Goal: Task Accomplishment & Management: Complete application form

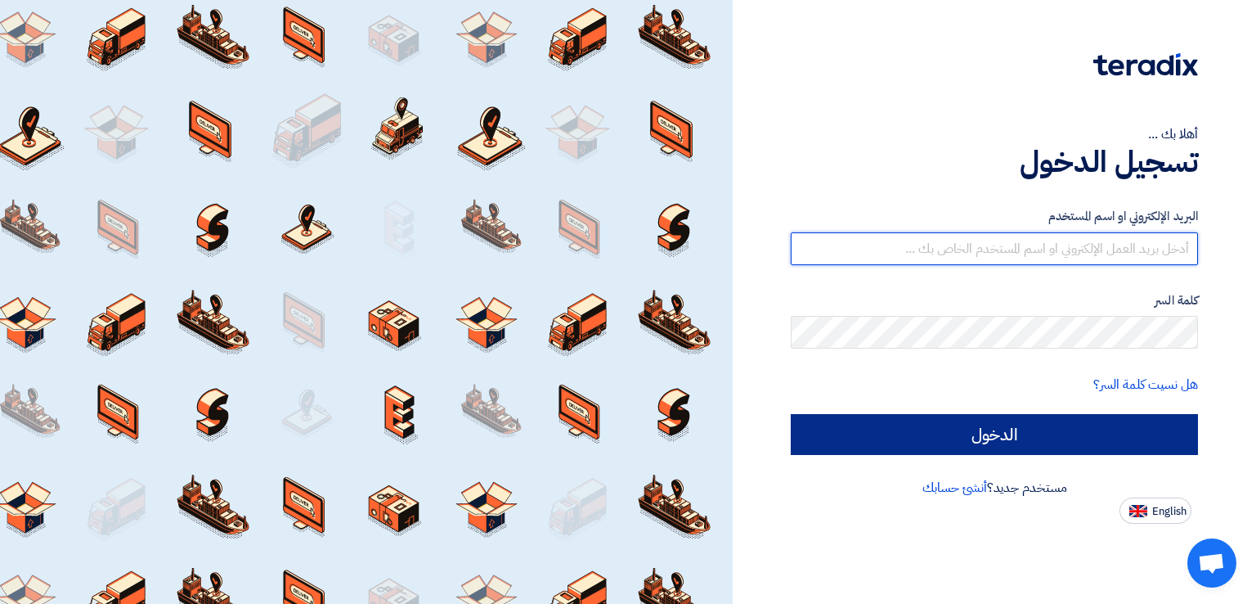
type input "[EMAIL_ADDRESS][DOMAIN_NAME]"
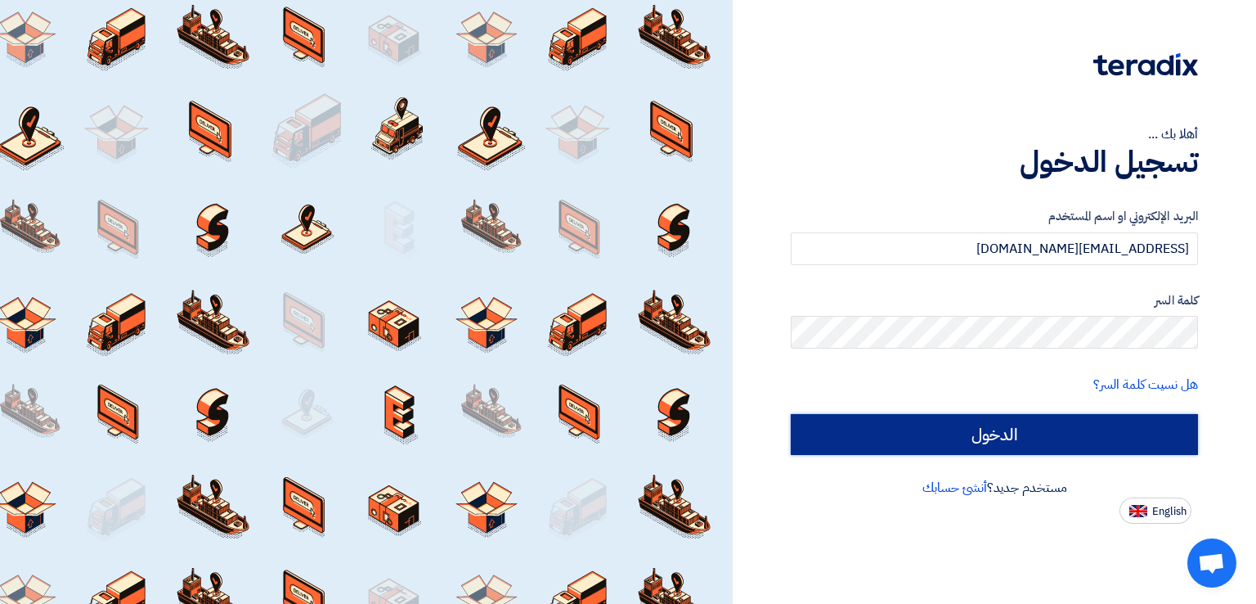
click at [936, 433] on input "الدخول" at bounding box center [994, 434] width 407 height 41
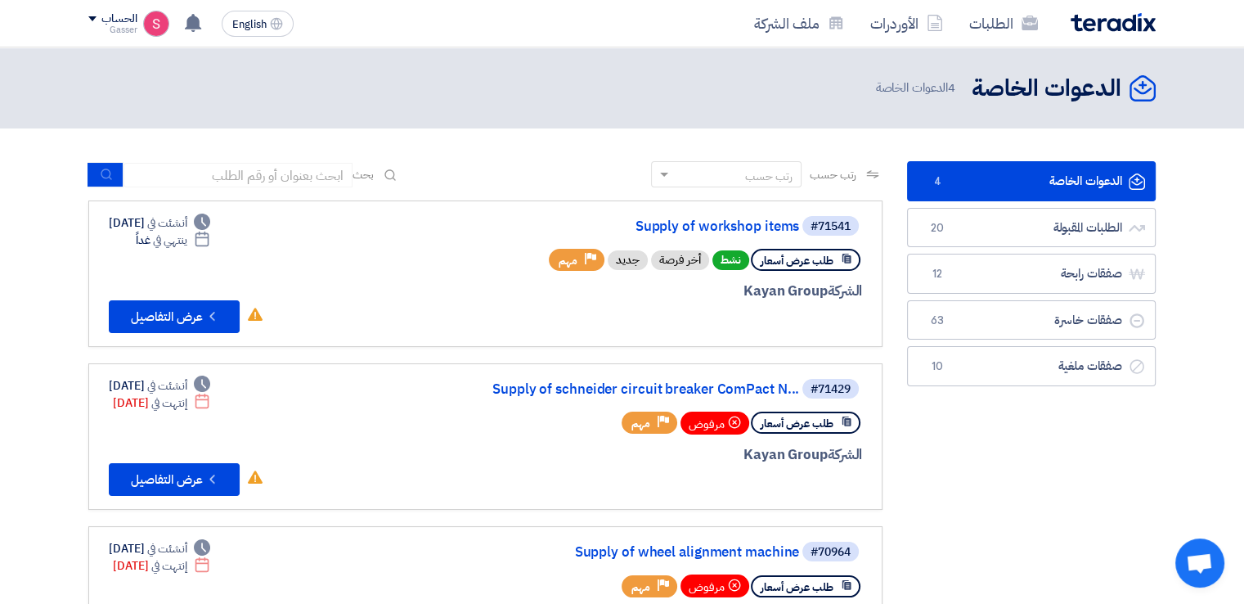
click at [1011, 172] on link "الدعوات الخاصة الدعوات الخاصة 4" at bounding box center [1031, 181] width 249 height 40
click at [725, 229] on link "Supply of workshop items" at bounding box center [635, 226] width 327 height 15
click at [946, 233] on span "20" at bounding box center [937, 228] width 20 height 16
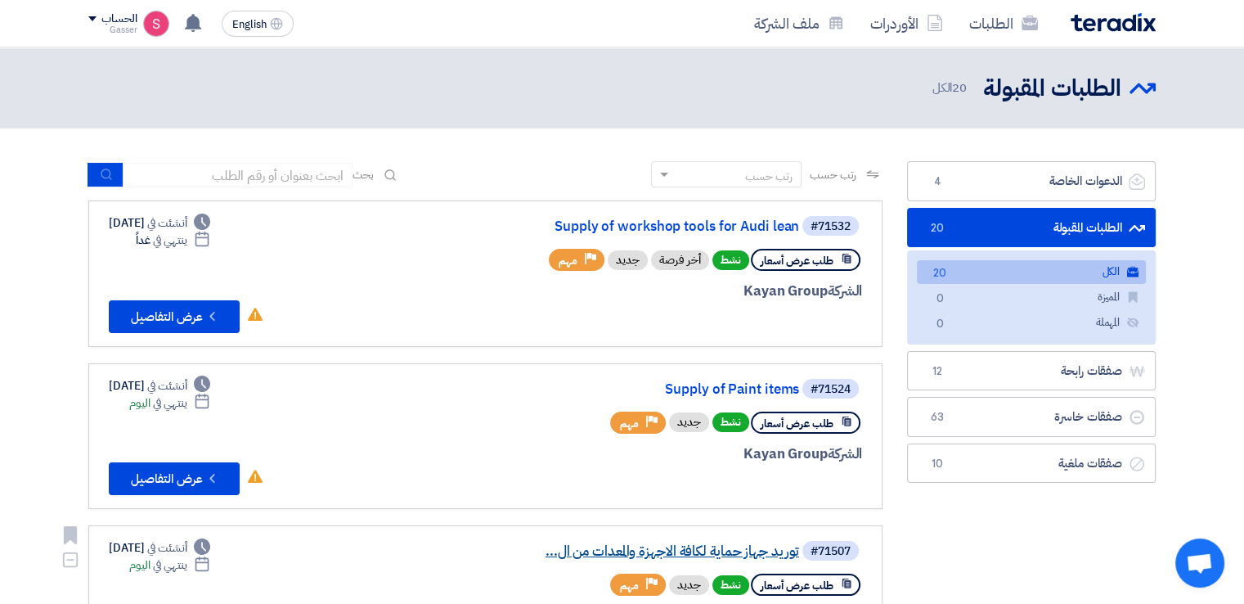
click at [744, 544] on link "توريد جهاز حماية لكافة الاجهزة والمعدات من ال..." at bounding box center [635, 551] width 327 height 15
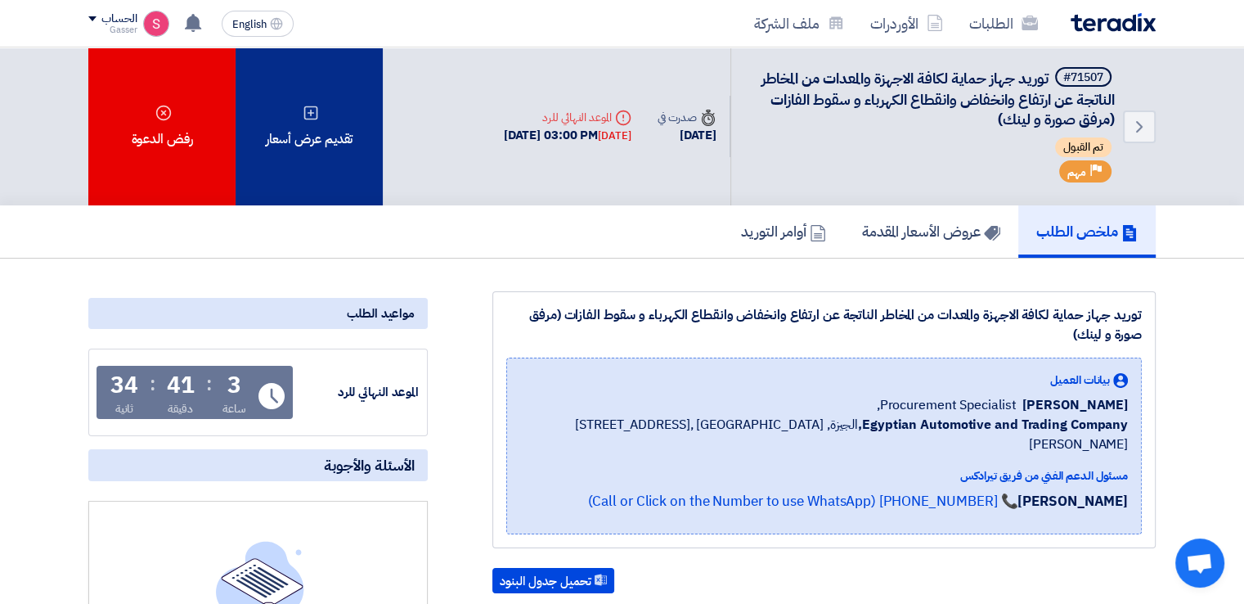
click at [308, 151] on div "تقديم عرض أسعار" at bounding box center [309, 126] width 147 height 158
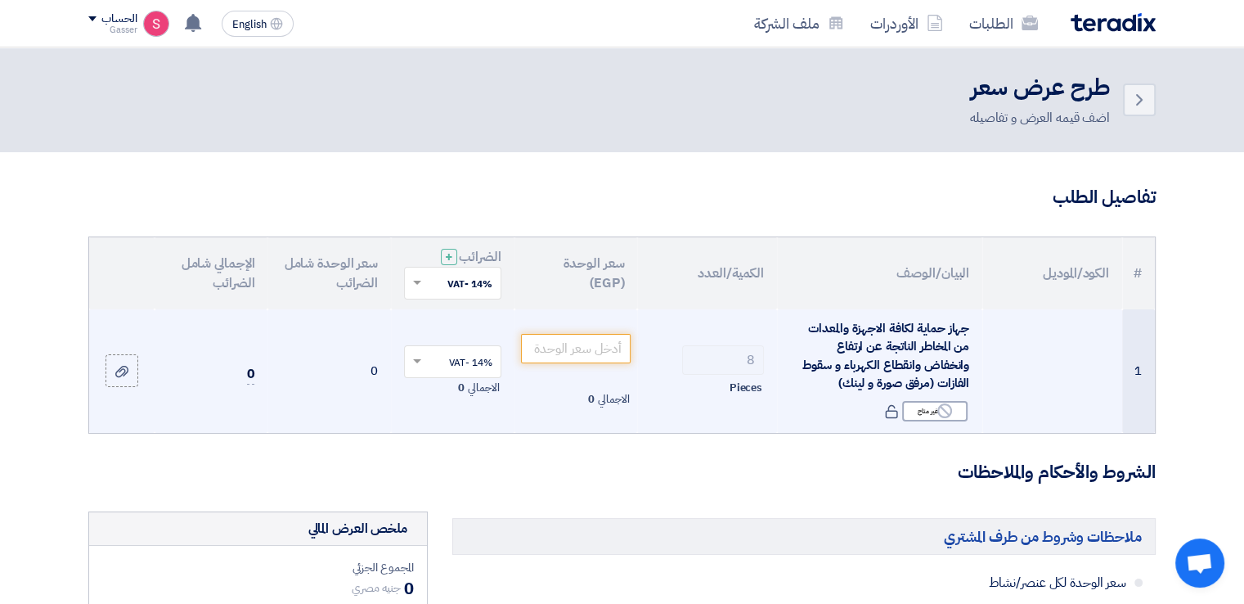
click at [900, 326] on span "جهاز حماية لكافة الاجهزة والمعدات من المخاطر الناتجة عن ارتفاع وانخفاض وانقطاع …" at bounding box center [885, 356] width 167 height 74
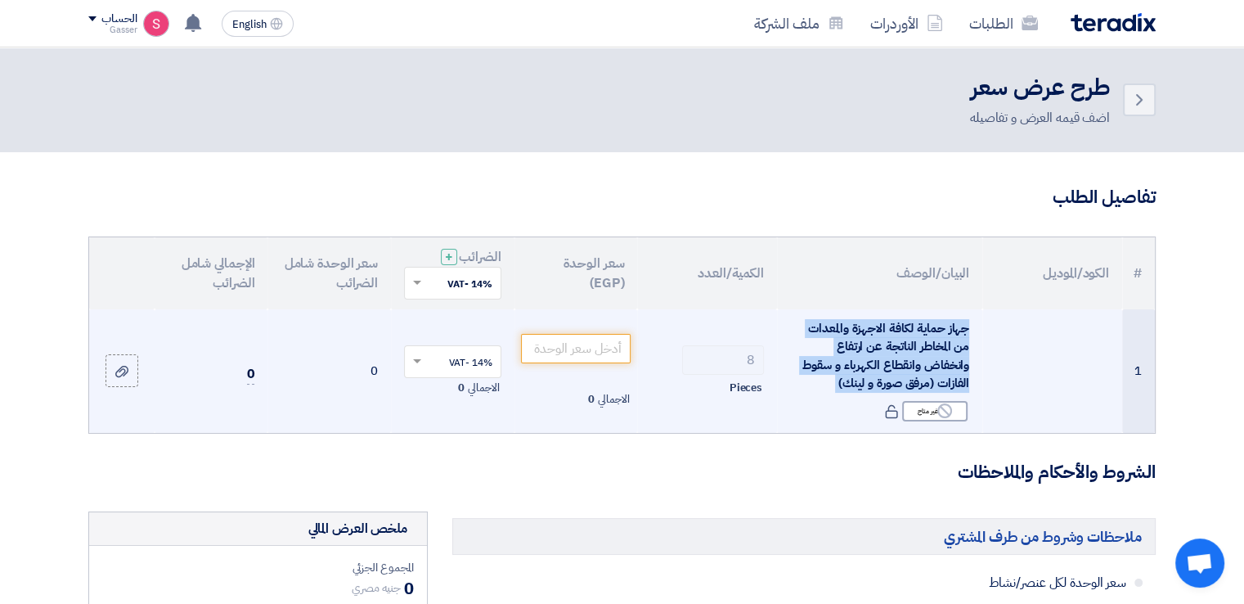
drag, startPoint x: 900, startPoint y: 326, endPoint x: 900, endPoint y: 357, distance: 31.1
click at [900, 357] on span "جهاز حماية لكافة الاجهزة والمعدات من المخاطر الناتجة عن ارتفاع وانخفاض وانقطاع …" at bounding box center [885, 356] width 167 height 74
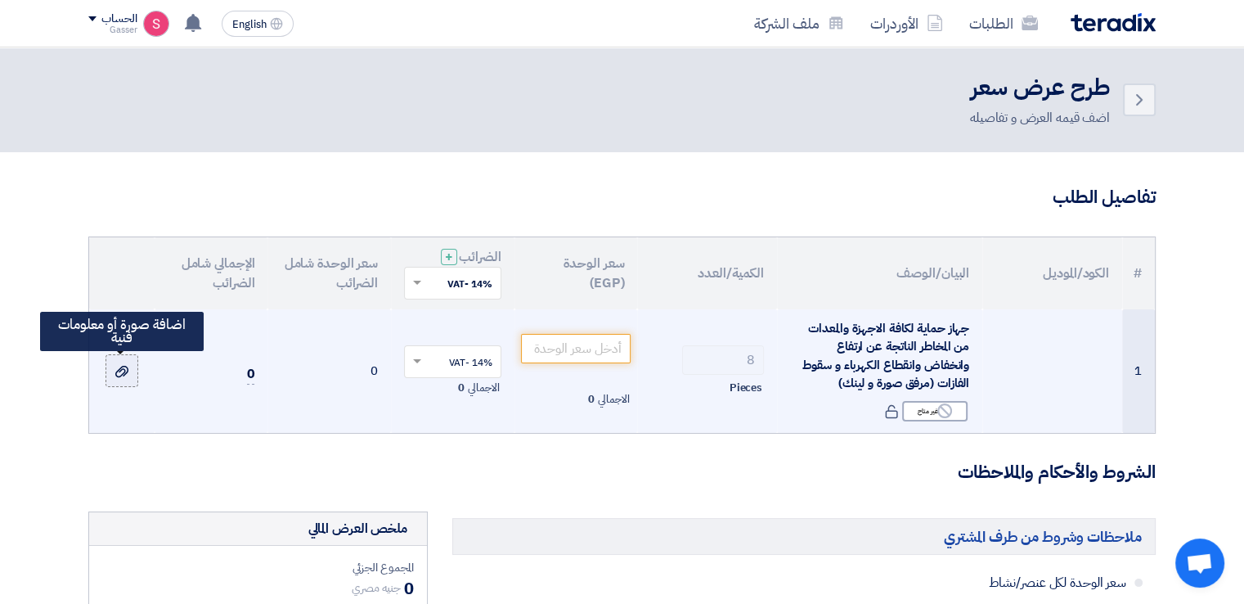
click at [121, 365] on icon at bounding box center [121, 371] width 13 height 13
click at [0, 0] on input "file" at bounding box center [0, 0] width 0 height 0
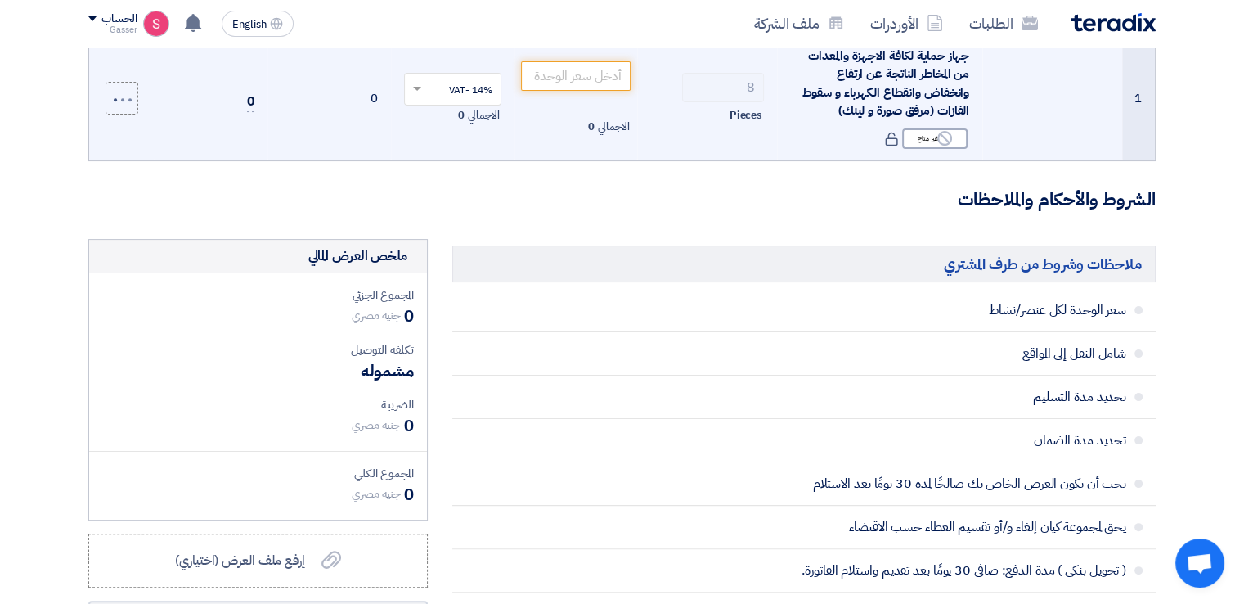
scroll to position [545, 0]
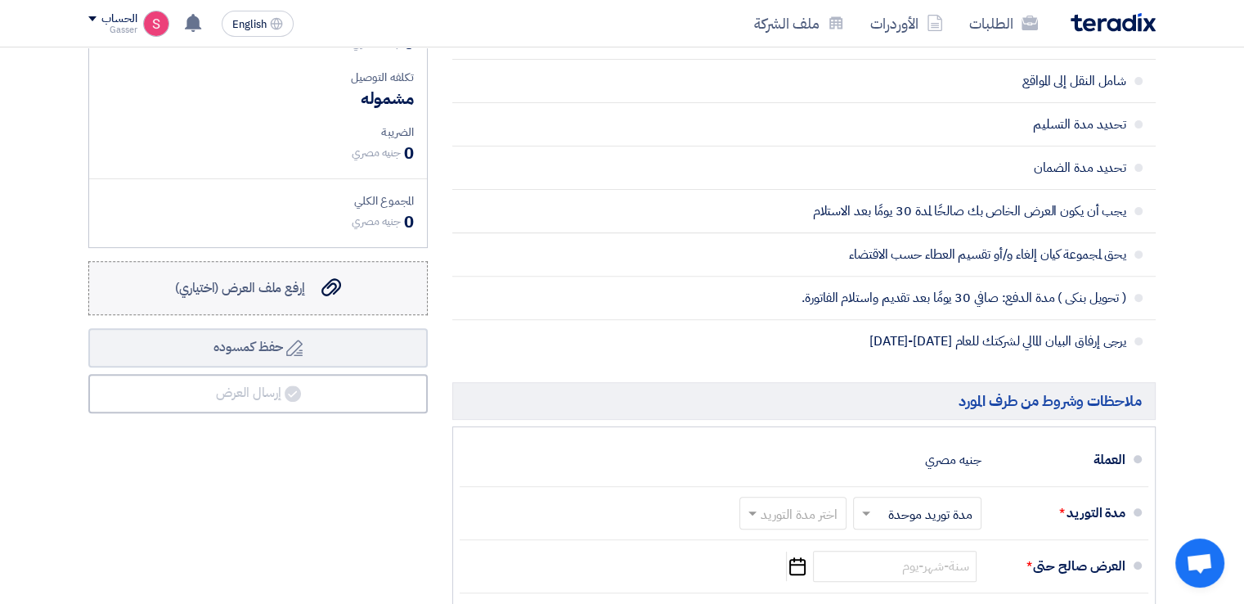
click at [324, 299] on label "إرفع ملف العرض (اختياري) إرفع ملف العرض (اختياري)" at bounding box center [257, 288] width 339 height 54
click at [0, 0] on input "إرفع ملف العرض (اختياري) إرفع ملف العرض (اختياري)" at bounding box center [0, 0] width 0 height 0
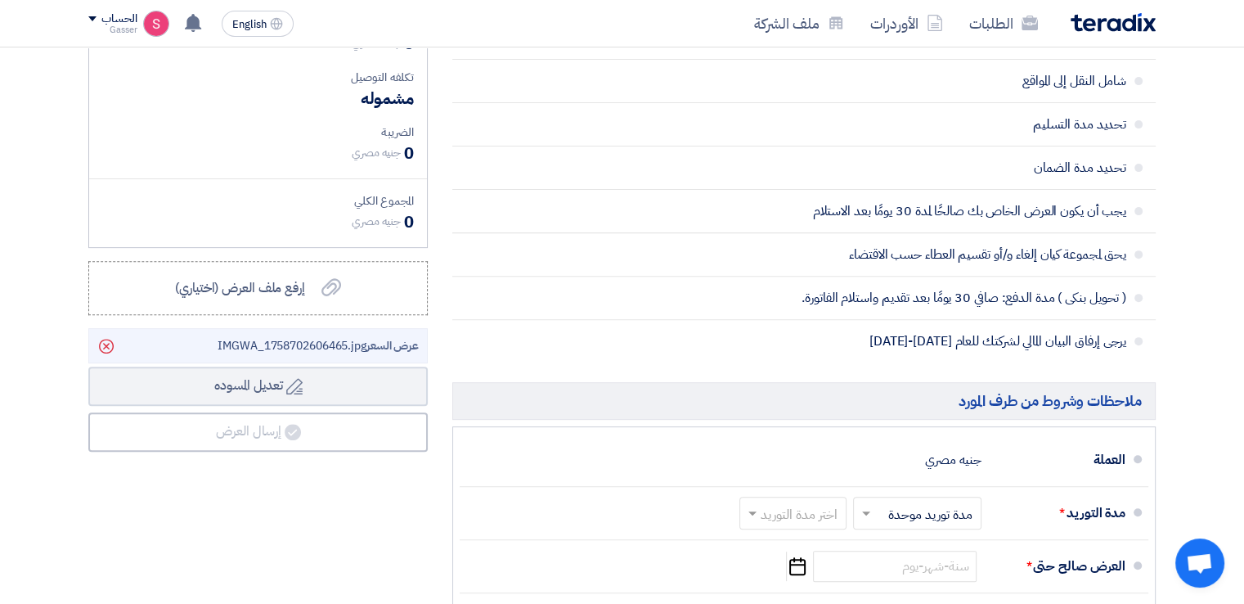
scroll to position [818, 0]
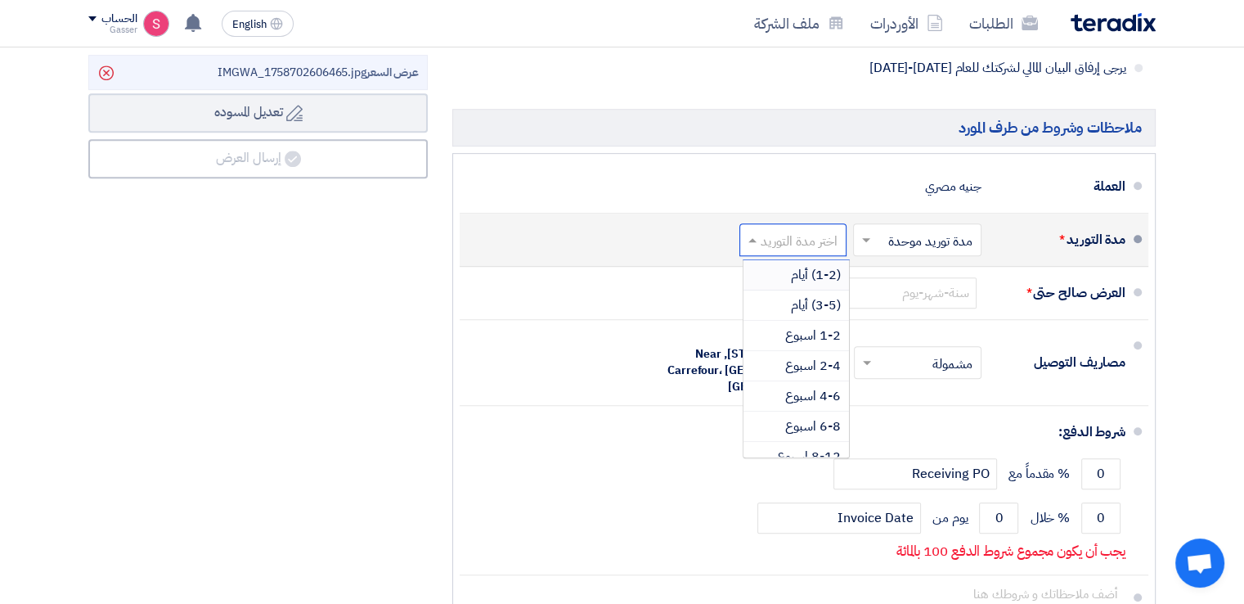
click at [797, 244] on input "text" at bounding box center [789, 241] width 99 height 24
click at [823, 367] on span "2-4 اسبوع" at bounding box center [813, 366] width 56 height 20
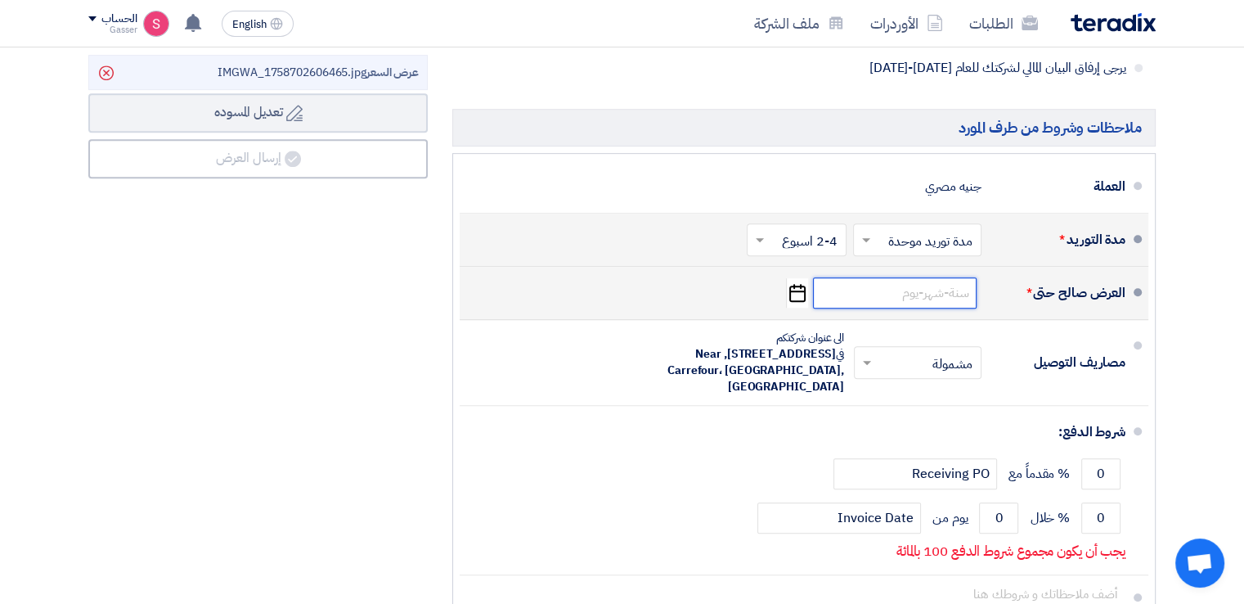
click at [929, 286] on input at bounding box center [895, 292] width 164 height 31
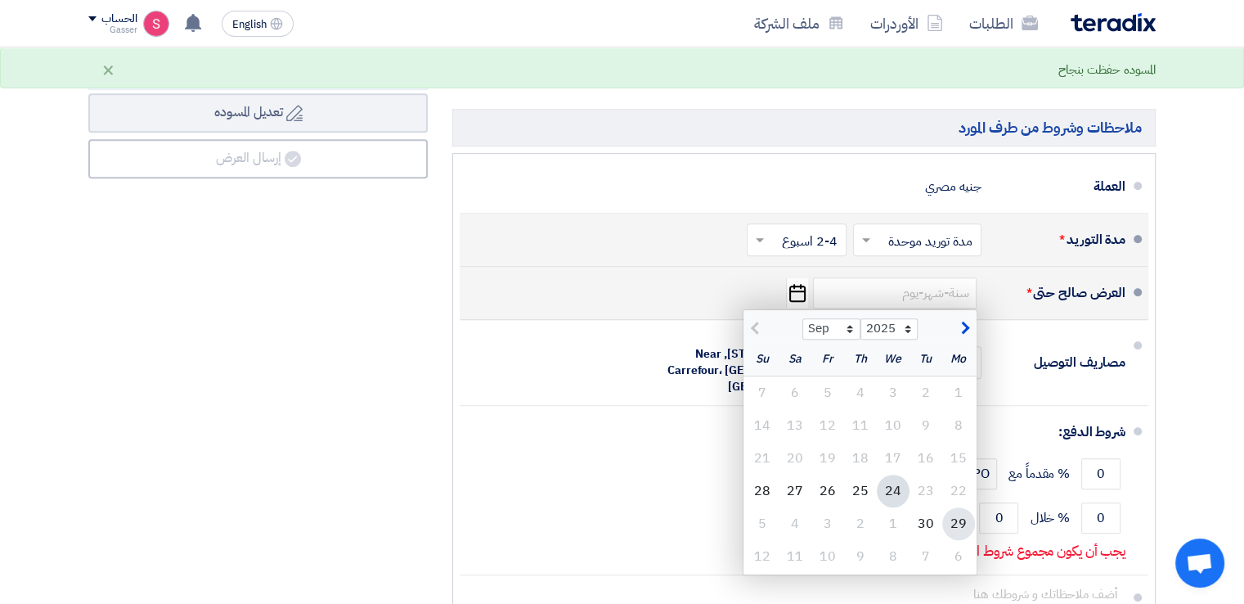
click at [969, 524] on div "29" at bounding box center [958, 523] width 33 height 33
type input "[DATE]"
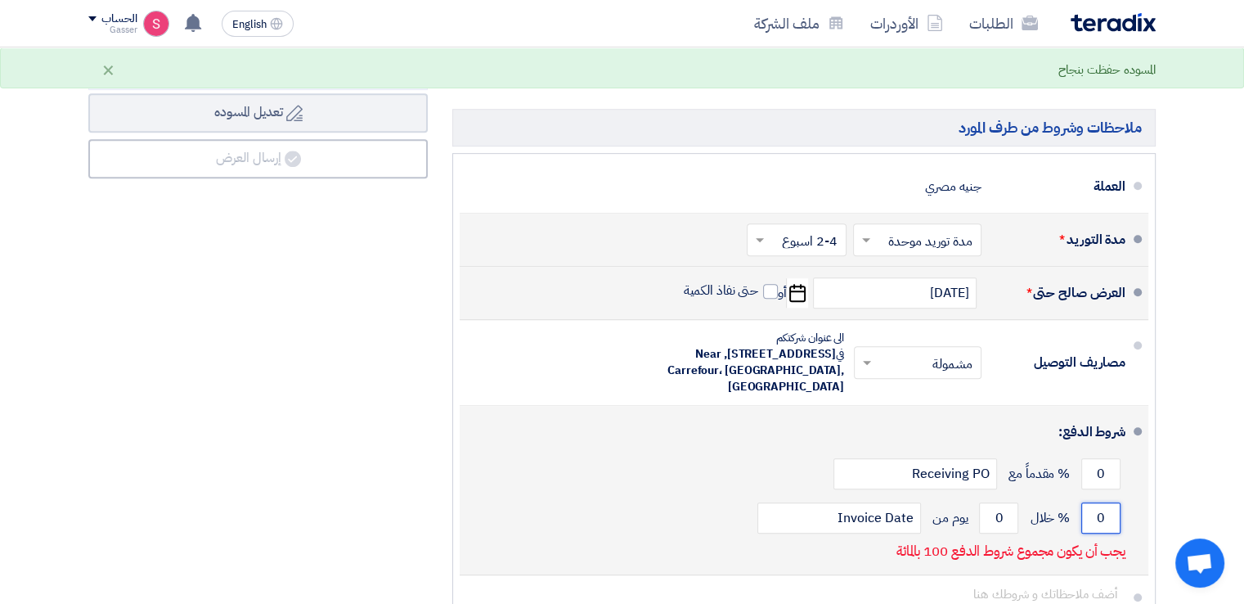
drag, startPoint x: 1107, startPoint y: 524, endPoint x: 1078, endPoint y: 521, distance: 29.6
click at [1084, 527] on input "0" at bounding box center [1100, 517] width 39 height 31
type input "100"
drag, startPoint x: 1005, startPoint y: 520, endPoint x: 991, endPoint y: 523, distance: 14.3
click at [991, 523] on input "0" at bounding box center [998, 517] width 39 height 31
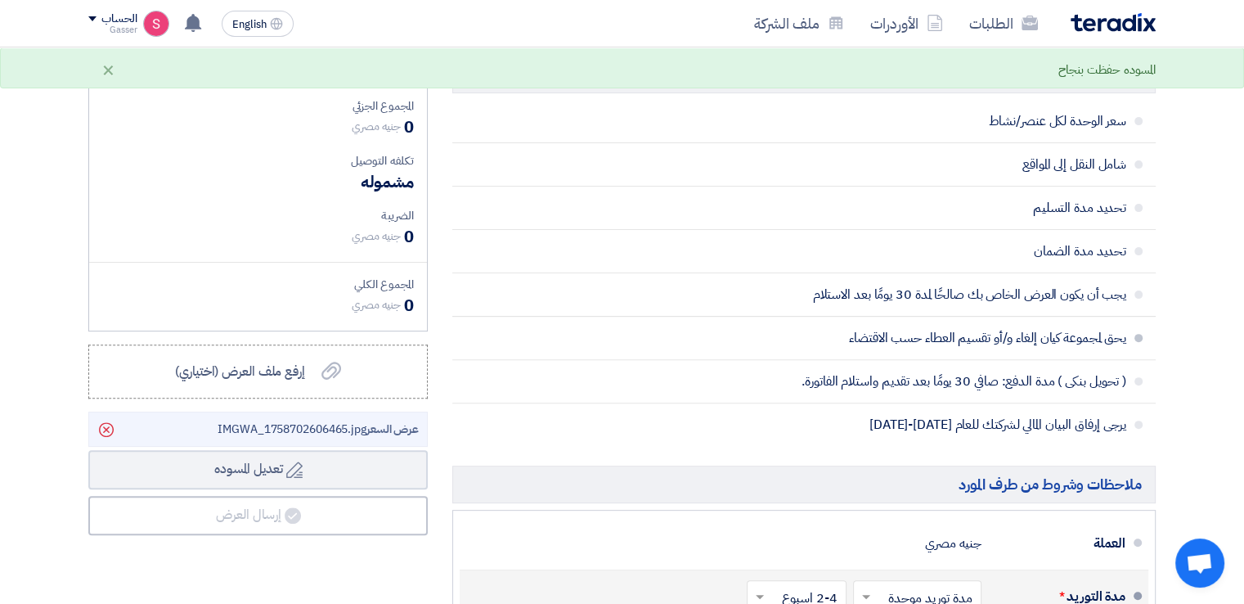
scroll to position [189, 0]
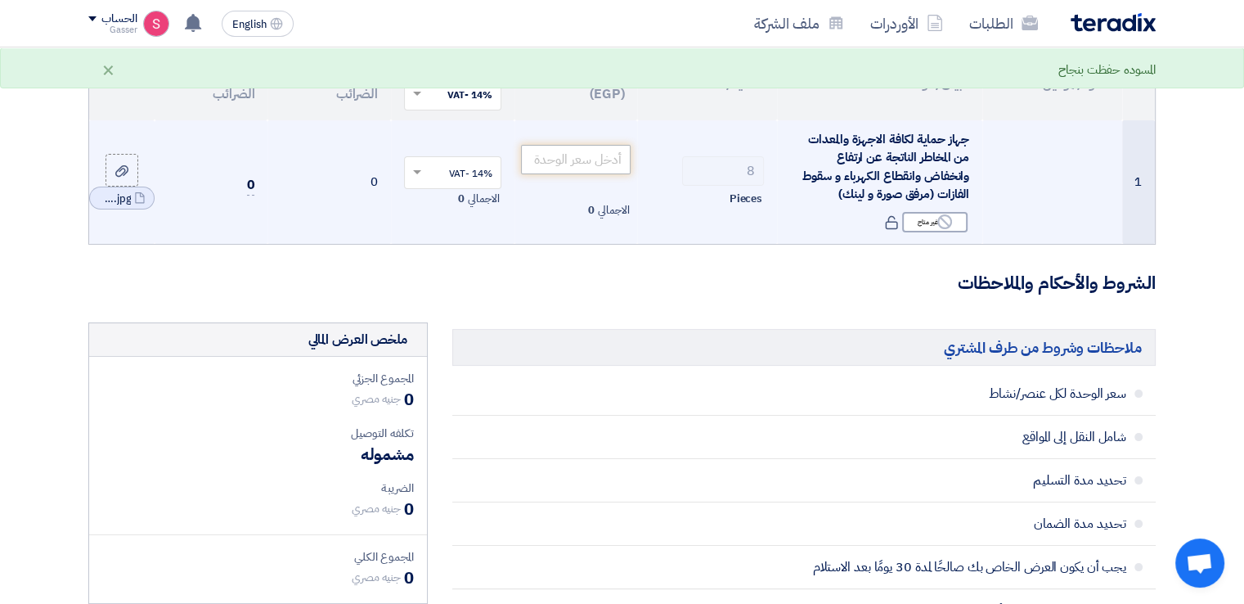
type input "30"
click at [587, 162] on input "number" at bounding box center [576, 159] width 110 height 29
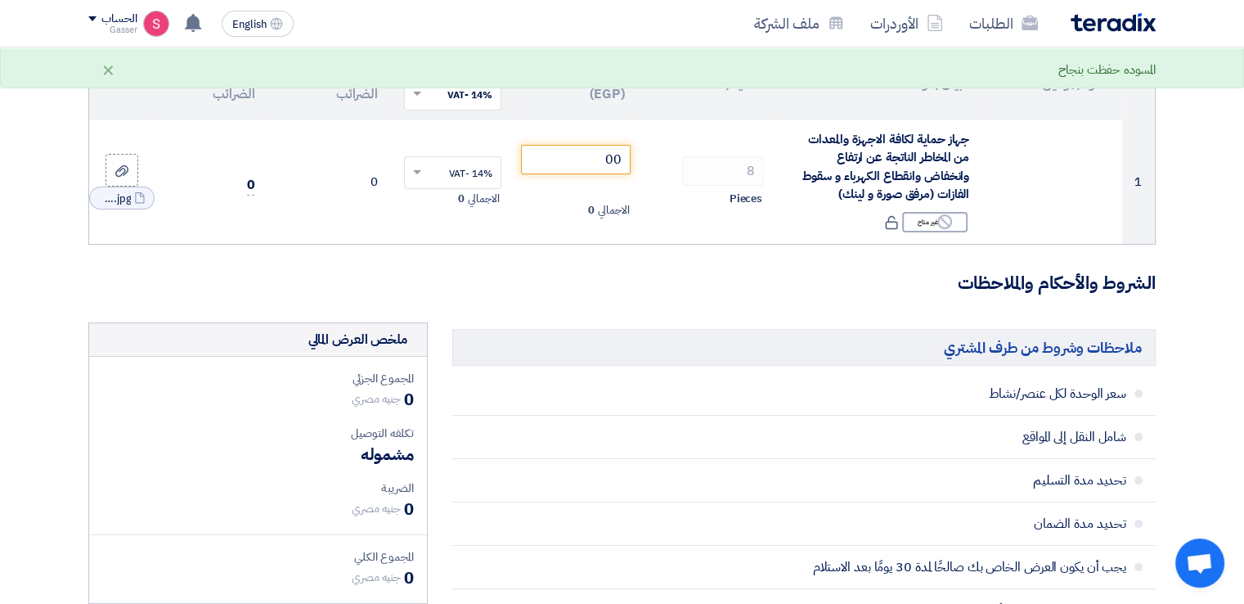
click at [649, 285] on h3 "الشروط والأحكام والملاحظات" at bounding box center [621, 283] width 1067 height 25
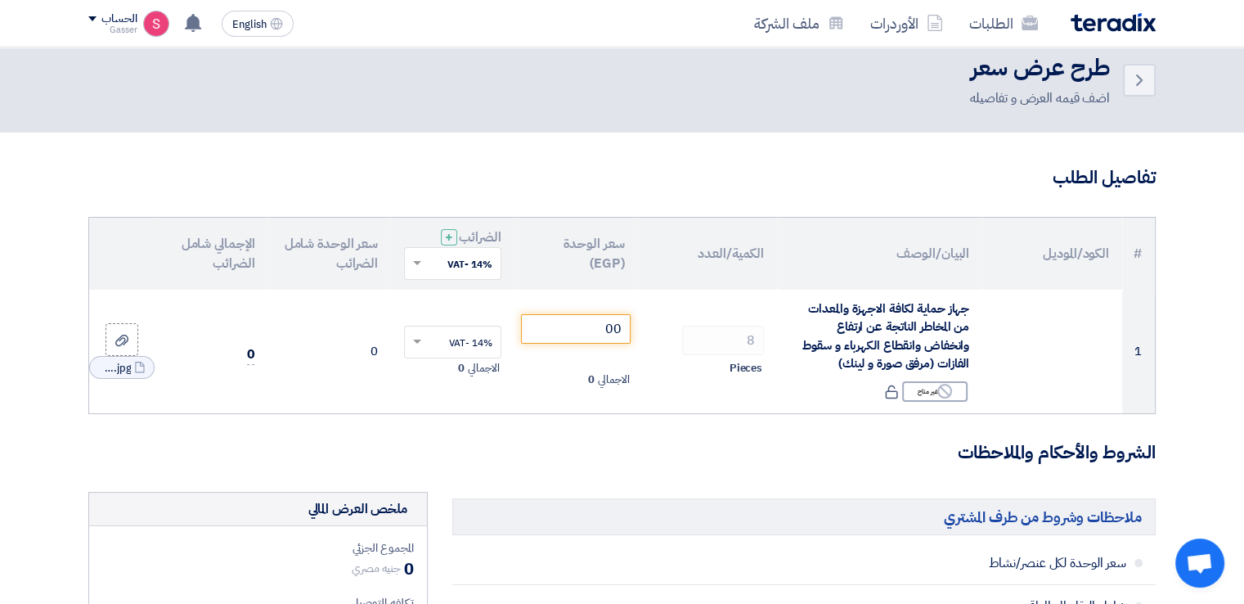
scroll to position [0, 0]
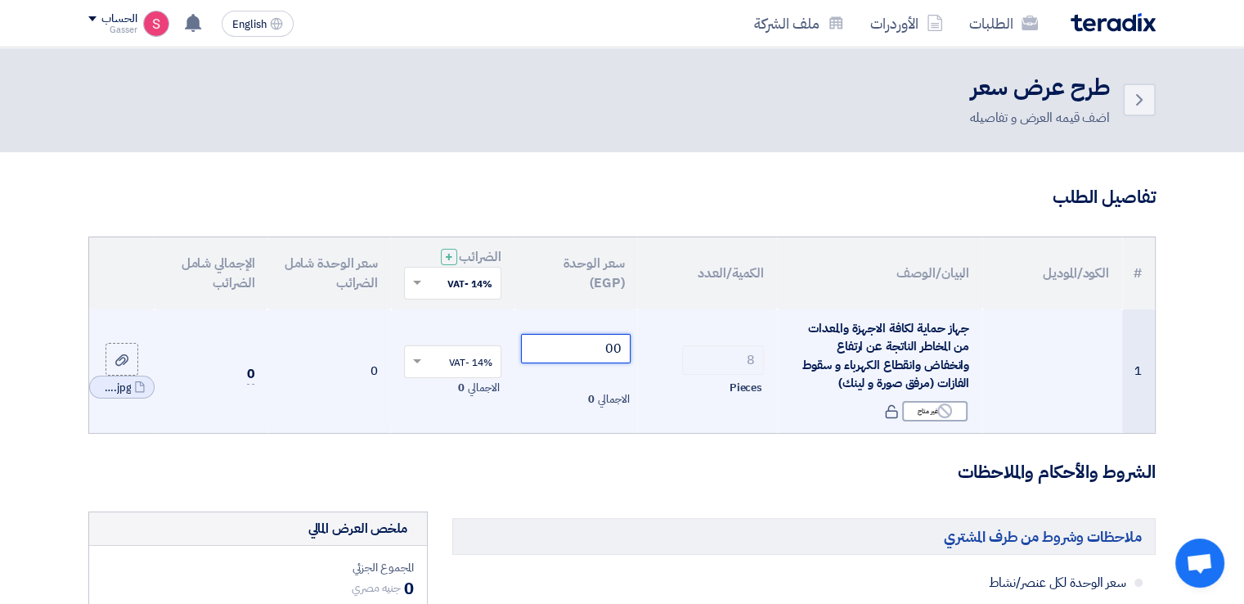
drag, startPoint x: 590, startPoint y: 348, endPoint x: 681, endPoint y: 338, distance: 92.2
click at [678, 338] on tr "1 جهاز حماية لكافة الاجهزة والمعدات من المخاطر الناتجة عن ارتفاع وانخفاض وانقطا…" at bounding box center [622, 370] width 1066 height 123
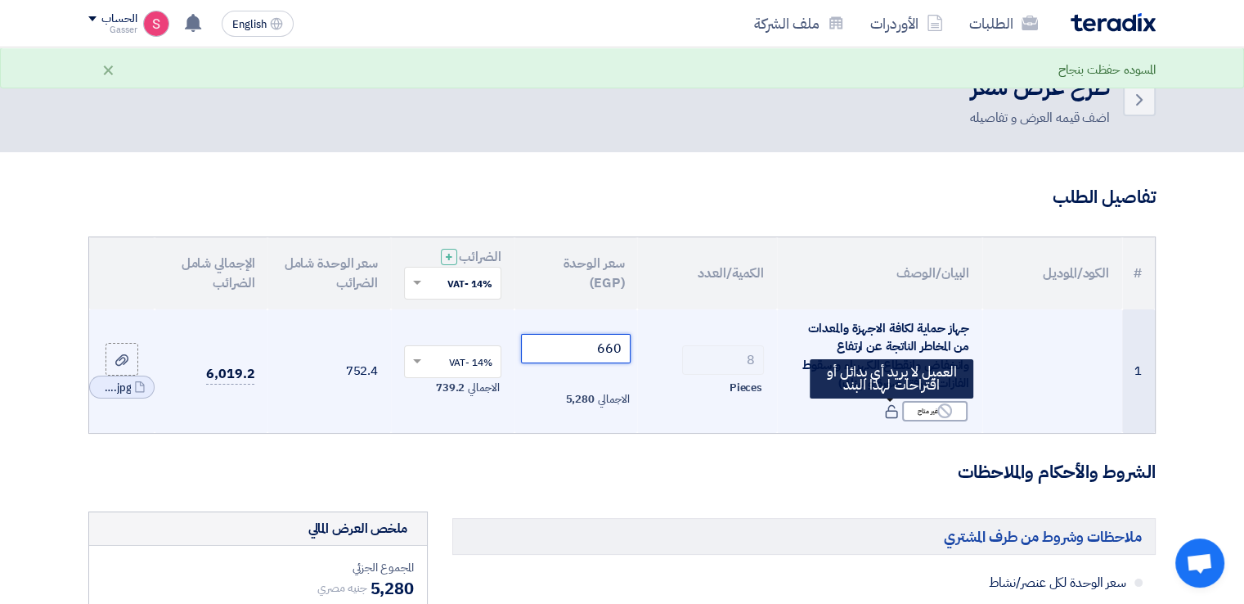
type input "660"
click at [893, 412] on icon at bounding box center [891, 411] width 15 height 15
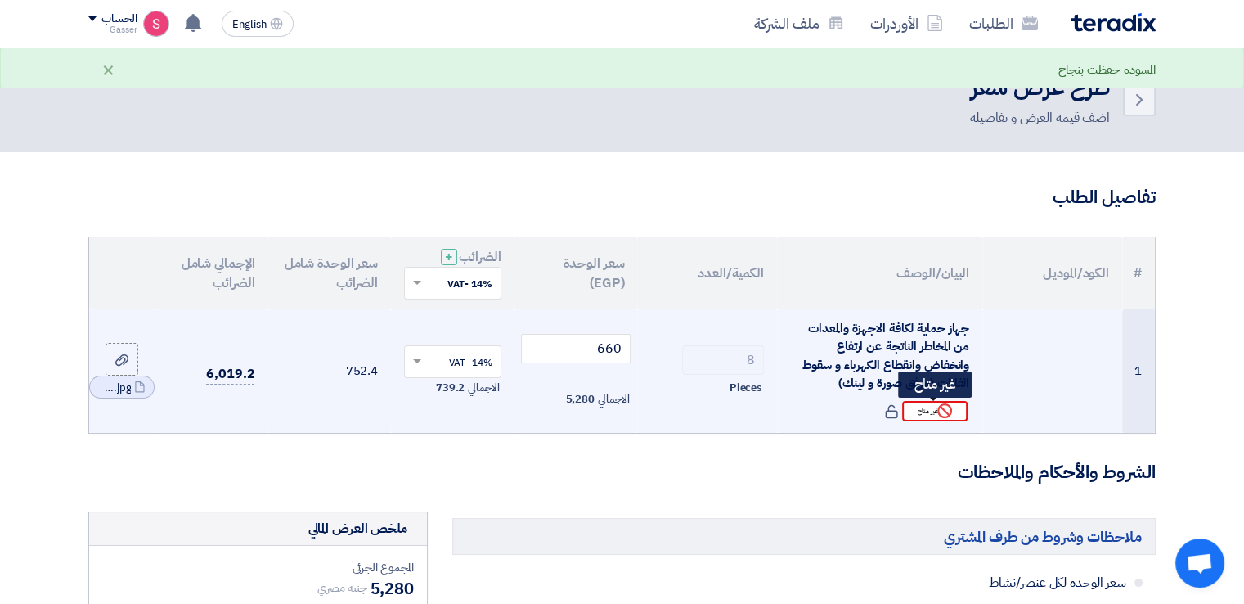
click at [929, 401] on div "Reject غير متاح" at bounding box center [934, 411] width 65 height 20
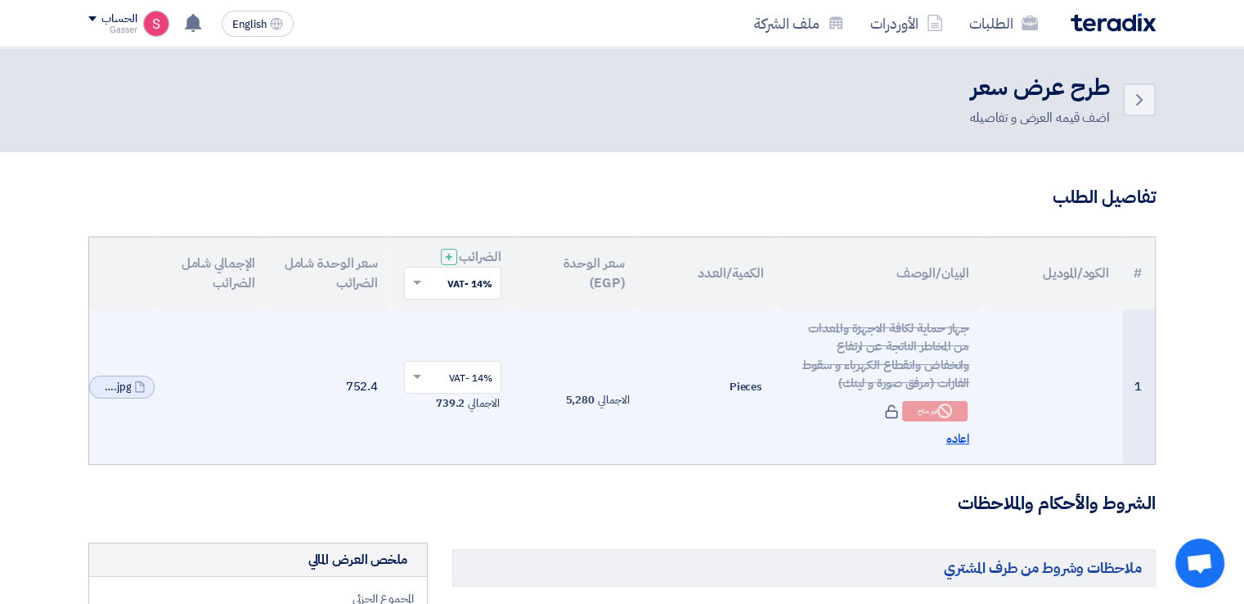
click at [962, 440] on span "اعاده" at bounding box center [958, 438] width 24 height 19
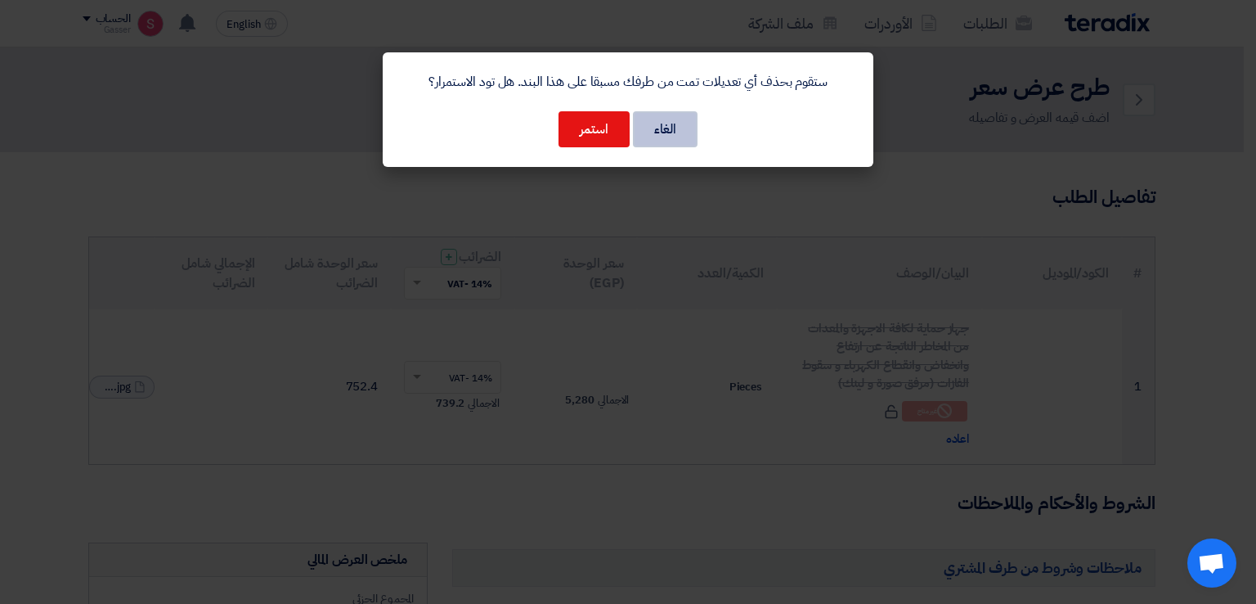
click at [687, 121] on button "الغاء" at bounding box center [665, 129] width 65 height 36
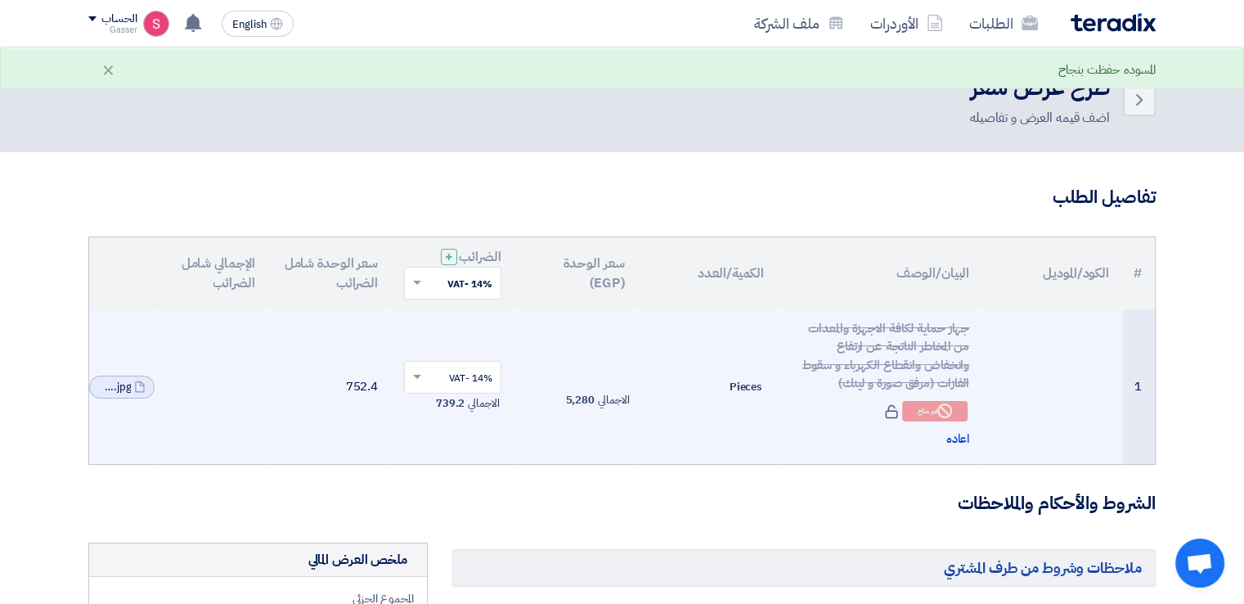
click at [749, 374] on td "Pieces" at bounding box center [707, 386] width 140 height 155
click at [743, 379] on span "Pieces" at bounding box center [746, 387] width 33 height 16
click at [587, 379] on td "الاجمالي 5,280" at bounding box center [575, 386] width 123 height 155
click at [593, 393] on span "5,280" at bounding box center [579, 400] width 29 height 16
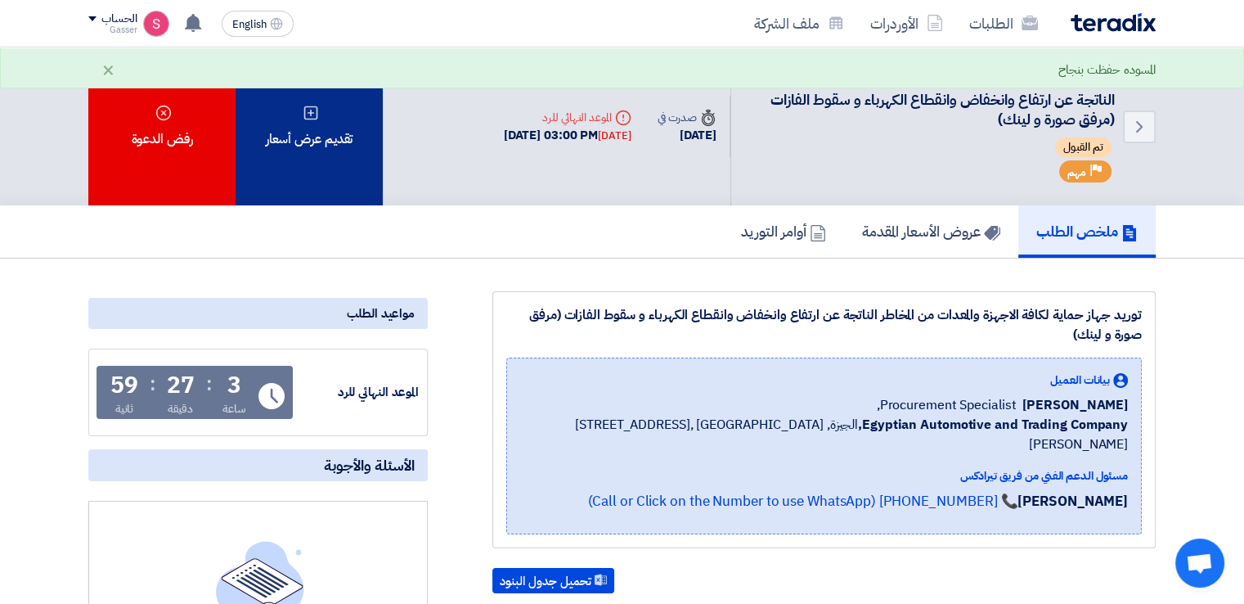
click at [308, 106] on icon at bounding box center [311, 113] width 16 height 16
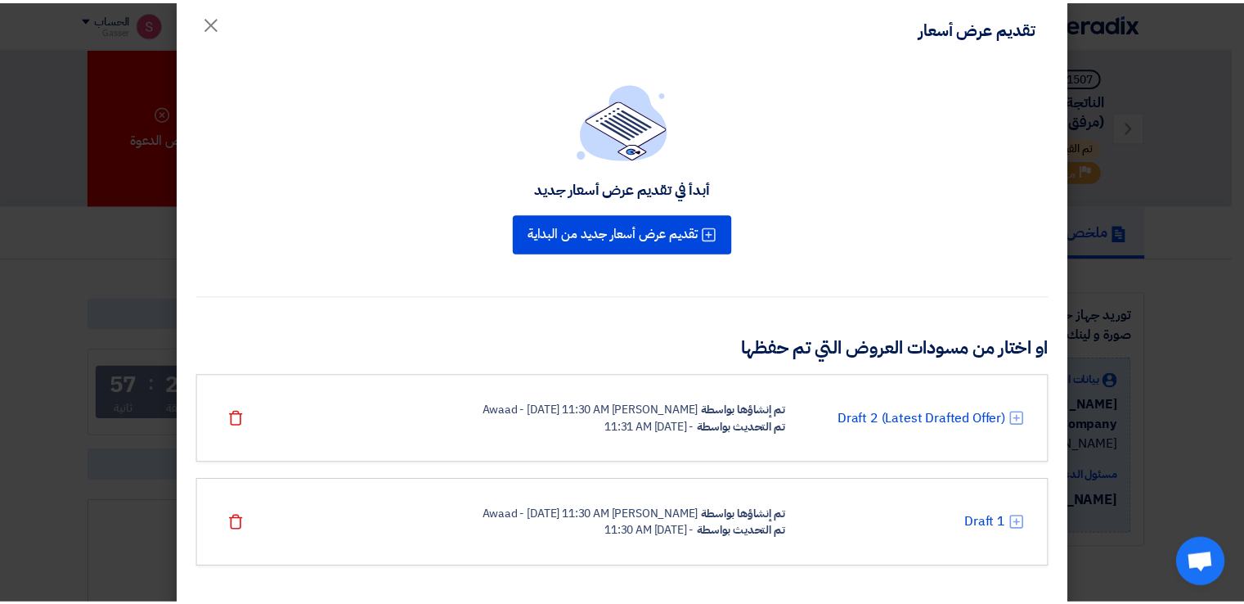
scroll to position [43, 0]
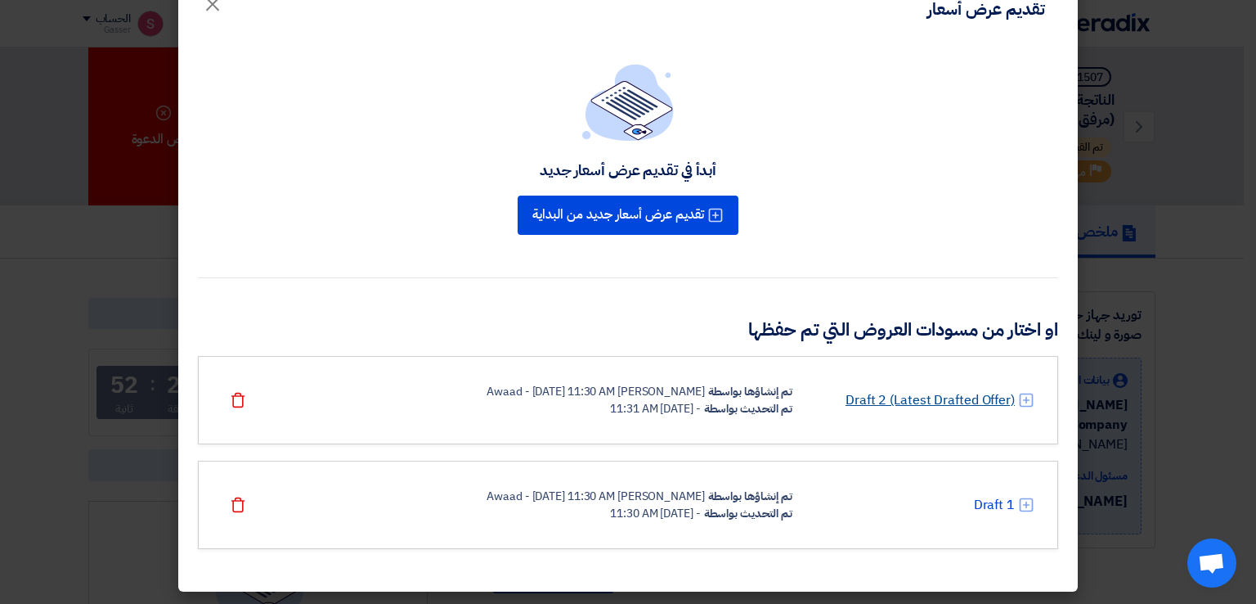
click at [942, 390] on link "Draft 2 (Latest Drafted Offer)" at bounding box center [930, 400] width 169 height 20
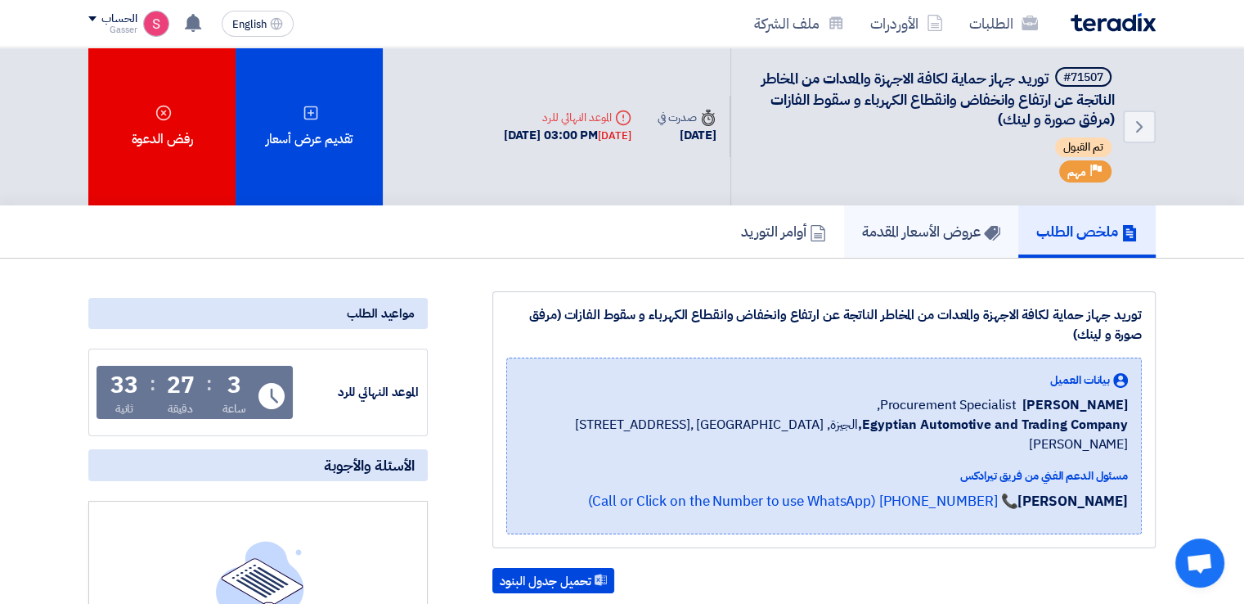
click at [894, 250] on link "عروض الأسعار المقدمة" at bounding box center [931, 231] width 174 height 52
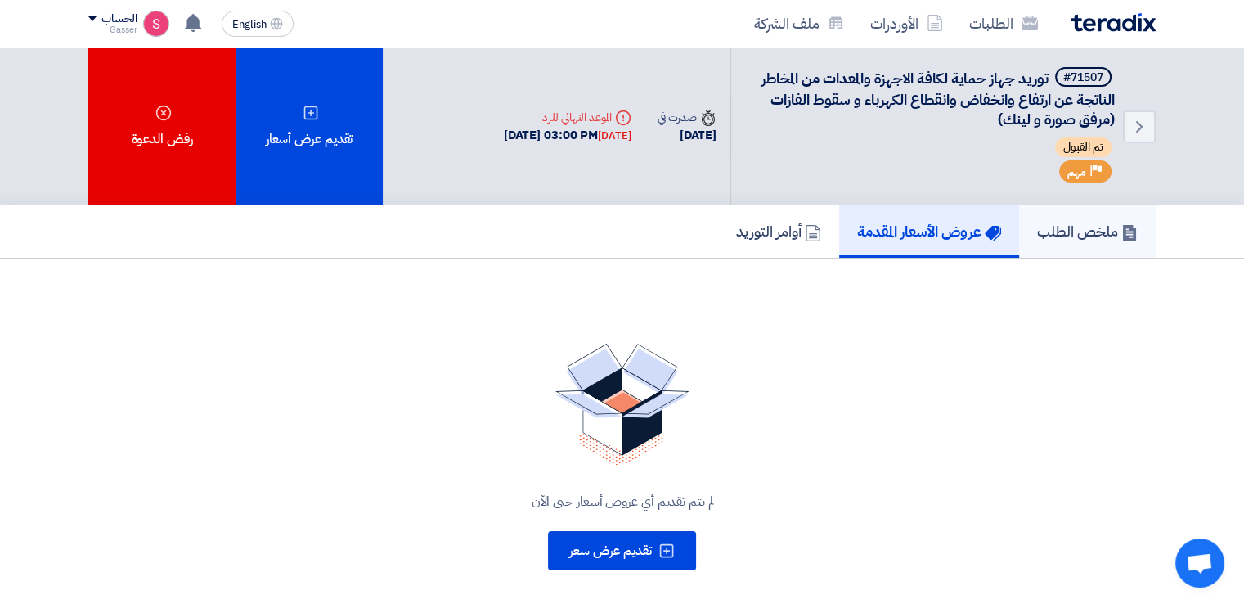
click at [1044, 234] on h5 "ملخص الطلب" at bounding box center [1087, 231] width 101 height 19
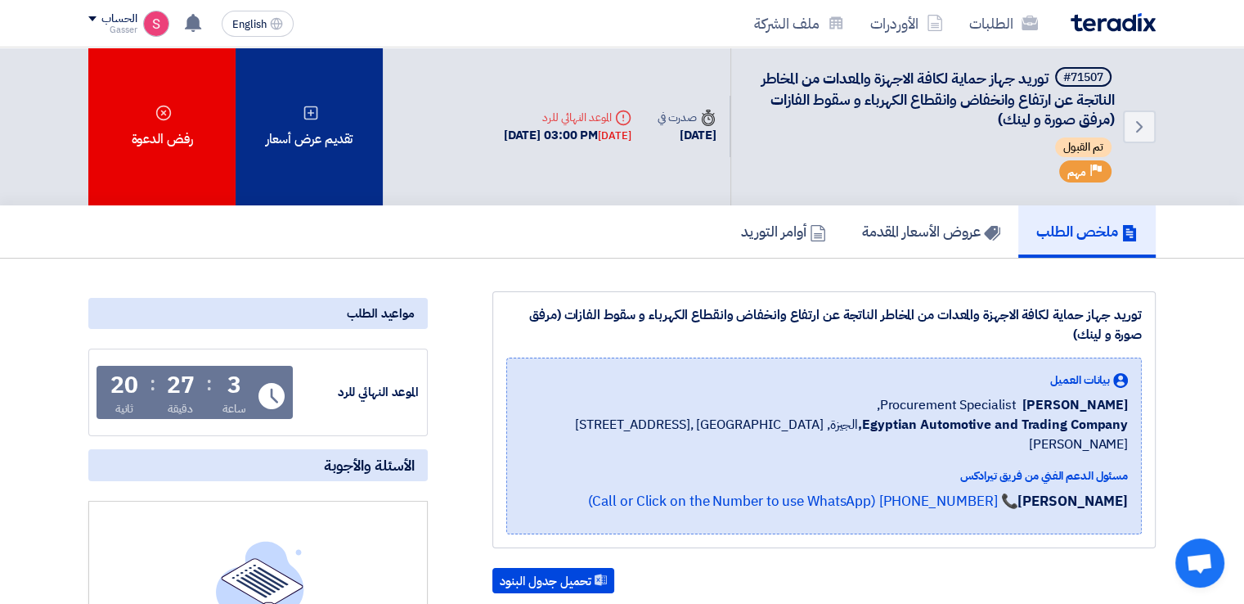
click at [249, 150] on div "تقديم عرض أسعار" at bounding box center [309, 126] width 147 height 158
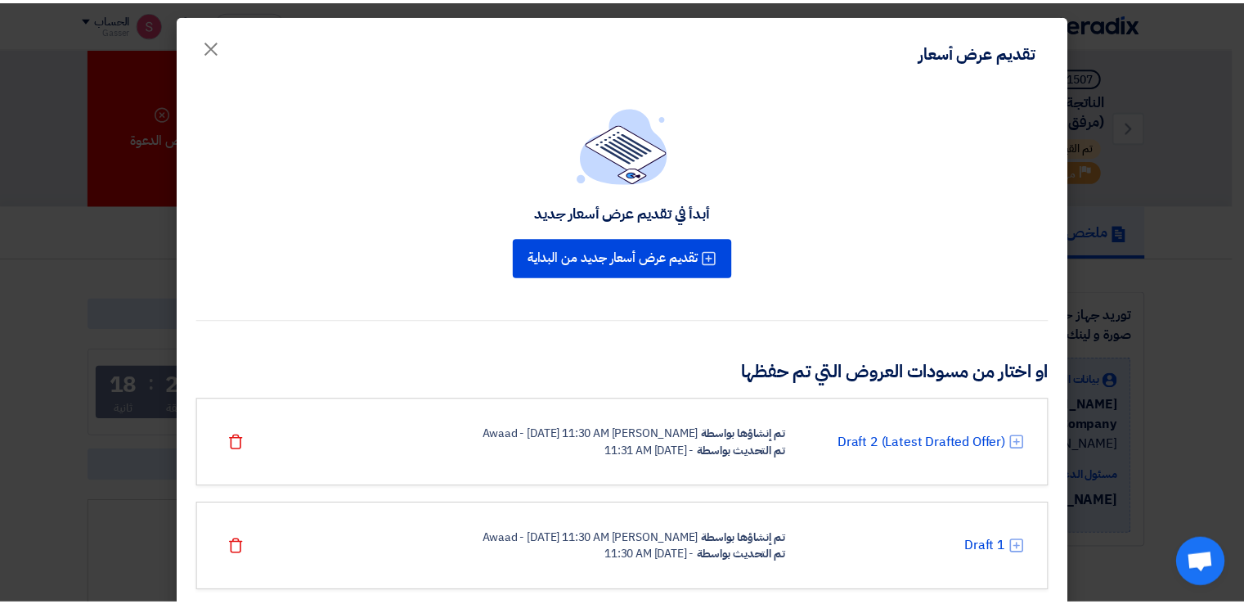
scroll to position [43, 0]
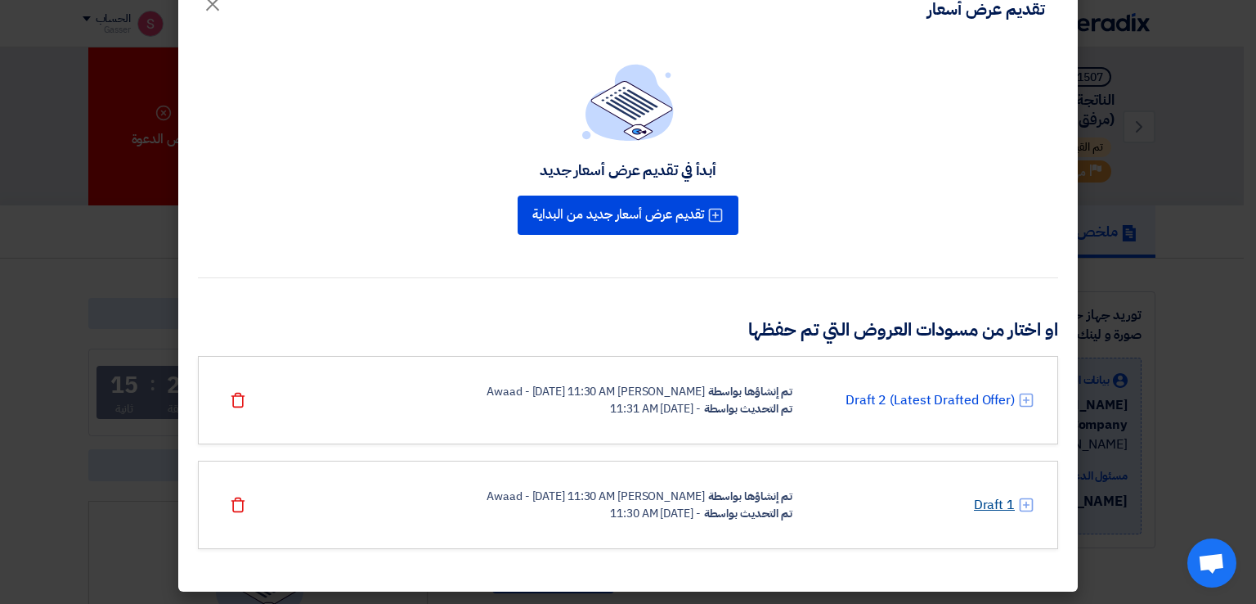
click at [987, 508] on link "Draft 1" at bounding box center [994, 505] width 41 height 20
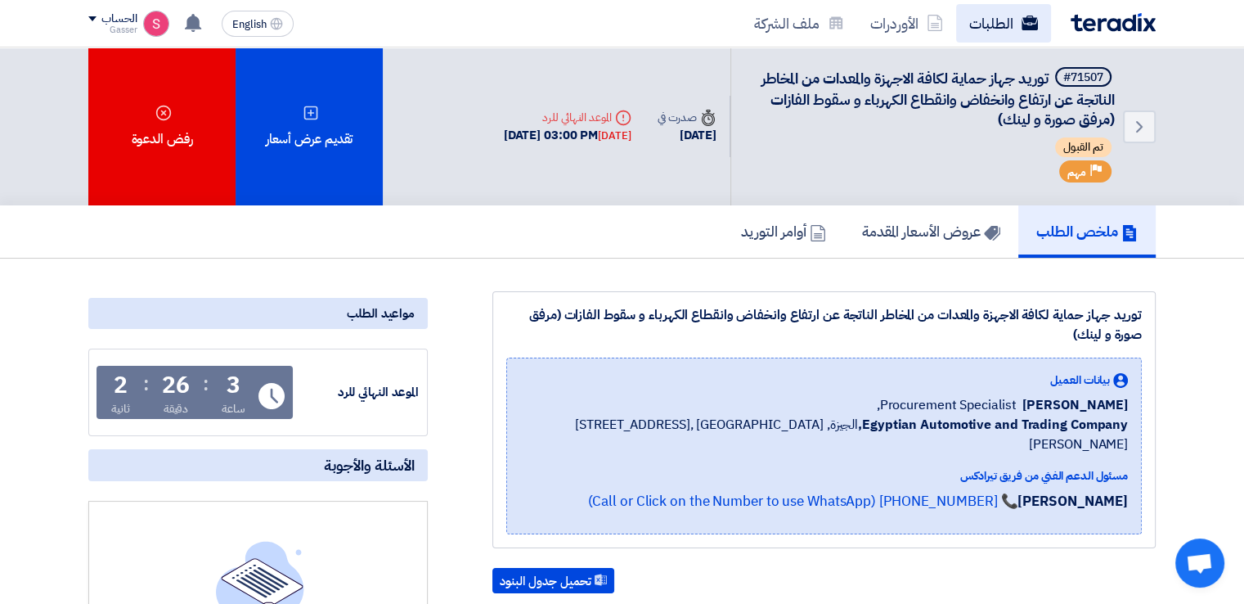
click at [1000, 28] on link "الطلبات" at bounding box center [1003, 23] width 95 height 38
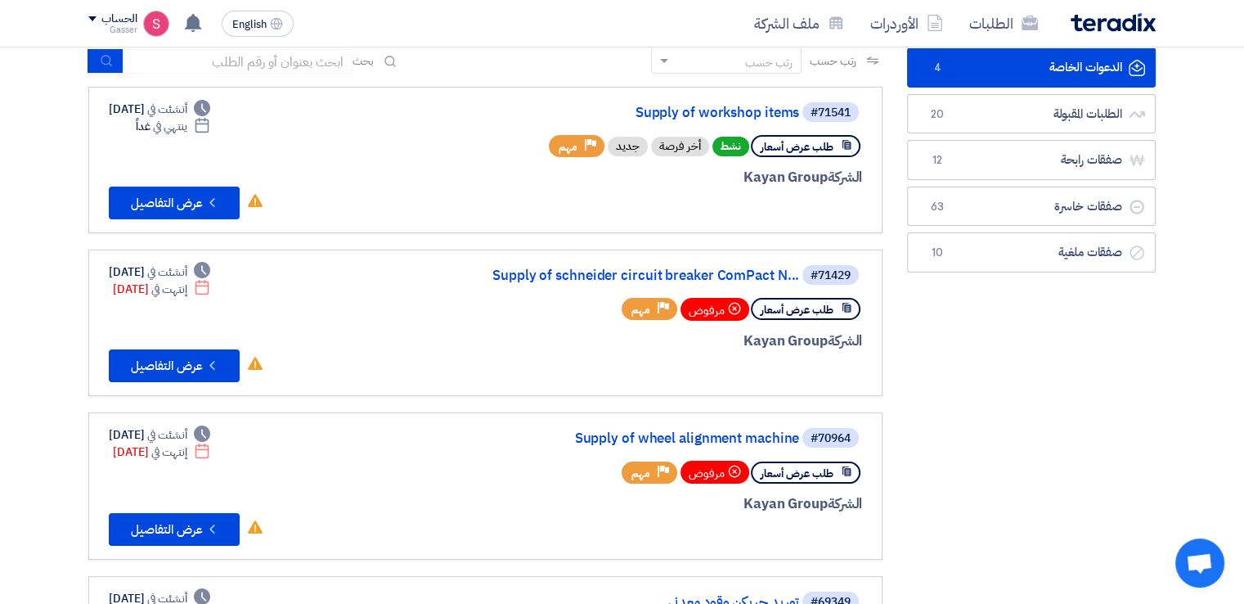
scroll to position [105, 0]
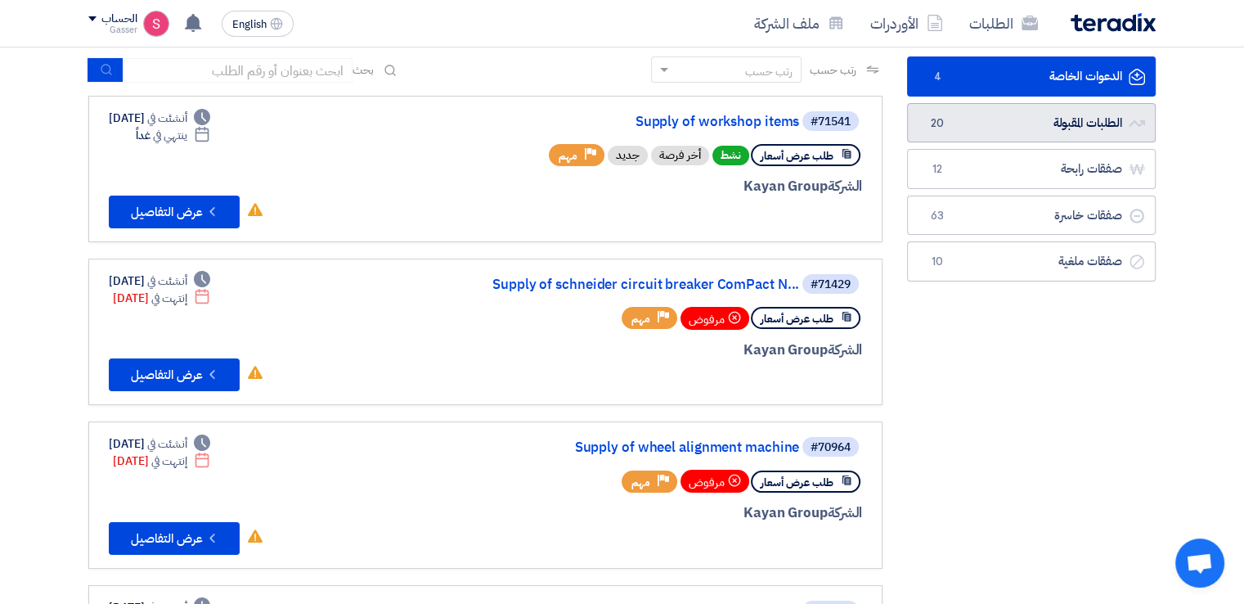
click at [1097, 121] on link "الطلبات المقبولة الطلبات المقبولة 20" at bounding box center [1031, 123] width 249 height 40
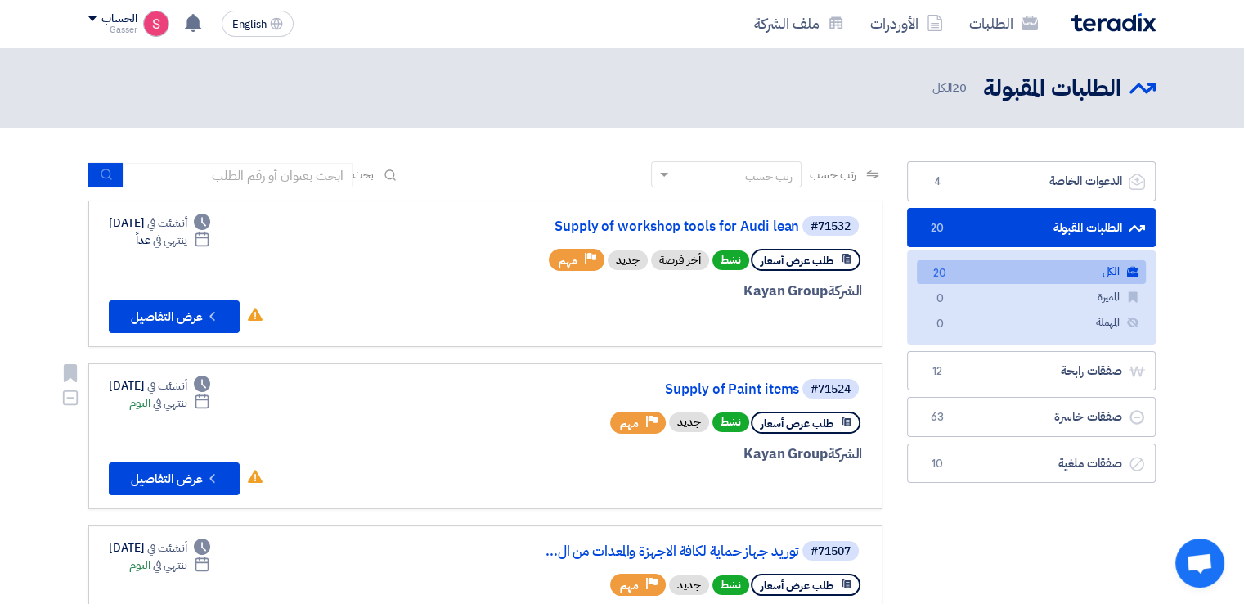
scroll to position [272, 0]
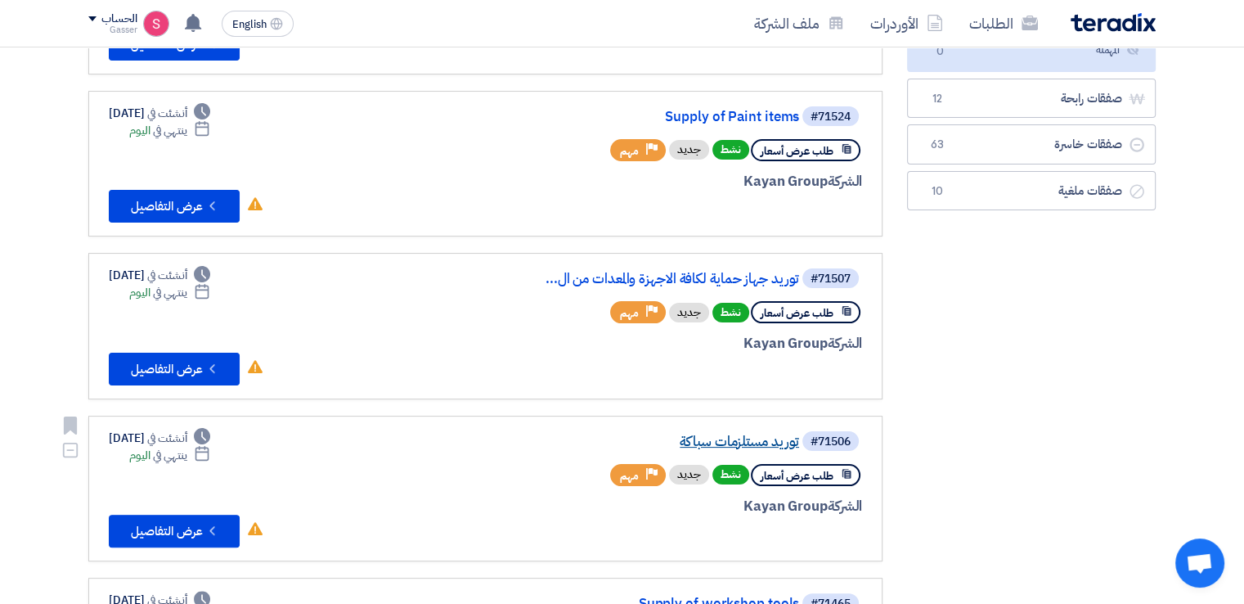
click at [775, 435] on link "توريد مستلزمات سباكة" at bounding box center [635, 441] width 327 height 15
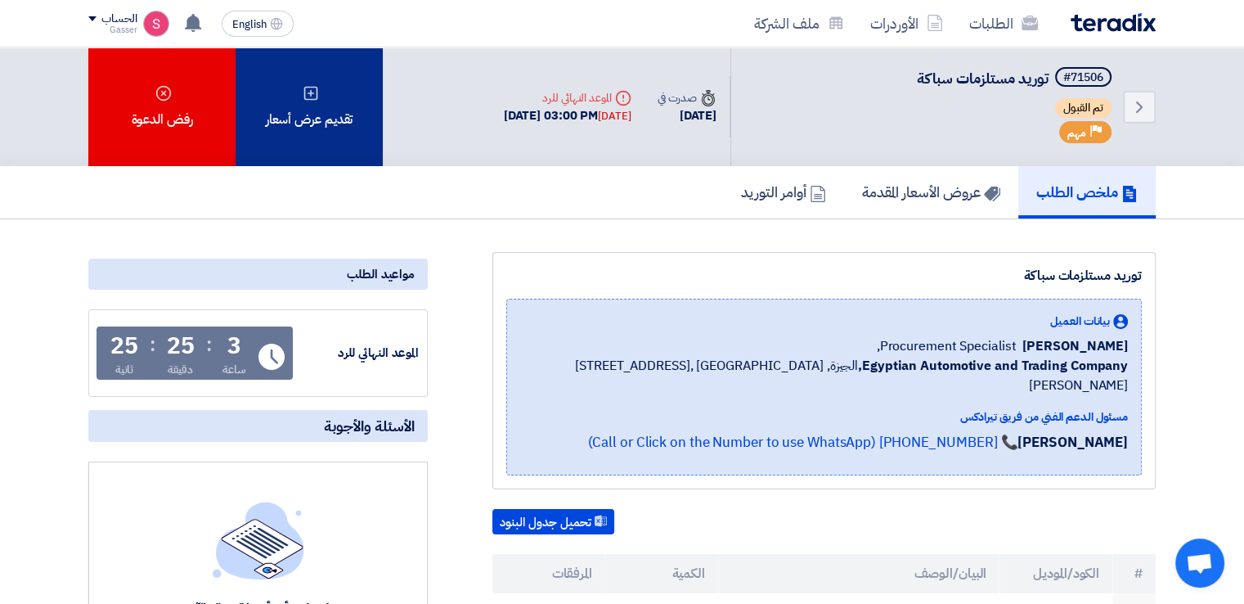
click at [289, 131] on div "تقديم عرض أسعار" at bounding box center [309, 106] width 147 height 119
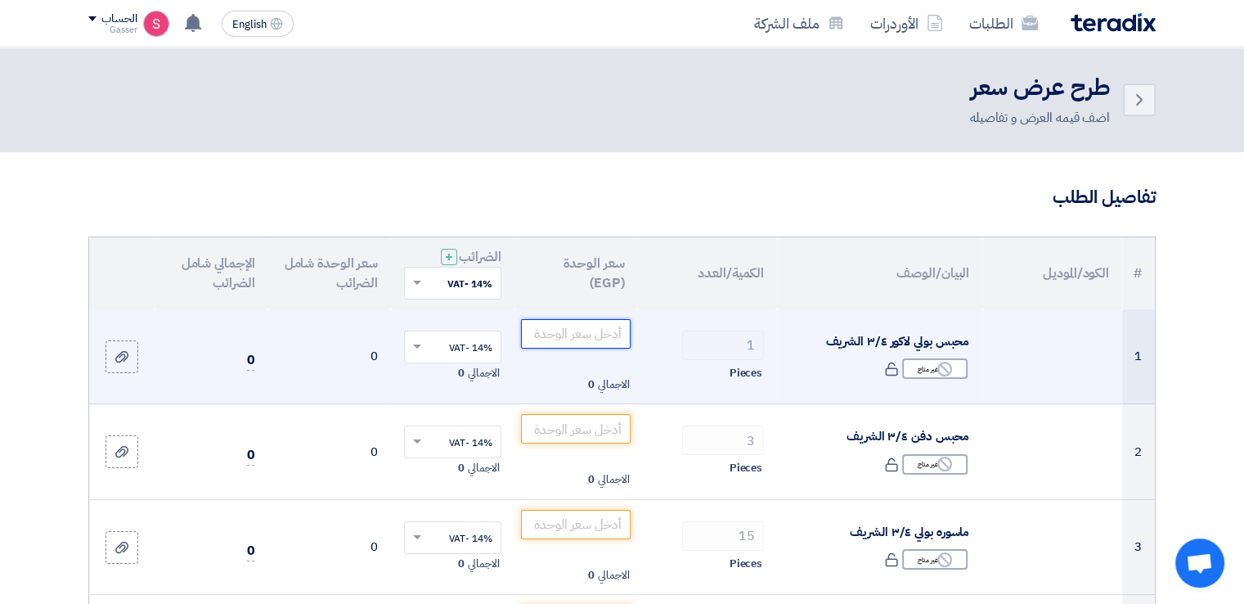
click at [577, 332] on input "number" at bounding box center [576, 333] width 110 height 29
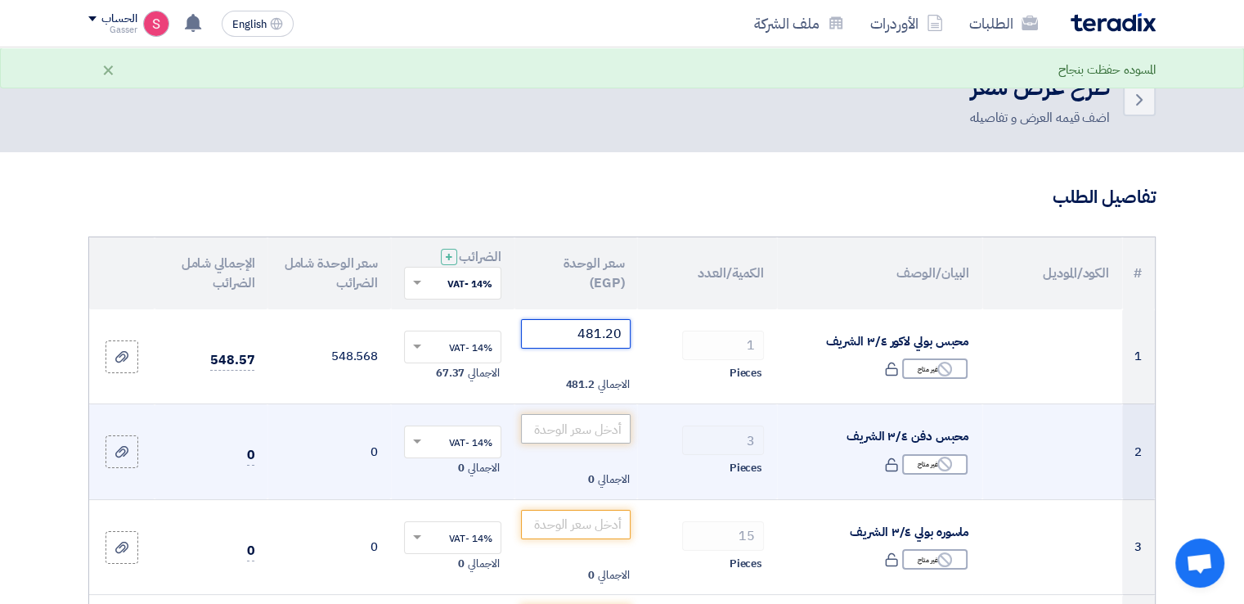
type input "481.20"
click at [602, 432] on input "number" at bounding box center [576, 428] width 110 height 29
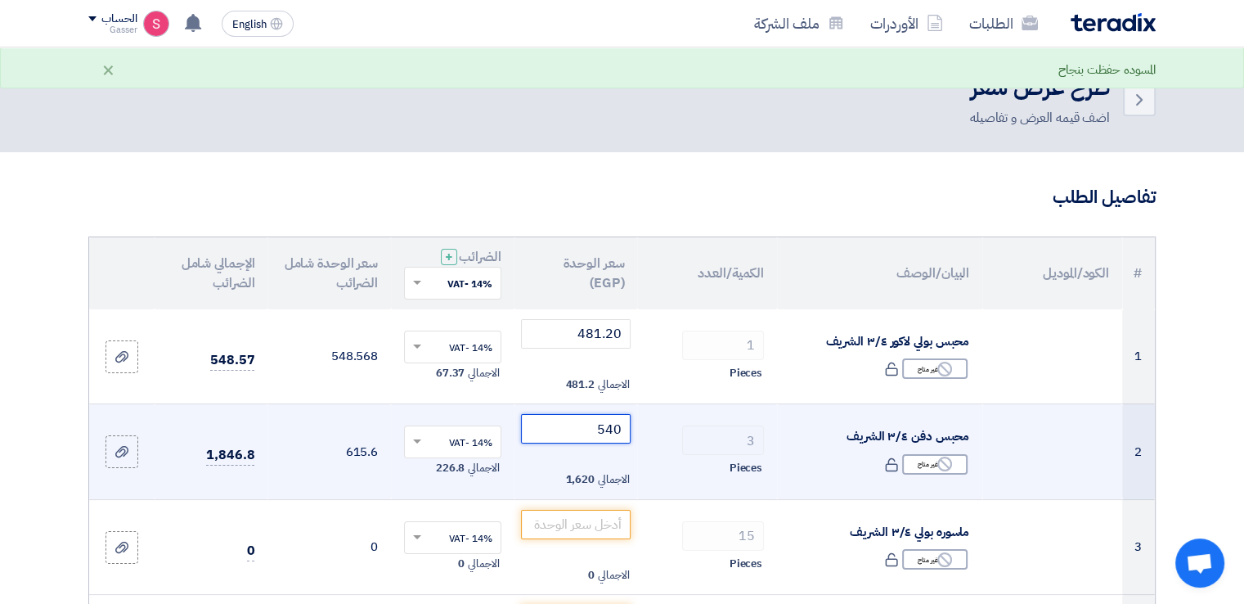
type input "540"
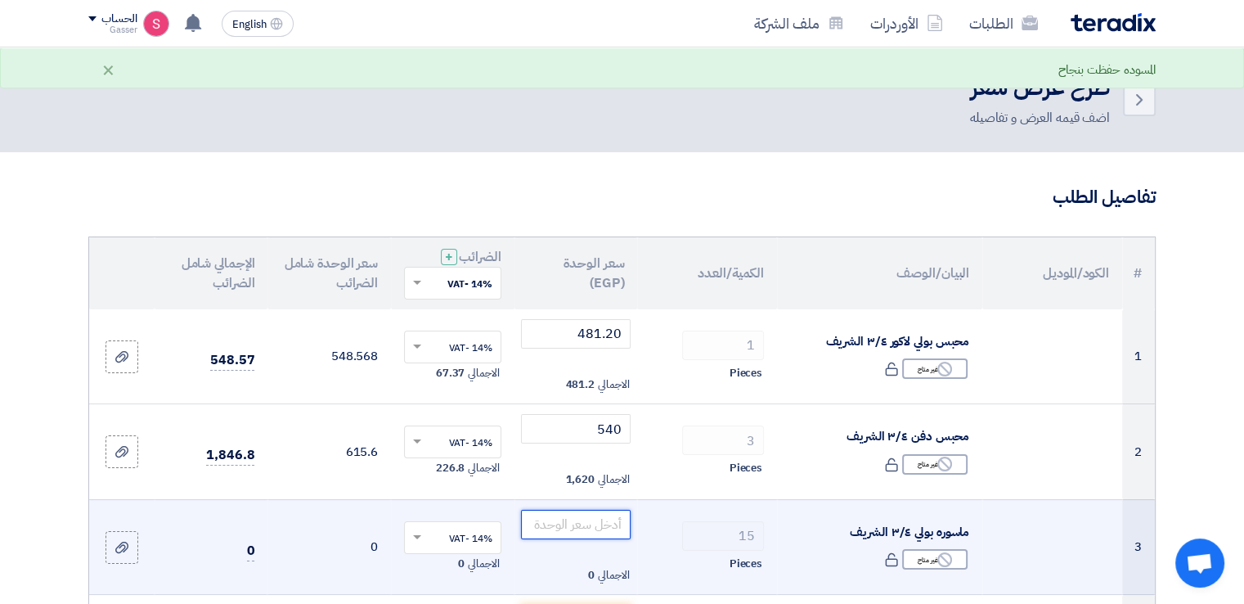
click at [604, 512] on input "number" at bounding box center [576, 524] width 110 height 29
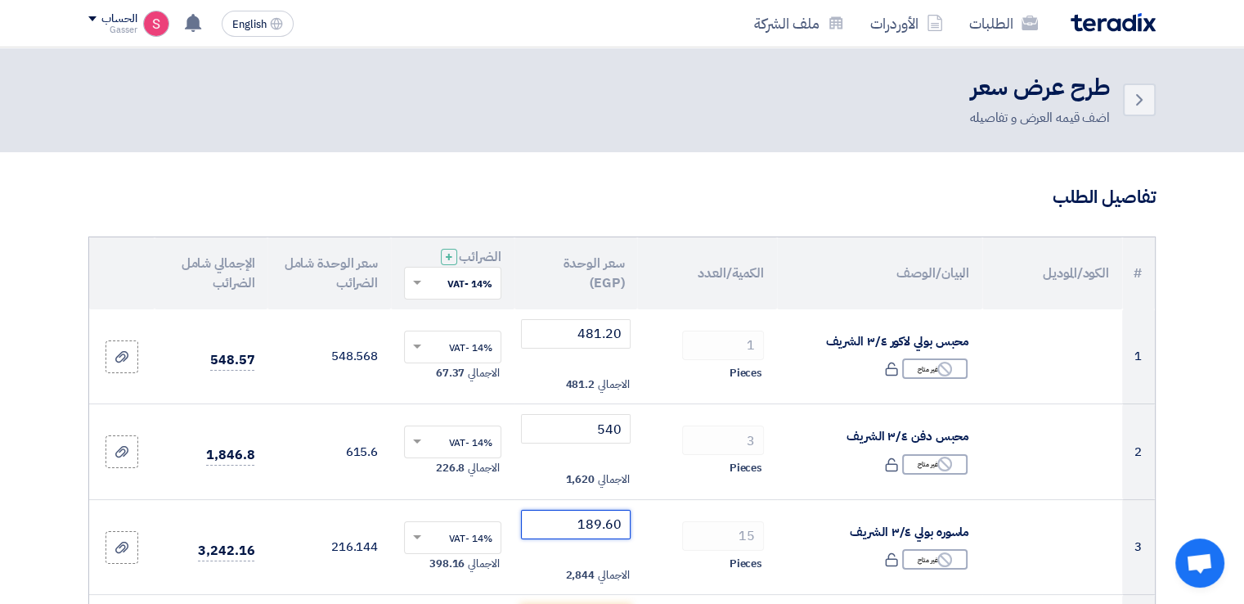
scroll to position [272, 0]
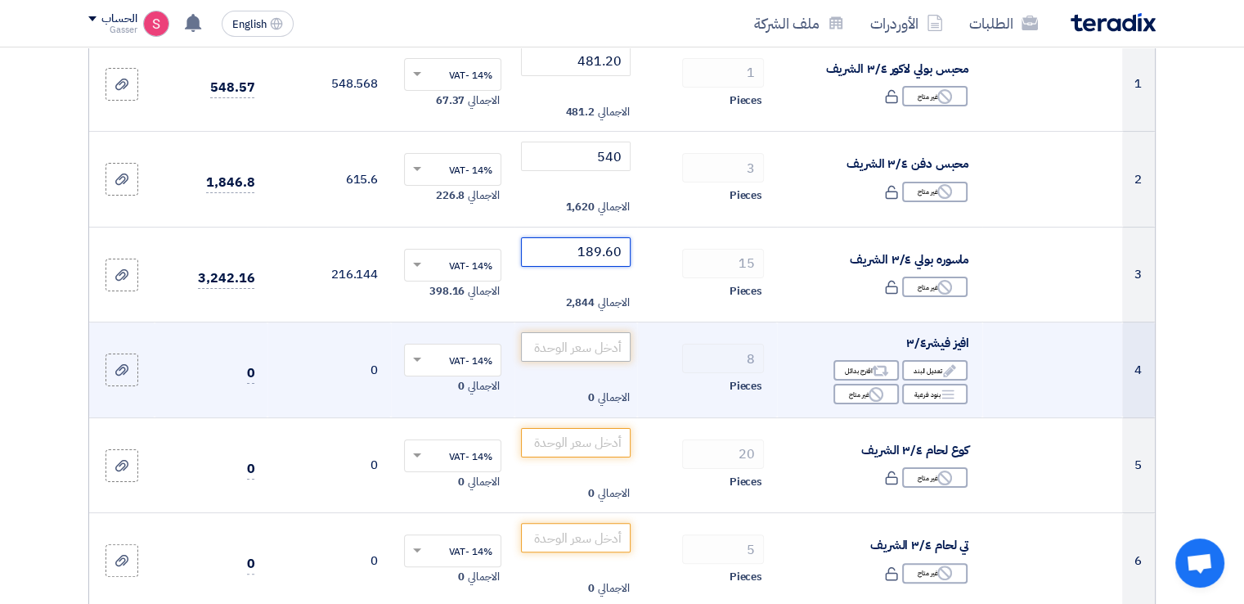
type input "189.60"
click at [605, 357] on input "number" at bounding box center [576, 346] width 110 height 29
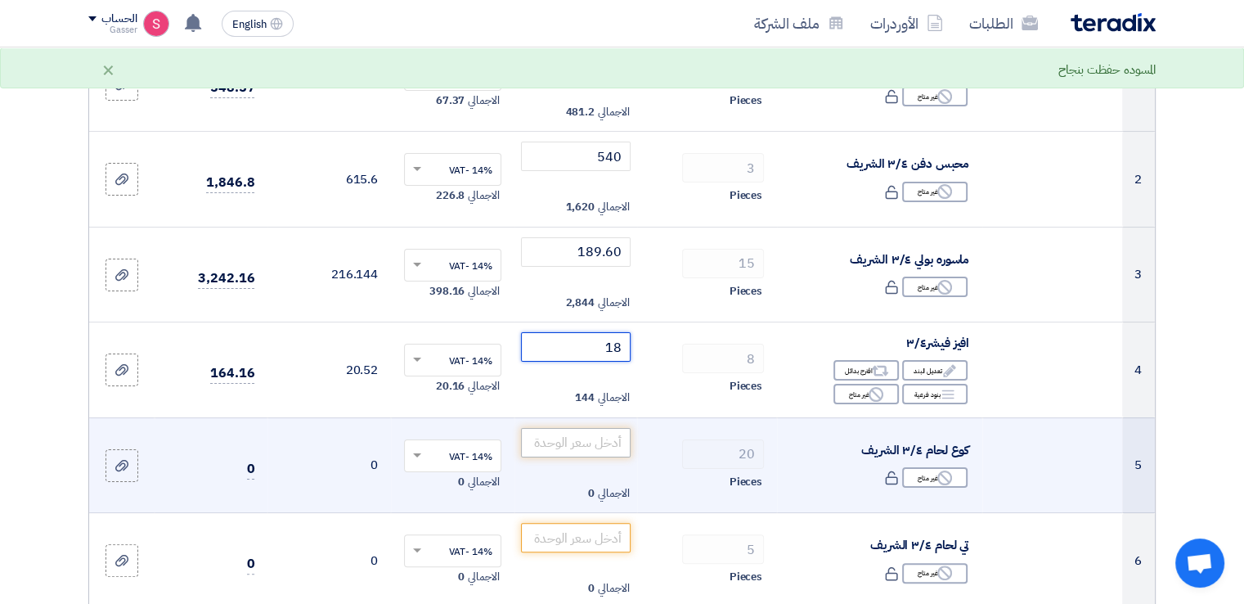
type input "18"
click at [592, 435] on input "number" at bounding box center [576, 442] width 110 height 29
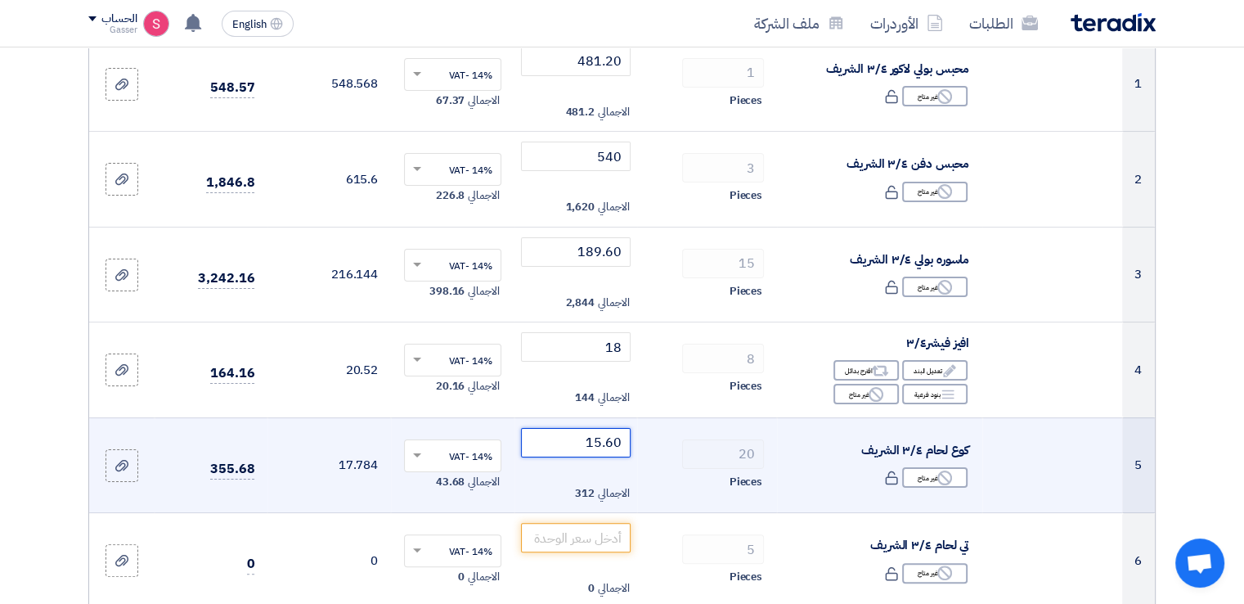
type input "15.60"
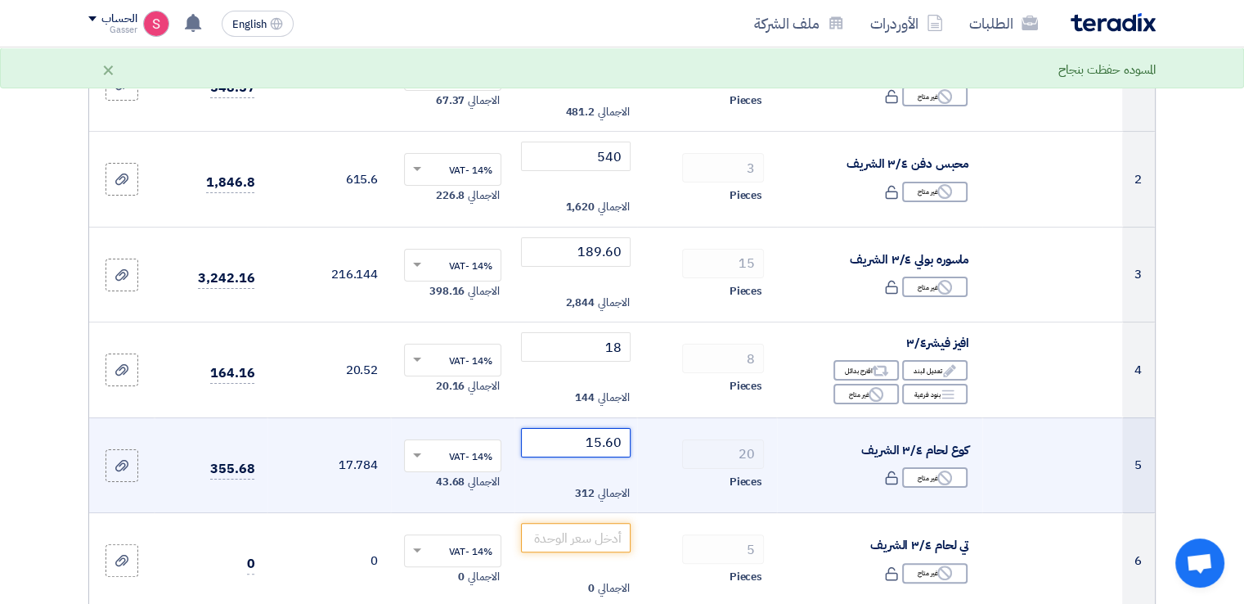
scroll to position [545, 0]
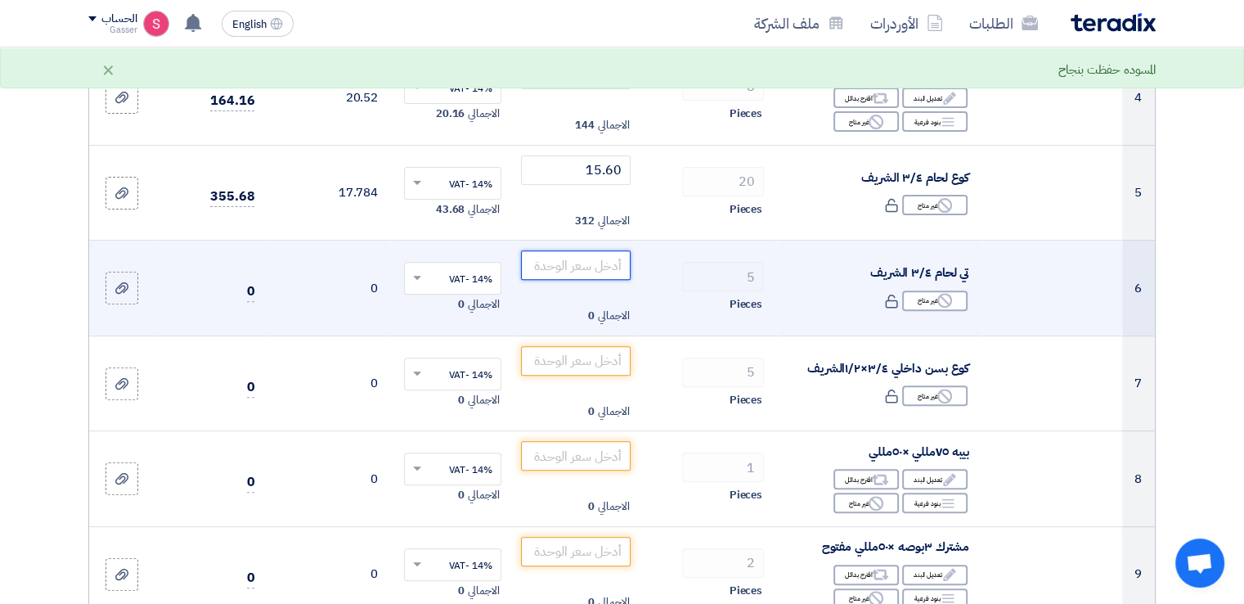
click at [580, 267] on input "number" at bounding box center [576, 264] width 110 height 29
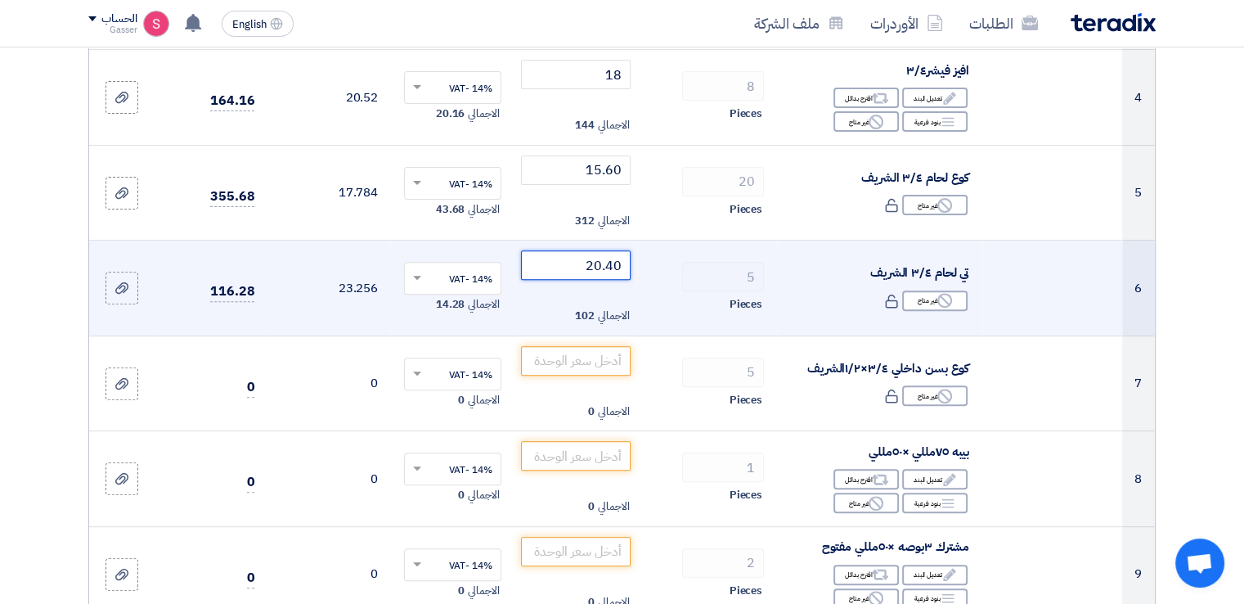
type input "20.40"
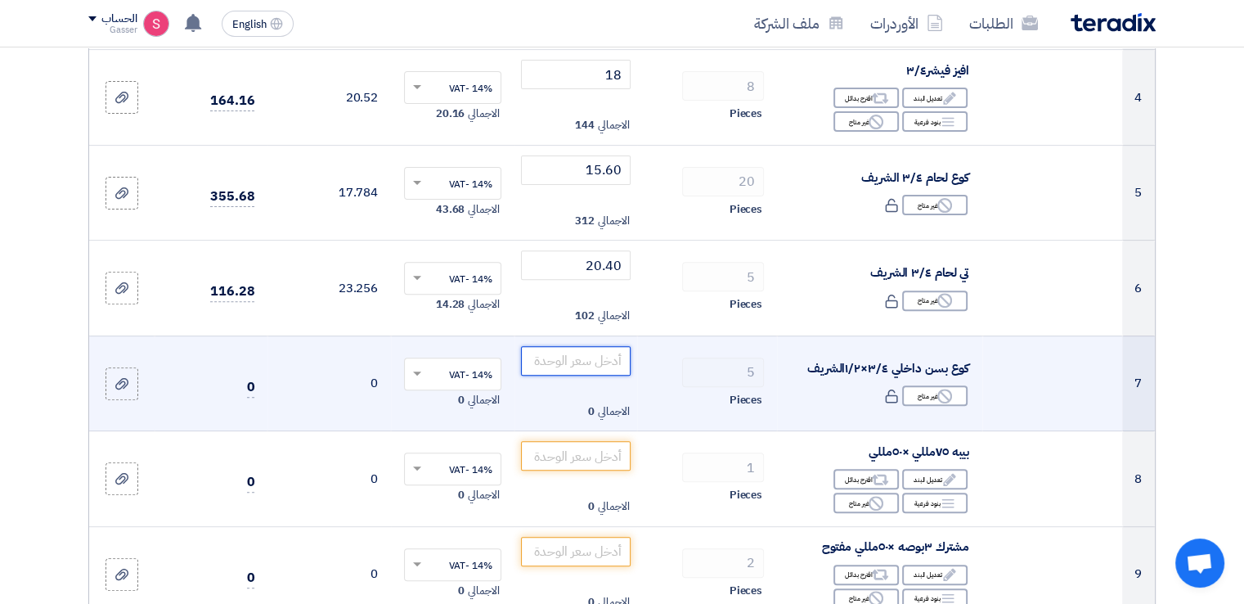
click at [553, 353] on input "number" at bounding box center [576, 360] width 110 height 29
type input "89.40"
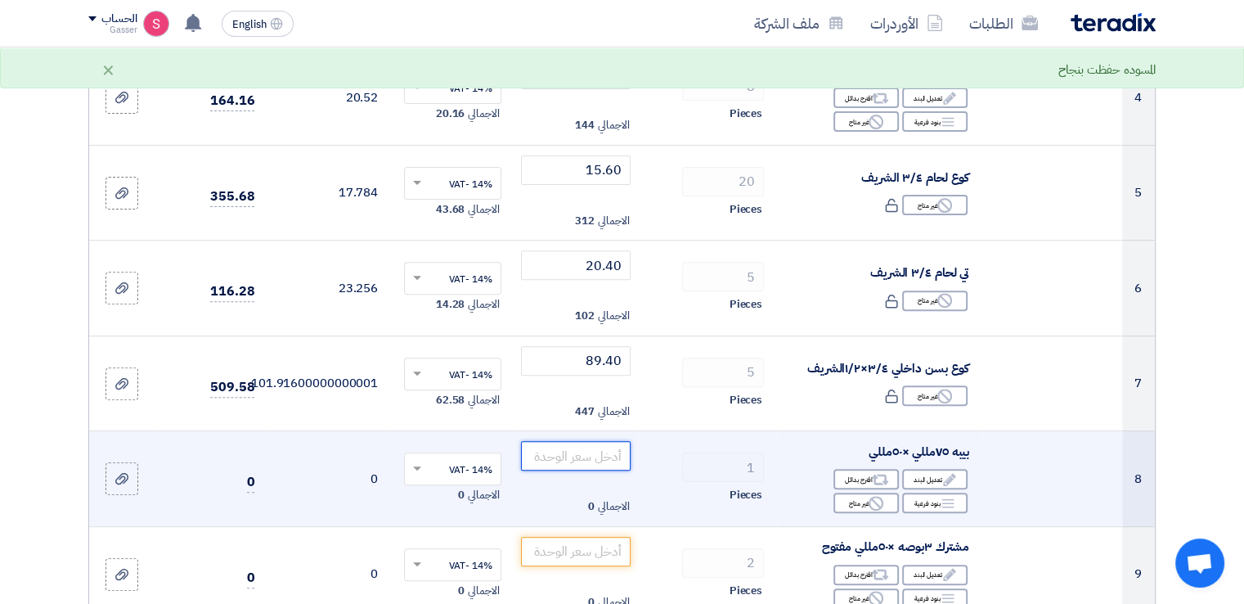
click at [560, 455] on input "number" at bounding box center [576, 455] width 110 height 29
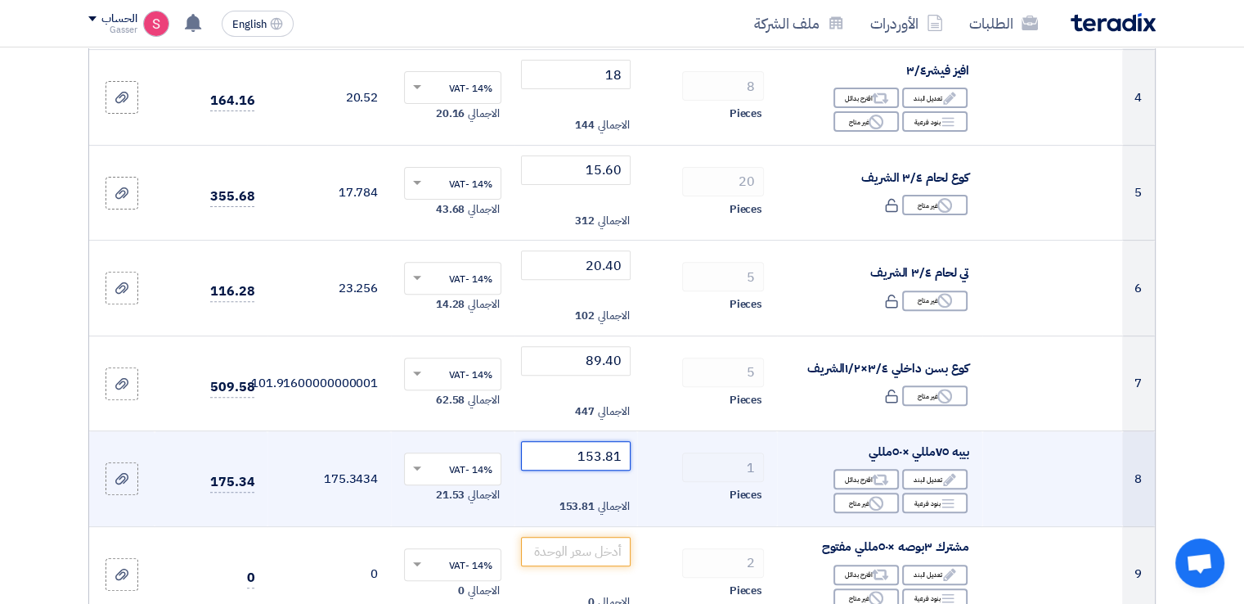
type input "153.81"
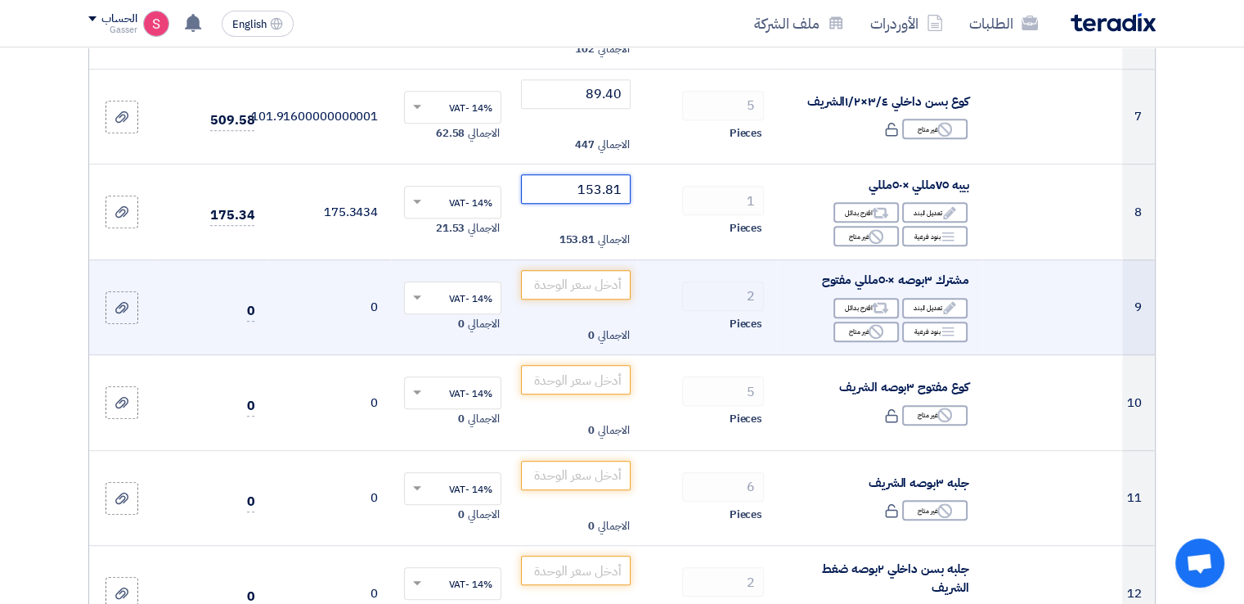
scroll to position [818, 0]
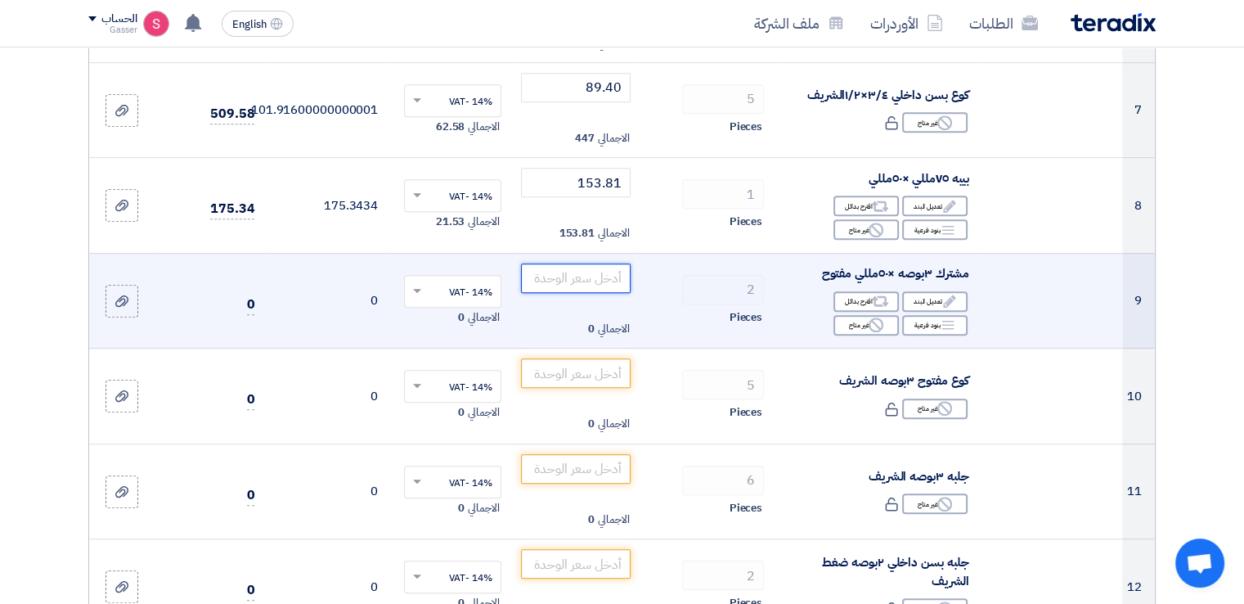
click at [559, 280] on input "number" at bounding box center [576, 277] width 110 height 29
click at [846, 322] on div "Reject غير متاح" at bounding box center [865, 325] width 65 height 20
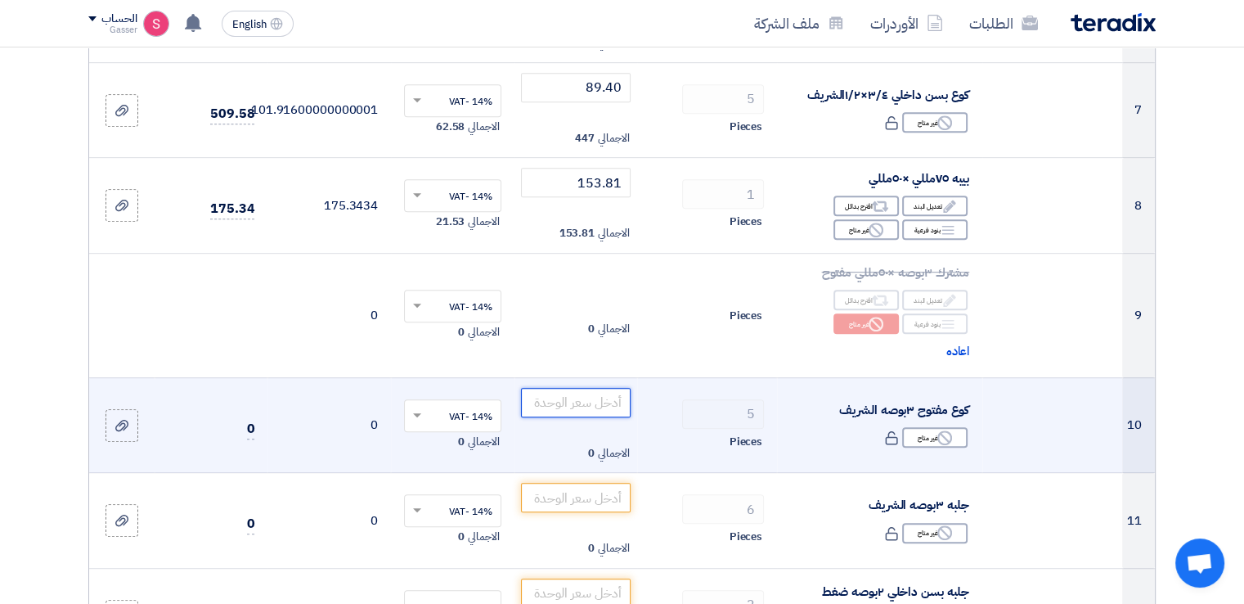
click at [570, 397] on input "number" at bounding box center [576, 402] width 110 height 29
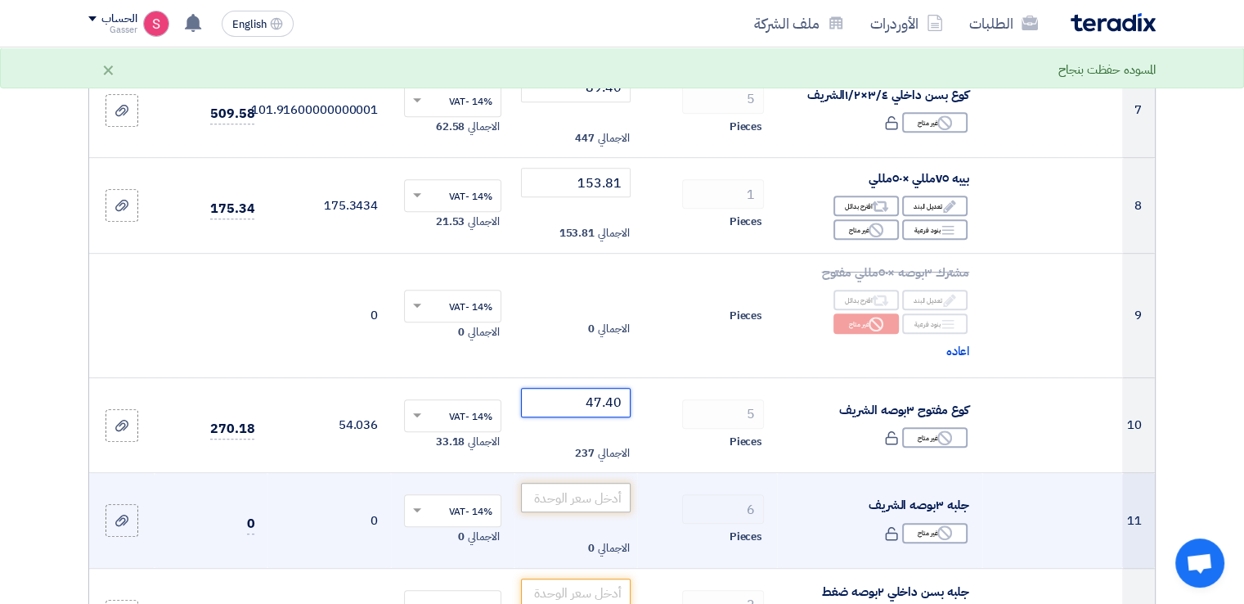
type input "47.40"
click at [603, 505] on input "number" at bounding box center [576, 497] width 110 height 29
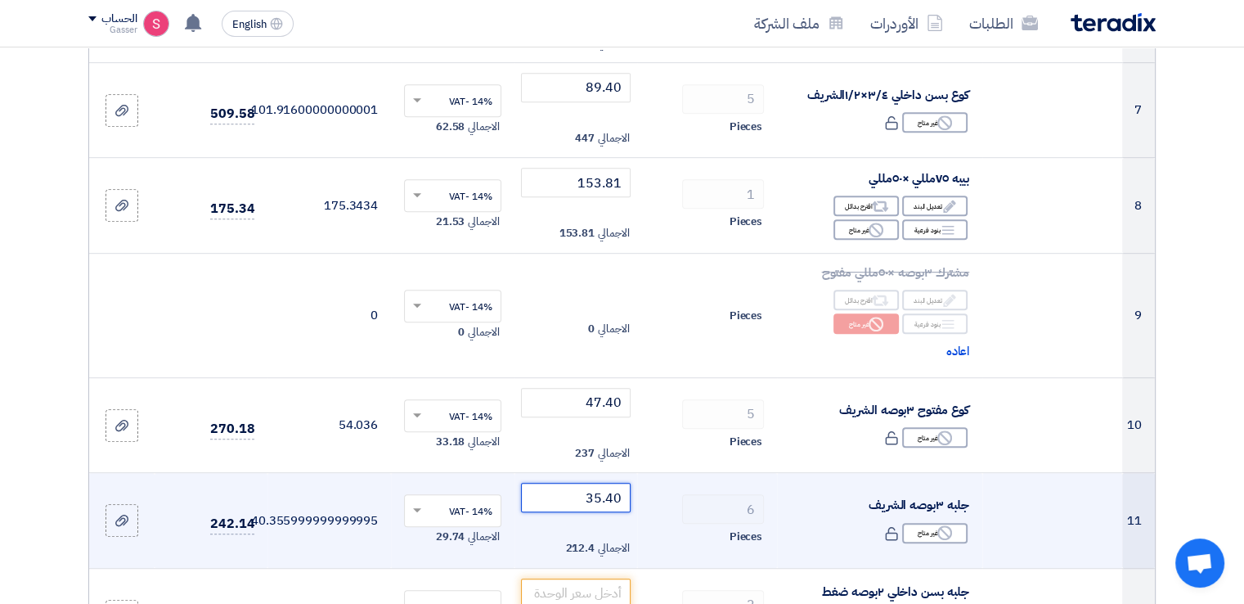
type input "35.40"
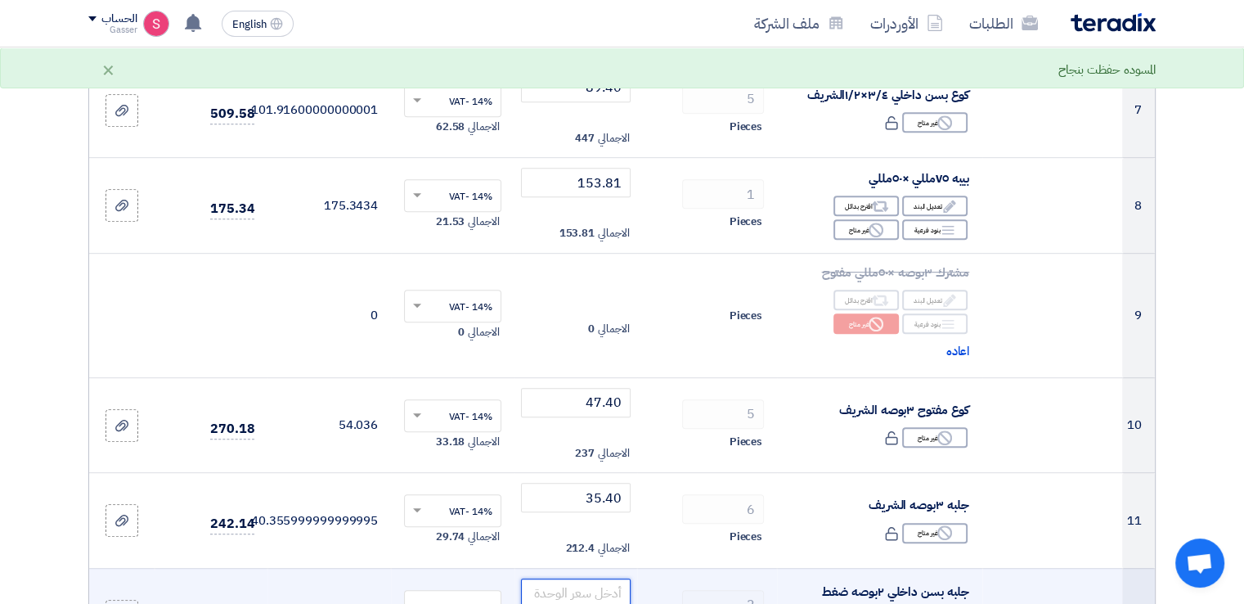
click at [595, 581] on input "number" at bounding box center [576, 592] width 110 height 29
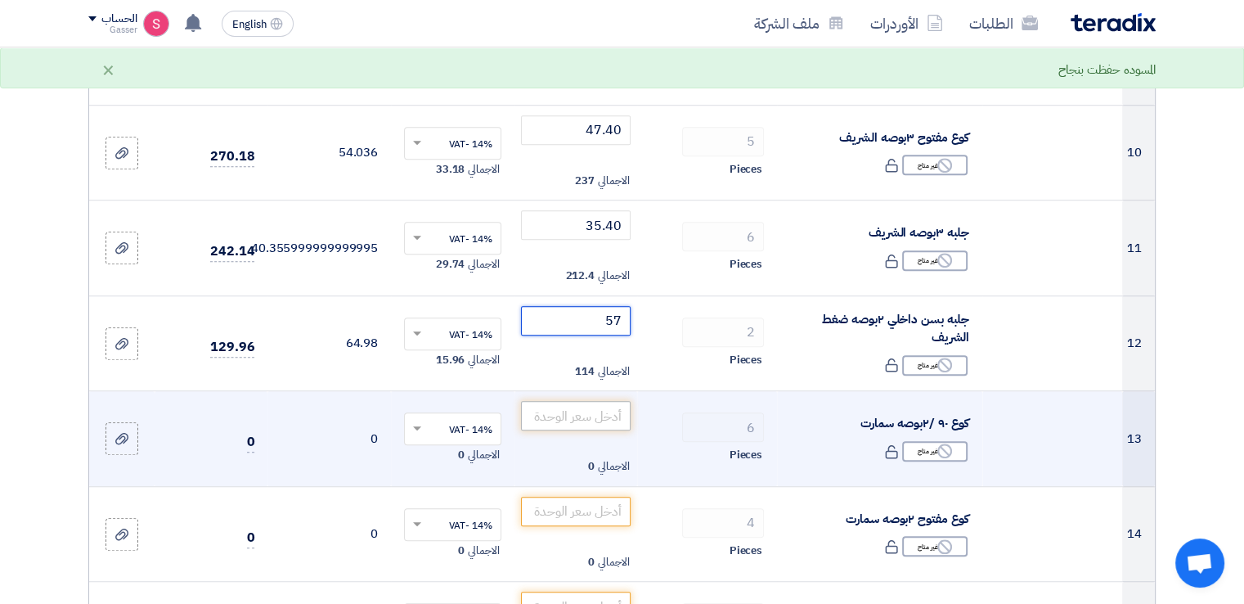
type input "57"
click at [601, 413] on input "number" at bounding box center [576, 415] width 110 height 29
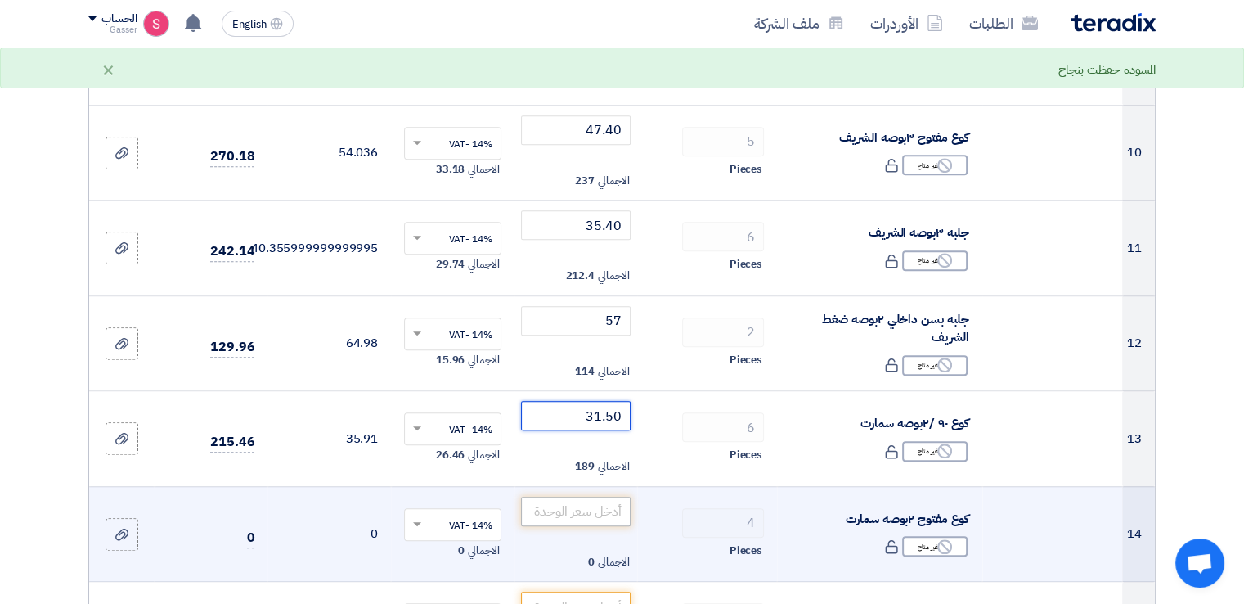
type input "31.50"
click at [604, 512] on input "number" at bounding box center [576, 510] width 110 height 29
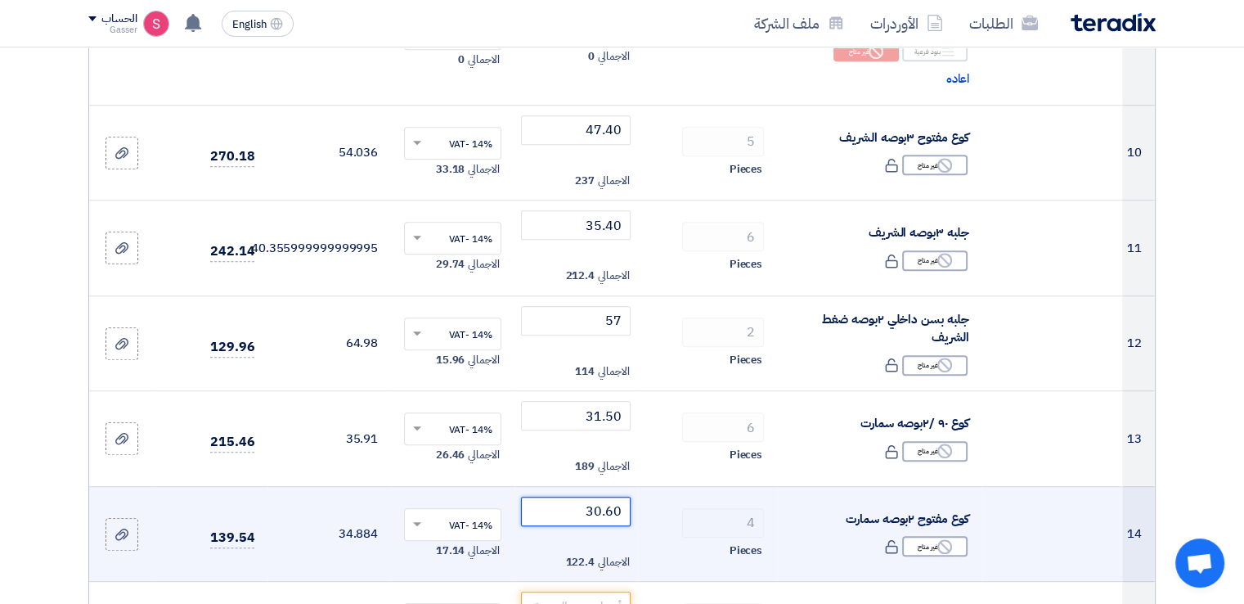
type input "30.60"
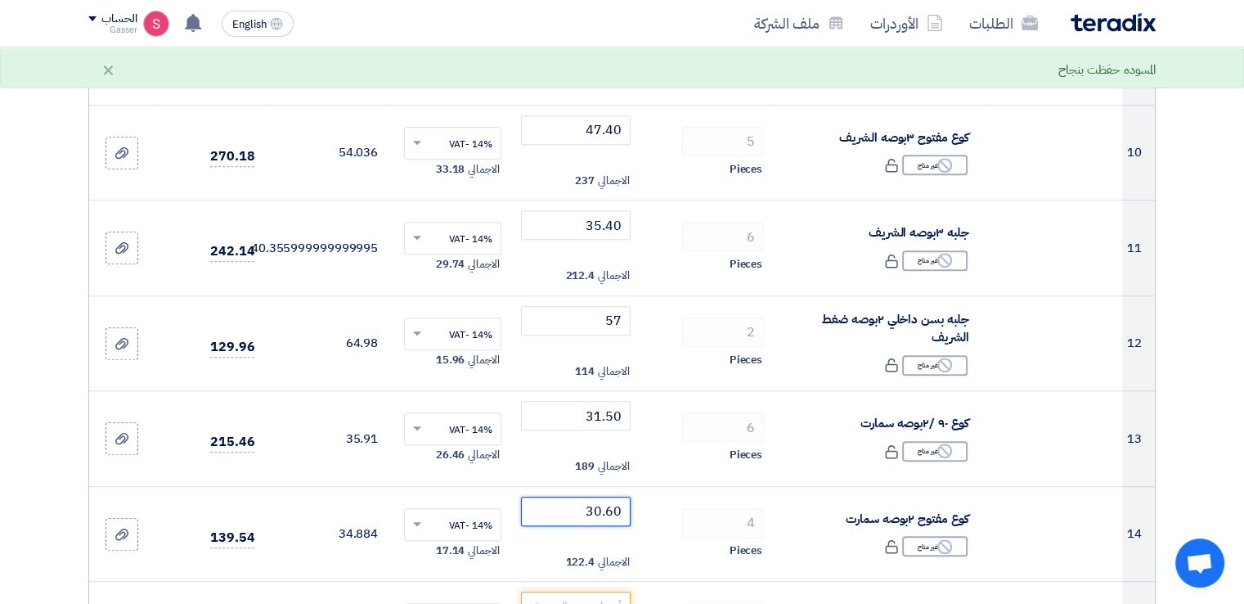
scroll to position [1363, 0]
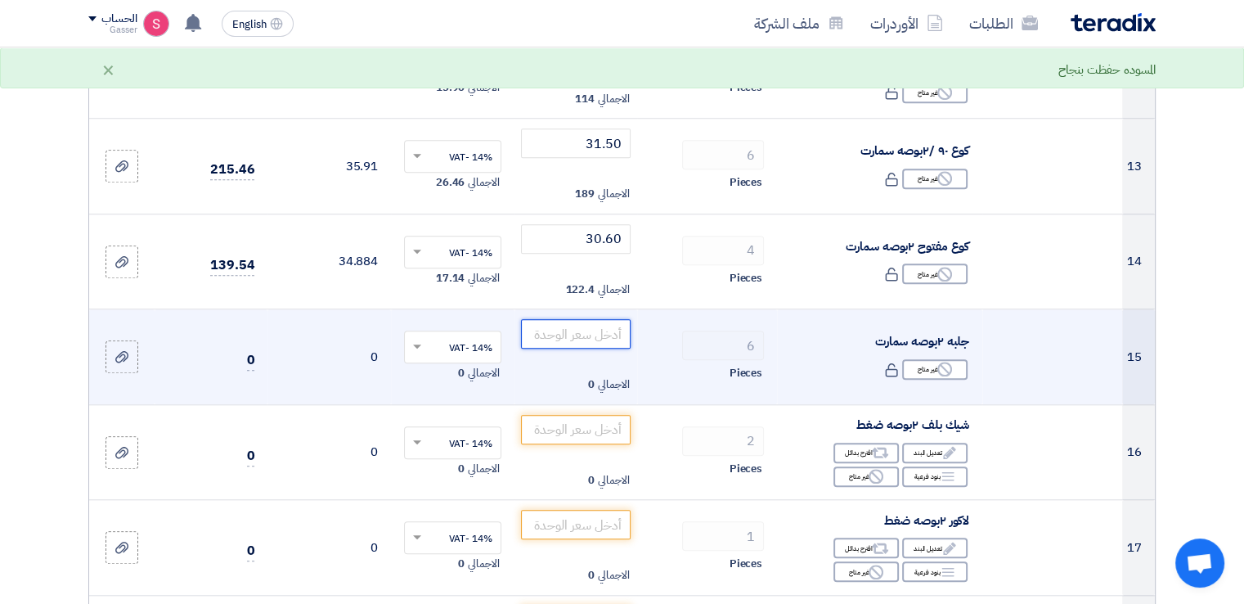
click at [604, 335] on input "number" at bounding box center [576, 333] width 110 height 29
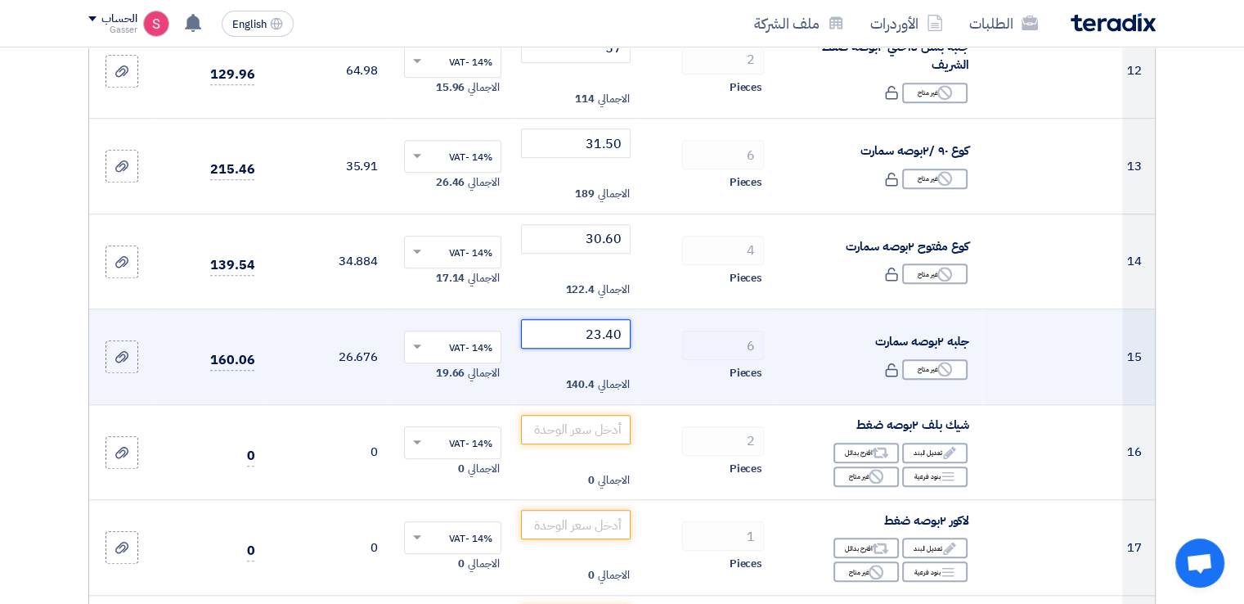
type input "23.40"
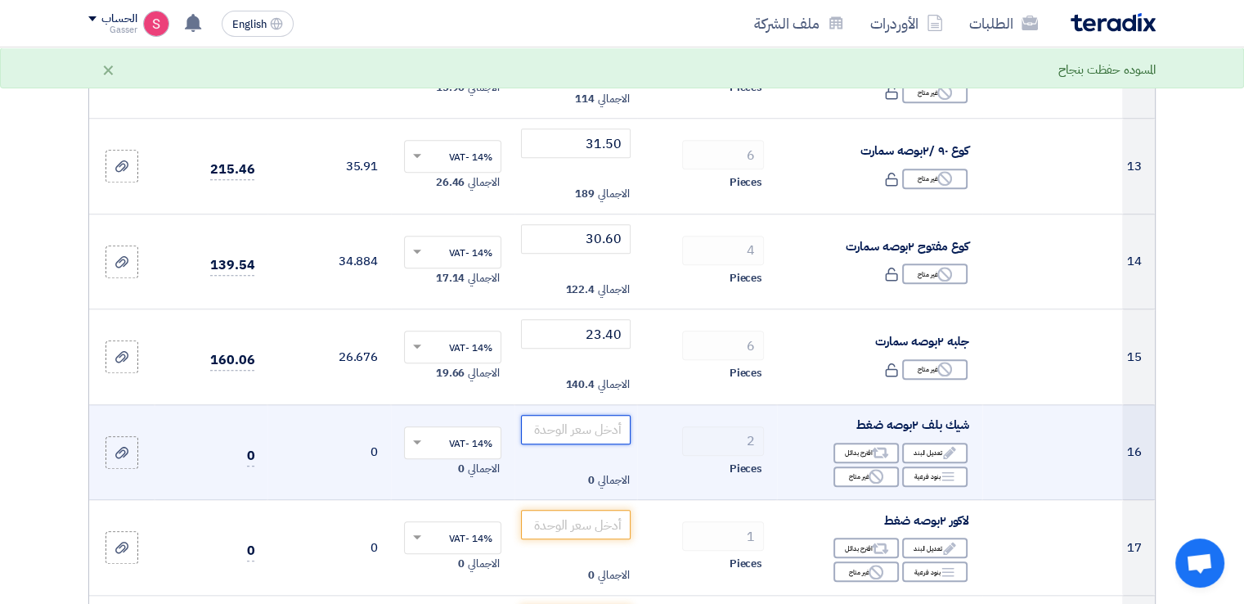
click at [592, 430] on input "number" at bounding box center [576, 429] width 110 height 29
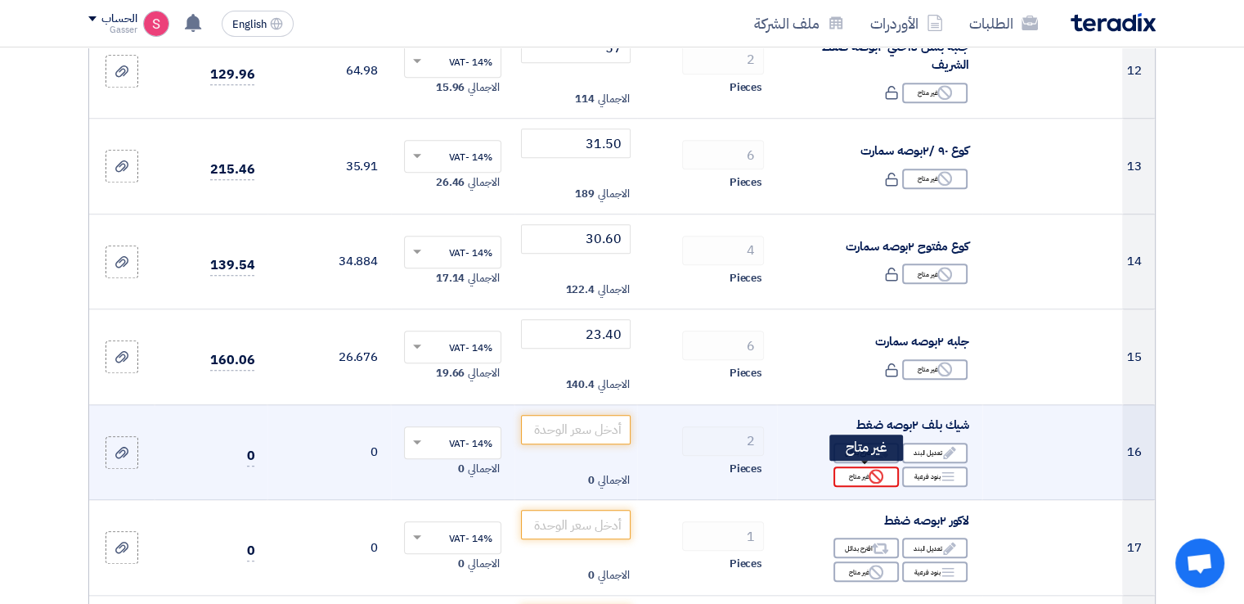
click at [851, 466] on div "Reject غير متاح" at bounding box center [865, 476] width 65 height 20
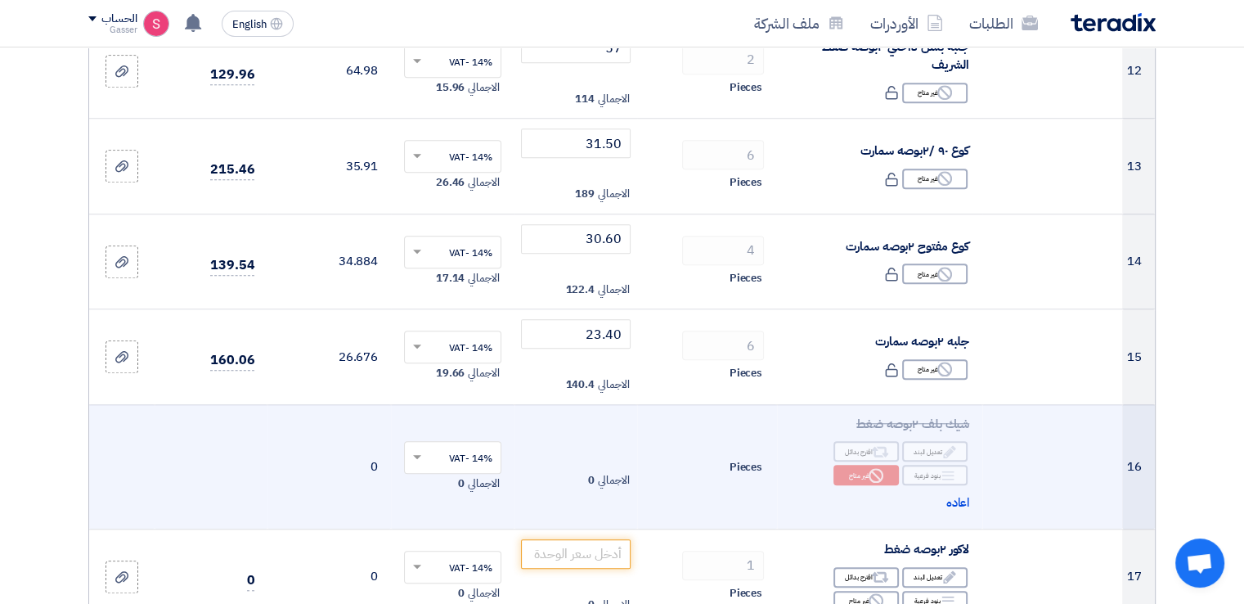
scroll to position [1636, 0]
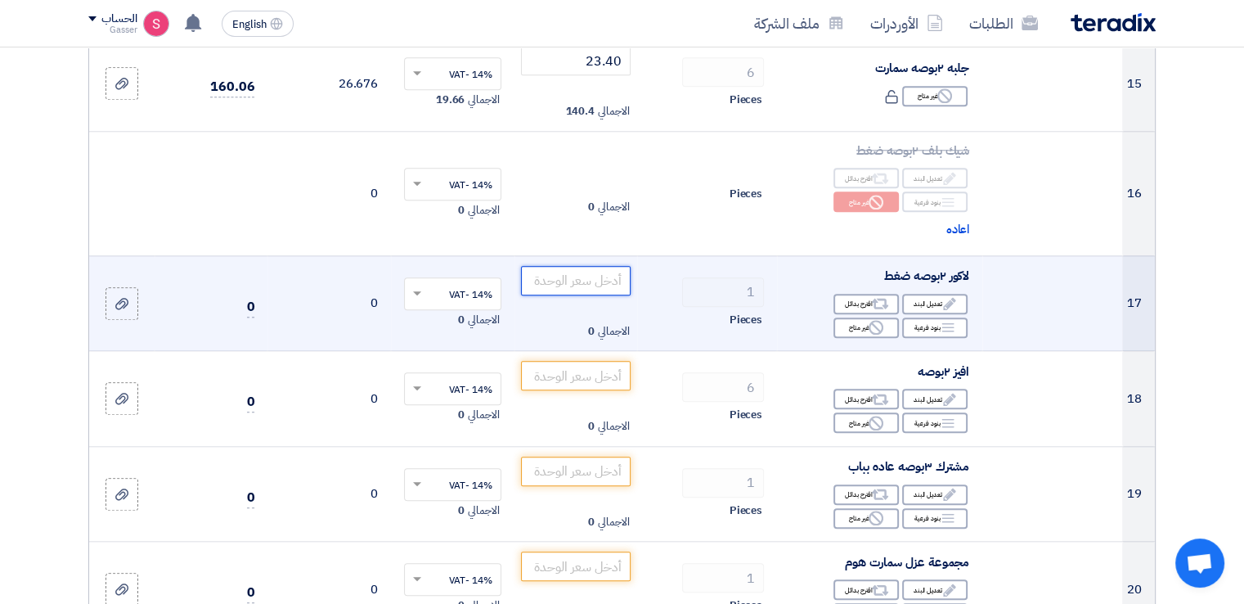
click at [579, 269] on input "number" at bounding box center [576, 280] width 110 height 29
type input "114"
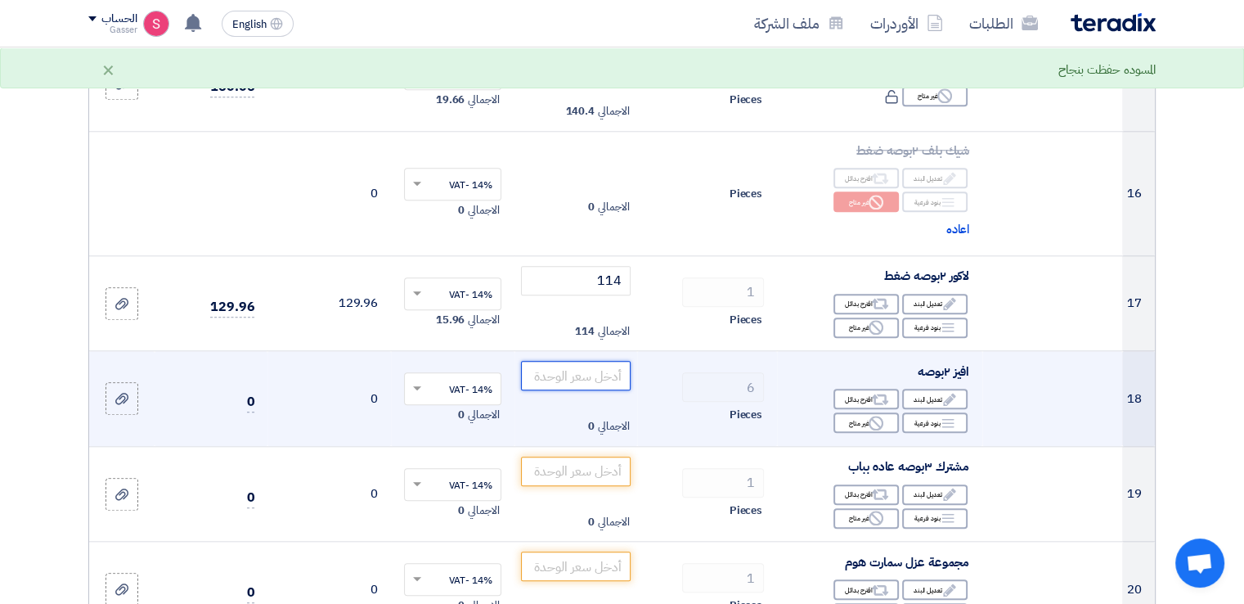
click at [552, 366] on input "number" at bounding box center [576, 375] width 110 height 29
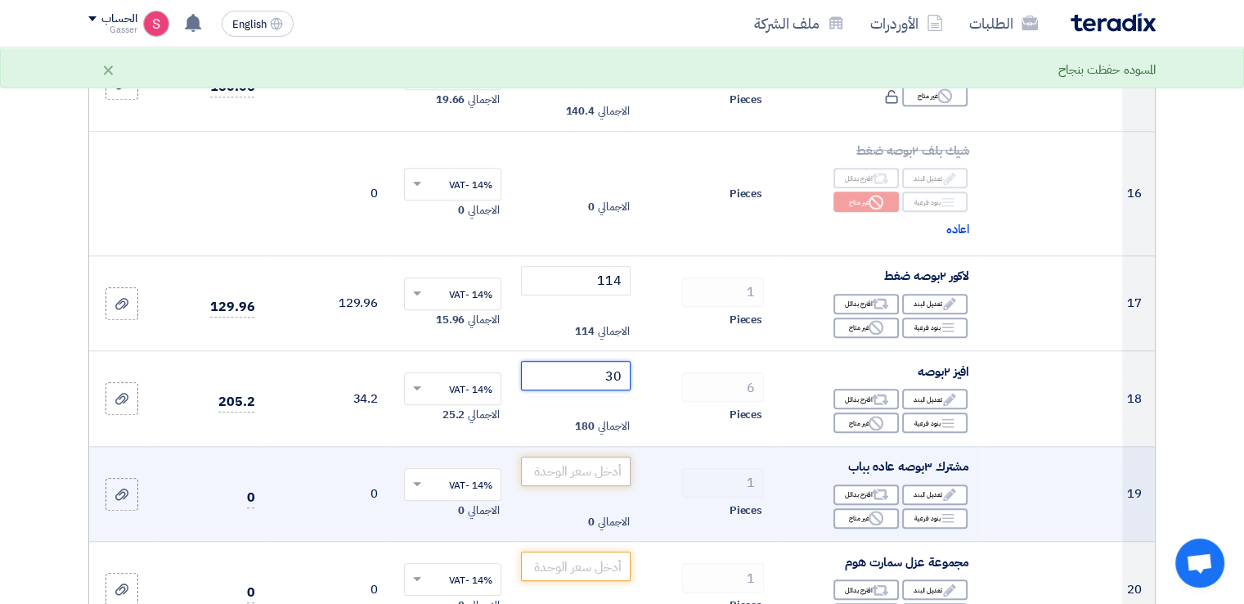
type input "30"
click at [591, 461] on input "number" at bounding box center [576, 470] width 110 height 29
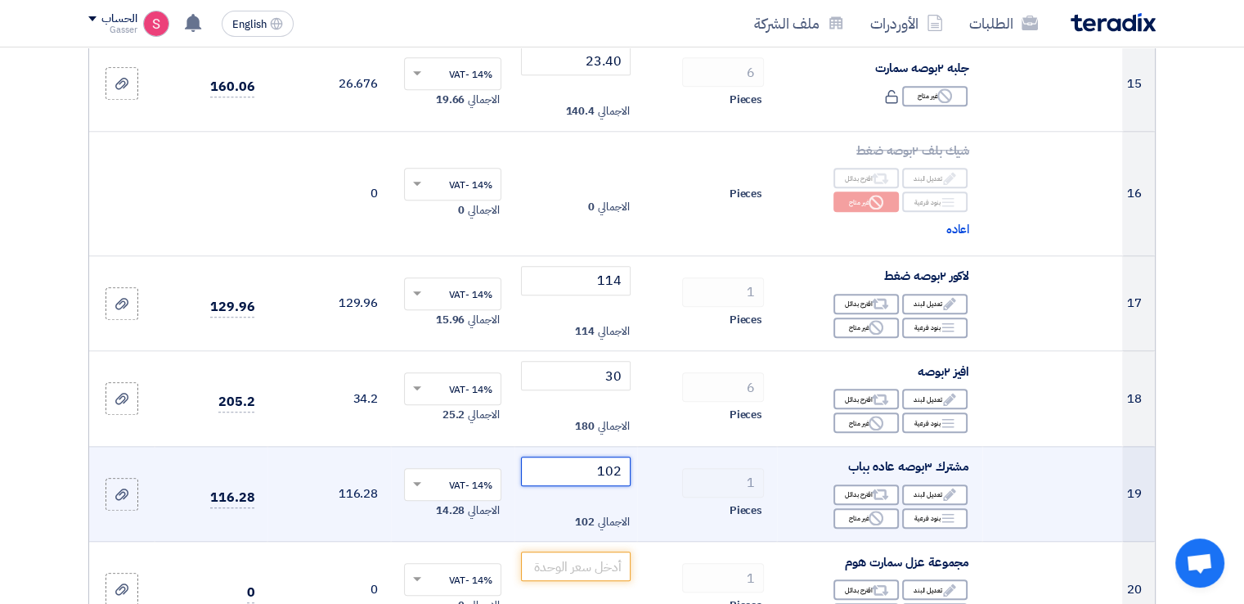
type input "102"
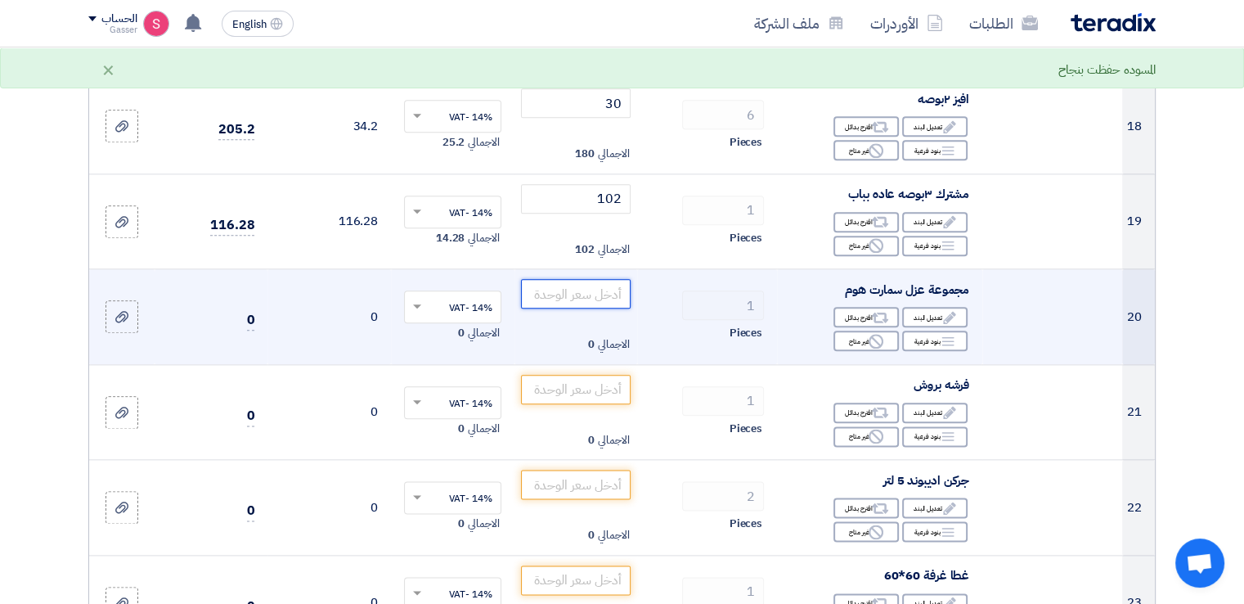
click at [591, 289] on input "number" at bounding box center [576, 293] width 110 height 29
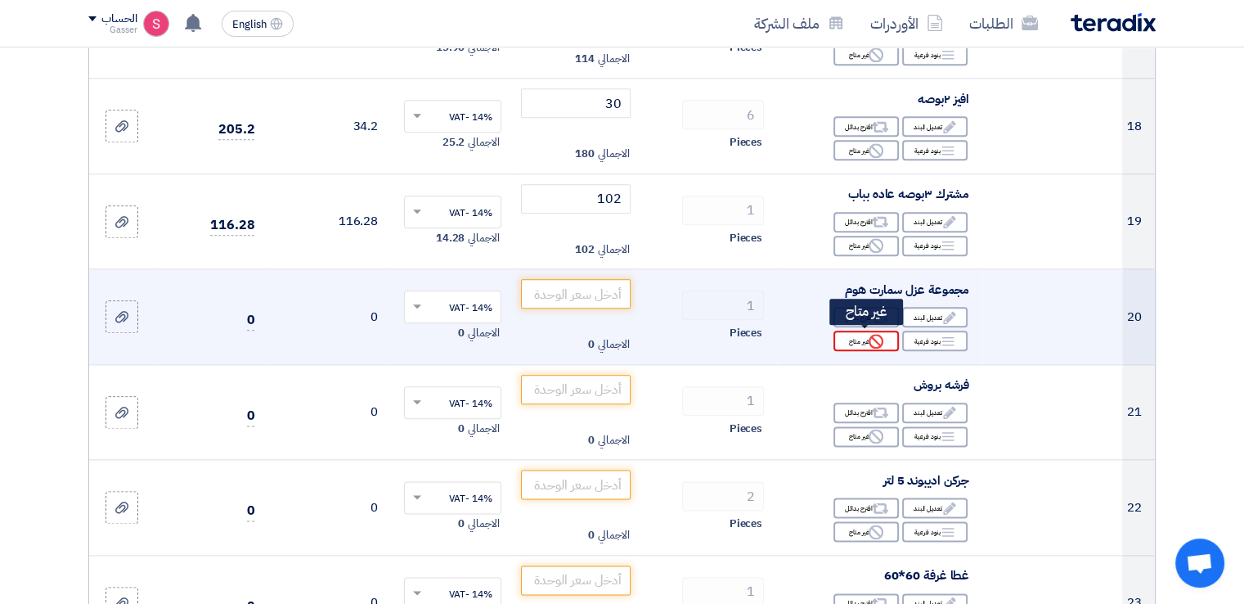
click at [873, 338] on icon "Reject" at bounding box center [876, 341] width 15 height 15
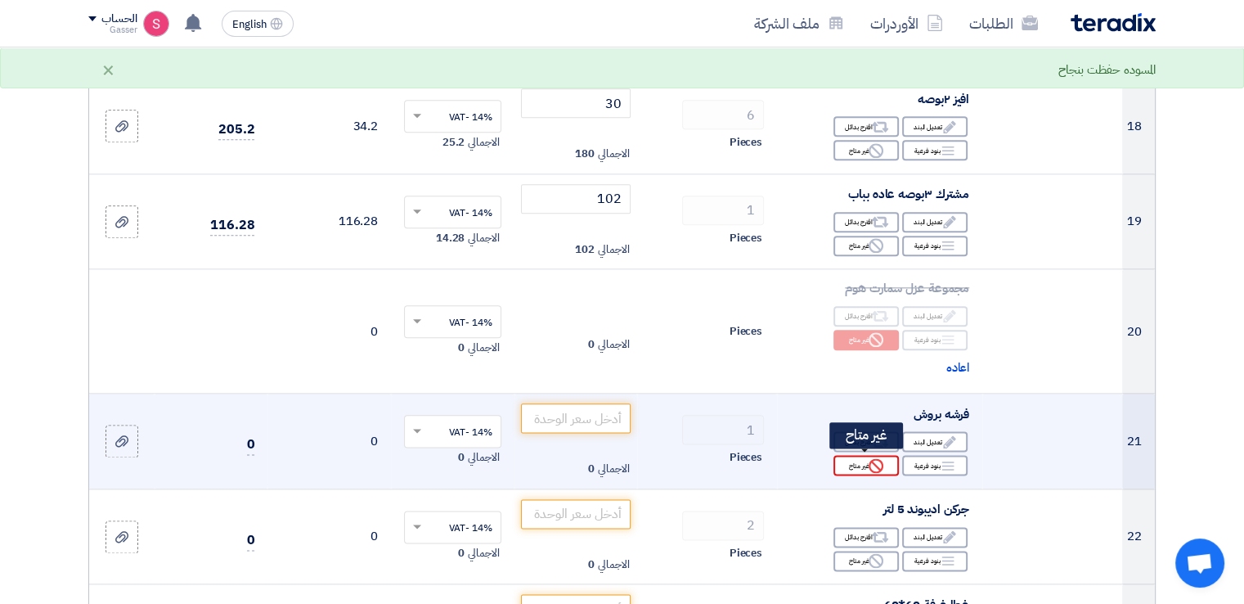
click at [863, 466] on div "Reject غير متاح" at bounding box center [865, 465] width 65 height 20
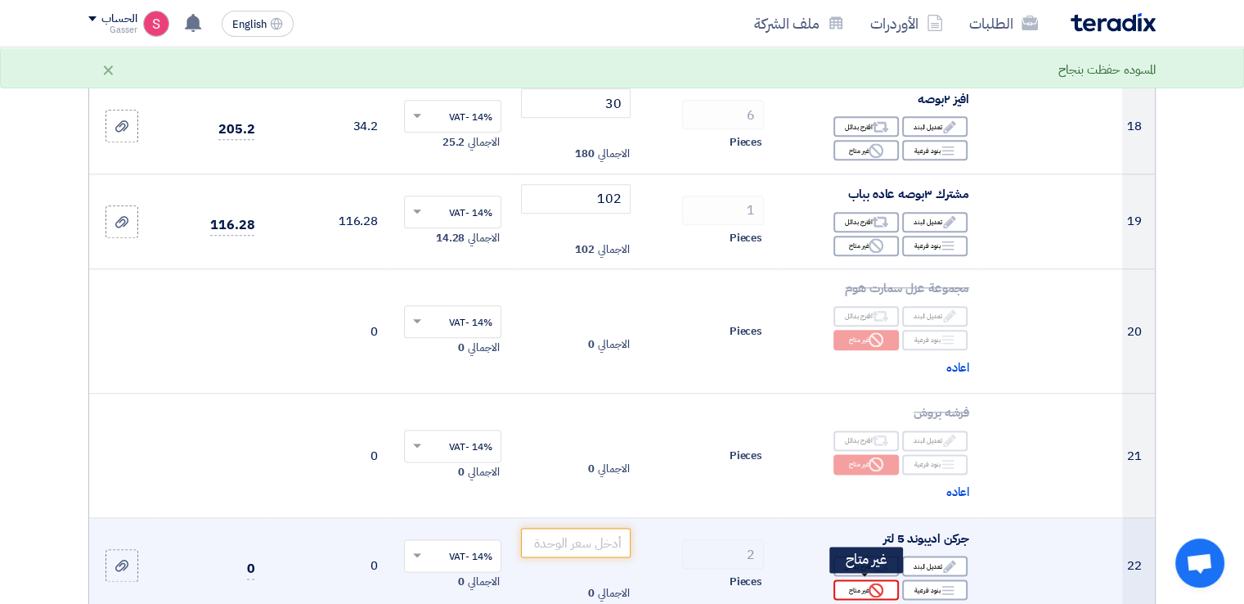
click at [869, 584] on use at bounding box center [876, 589] width 15 height 15
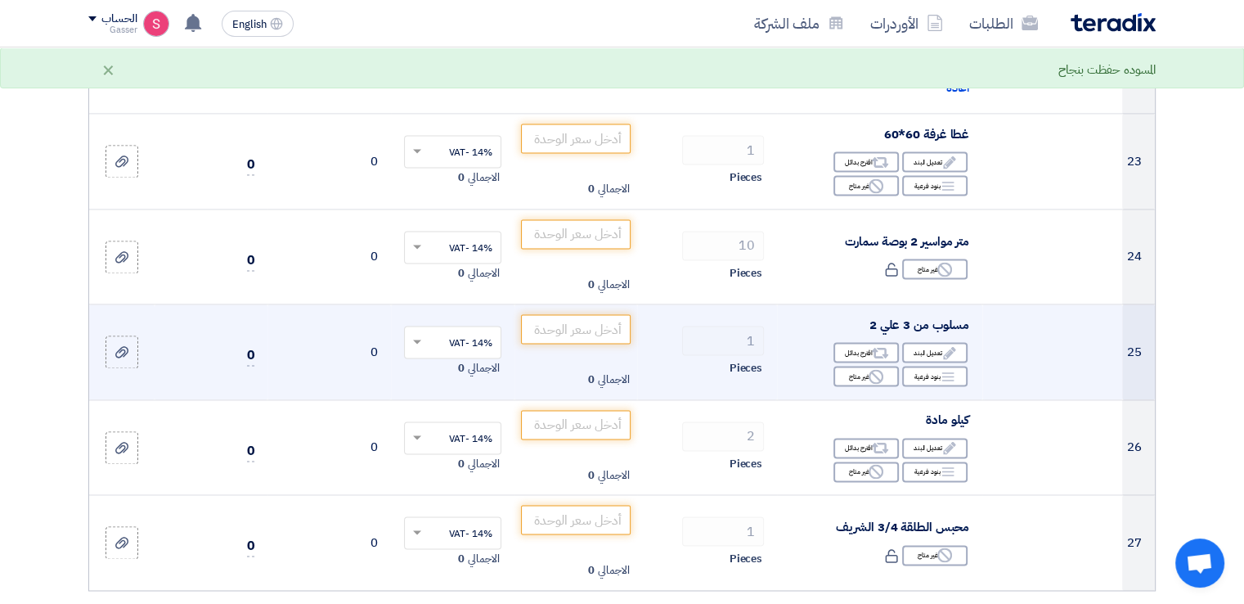
scroll to position [2454, 0]
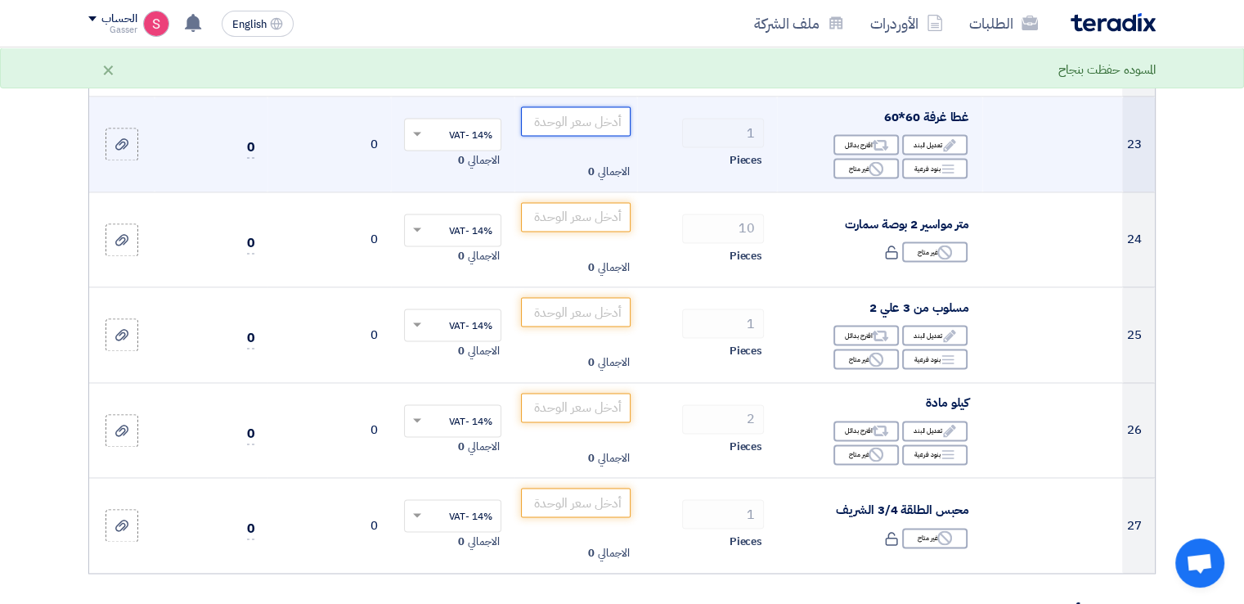
click at [609, 119] on input "number" at bounding box center [576, 120] width 110 height 29
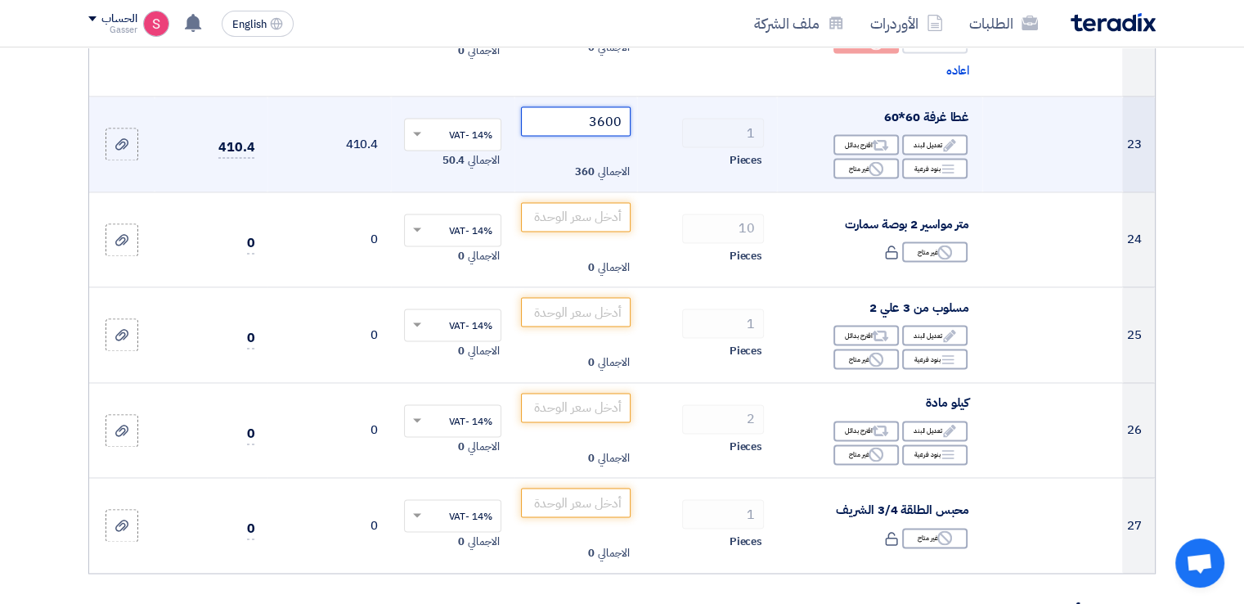
type input "3600"
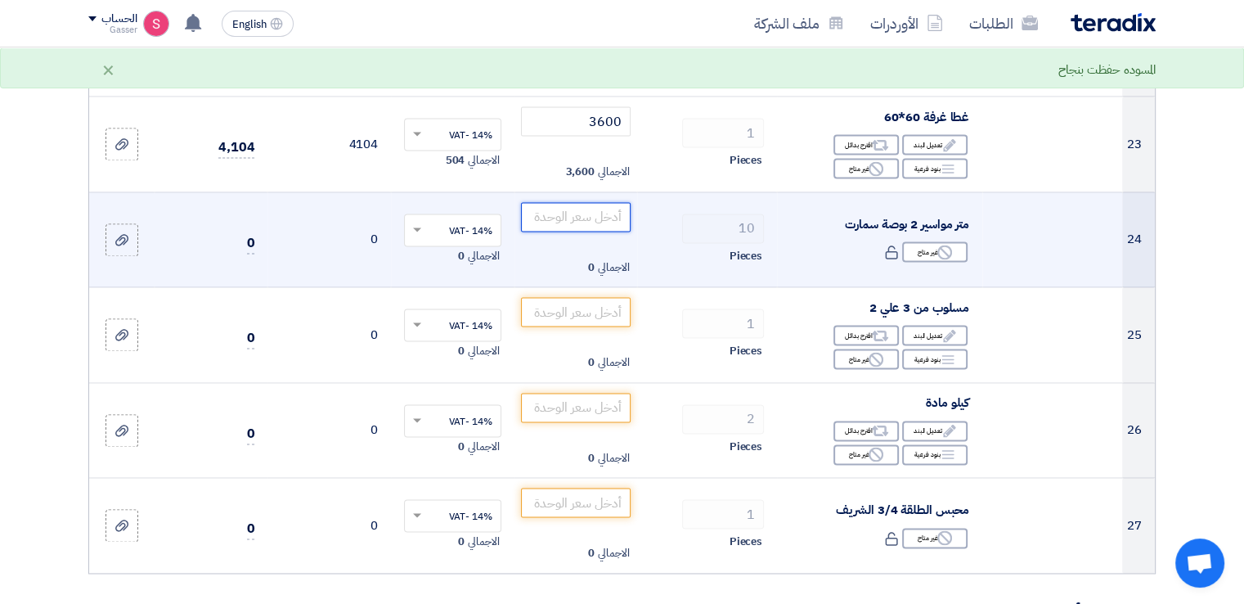
click at [604, 214] on input "number" at bounding box center [576, 216] width 110 height 29
type input "121.80"
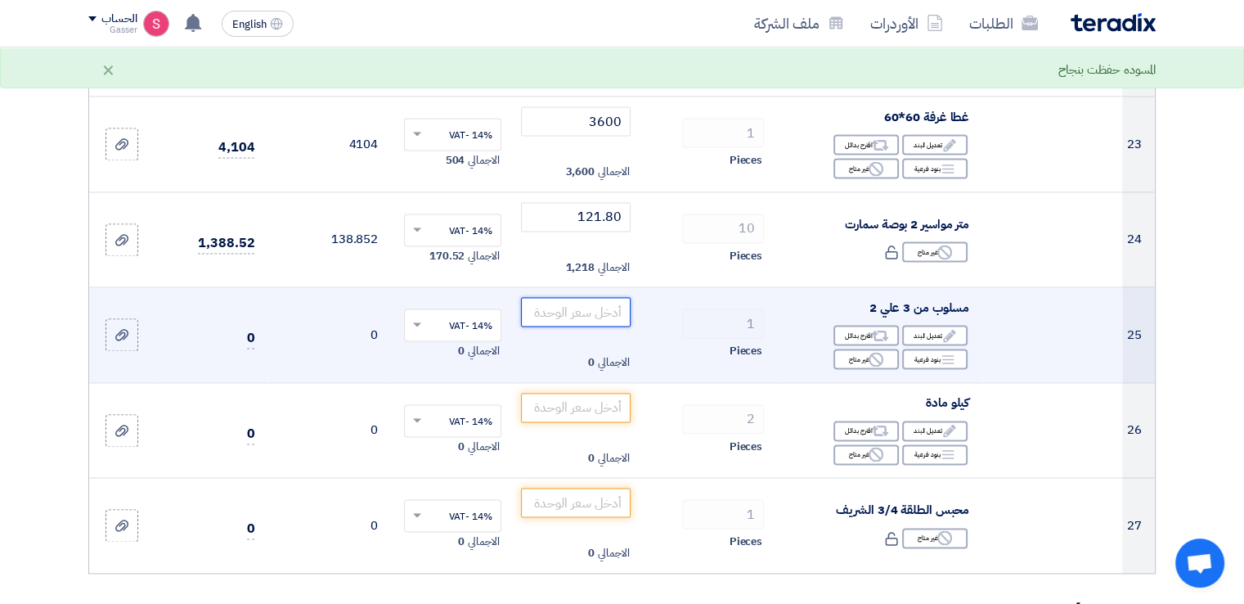
click at [588, 305] on input "number" at bounding box center [576, 311] width 110 height 29
type input "45.6"
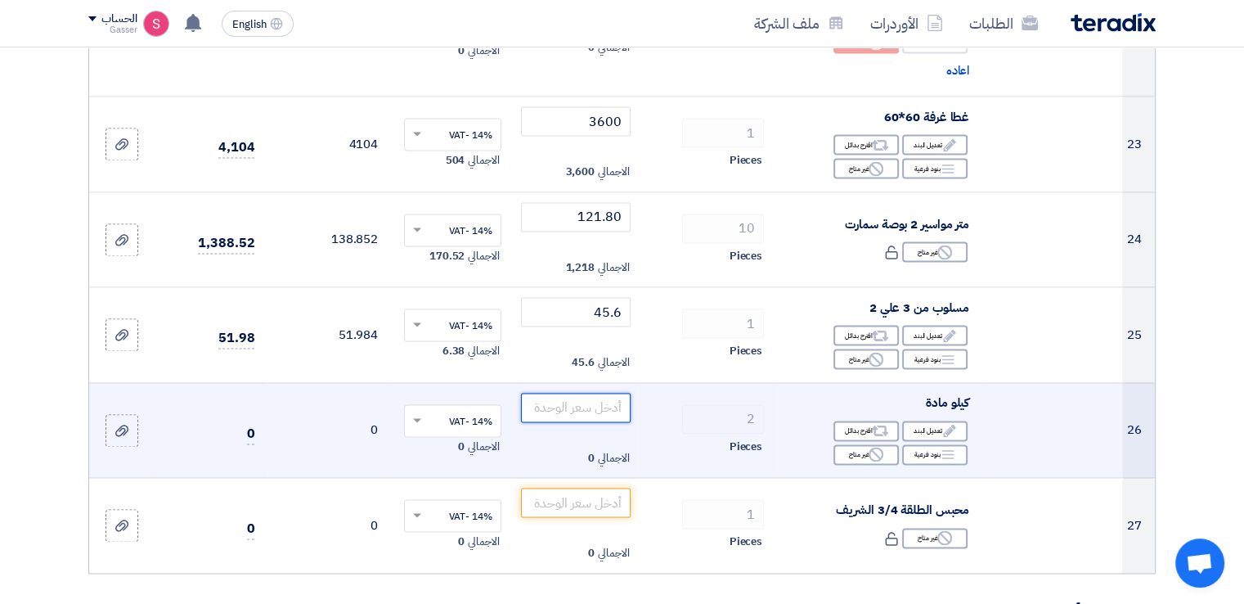
click at [577, 411] on input "number" at bounding box center [576, 407] width 110 height 29
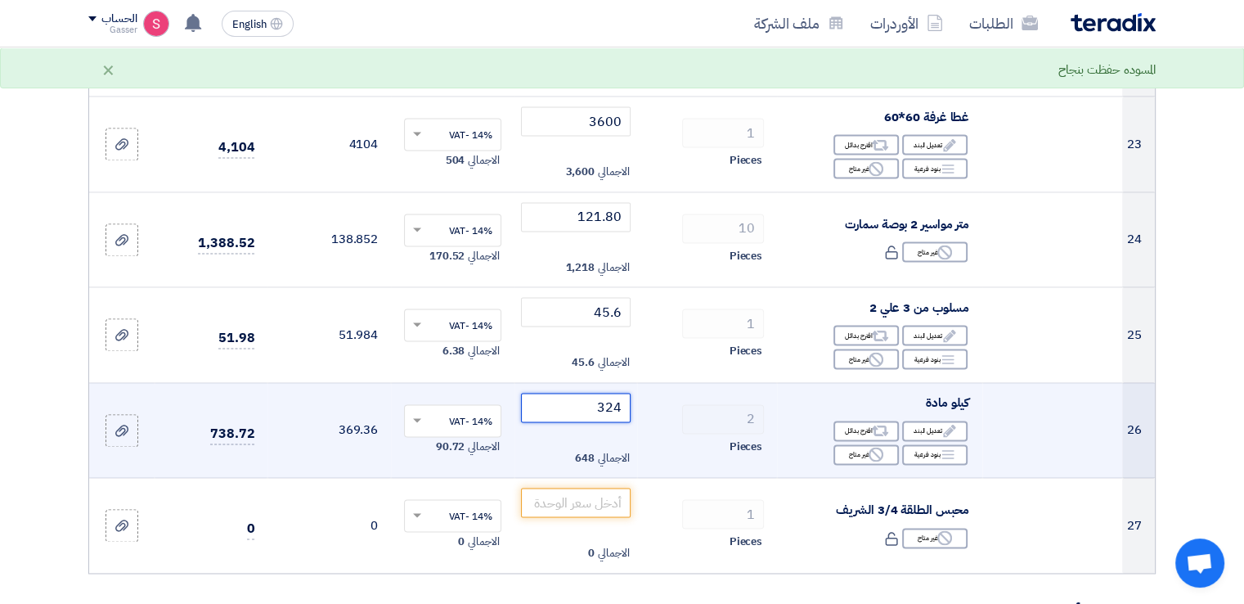
type input "324"
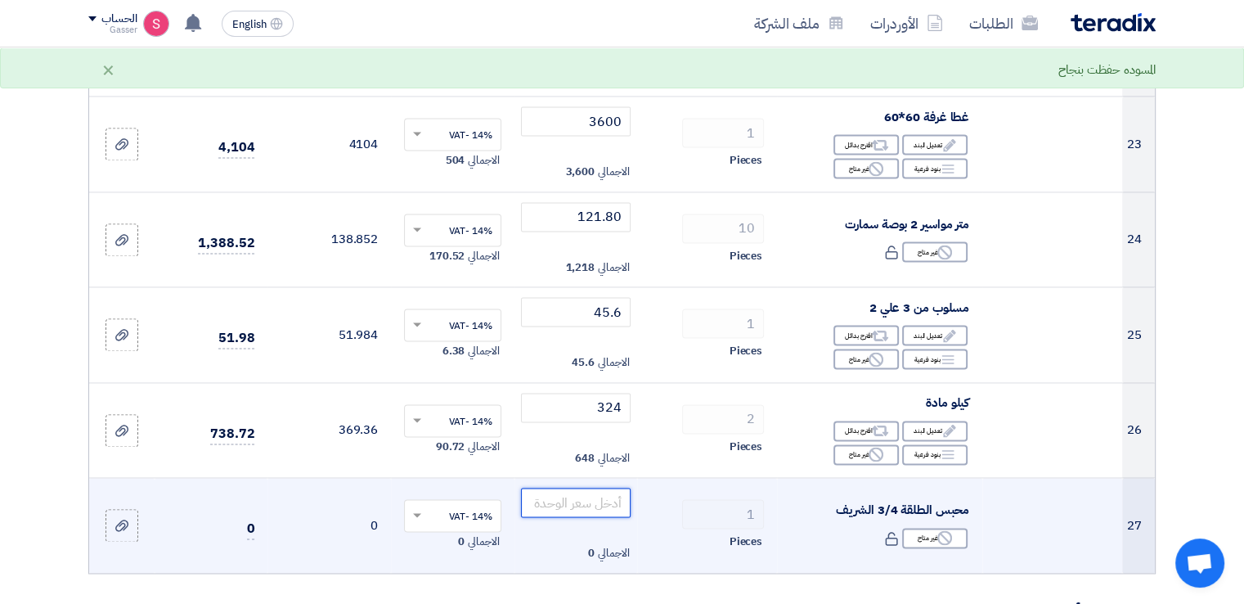
click at [608, 492] on input "number" at bounding box center [576, 501] width 110 height 29
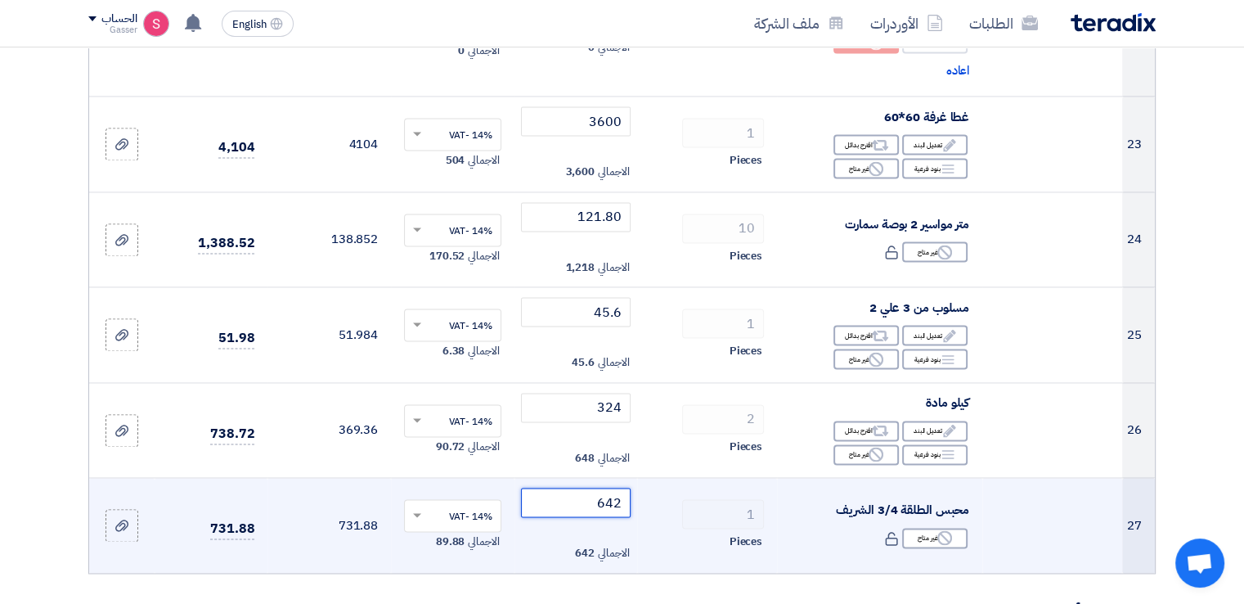
type input "642"
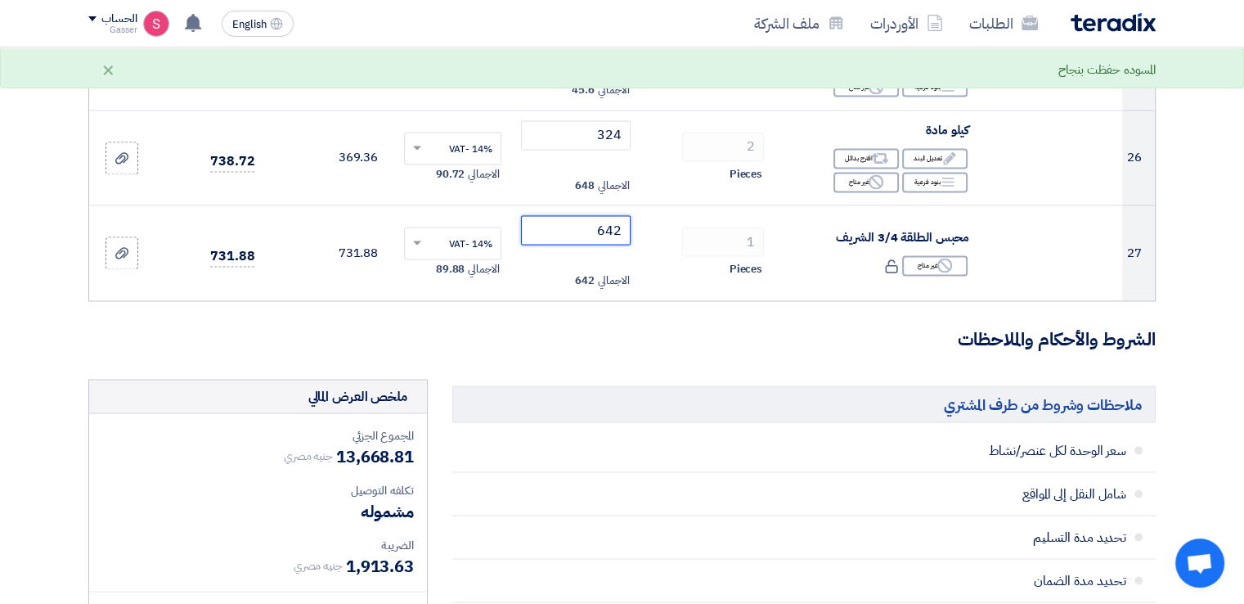
scroll to position [3271, 0]
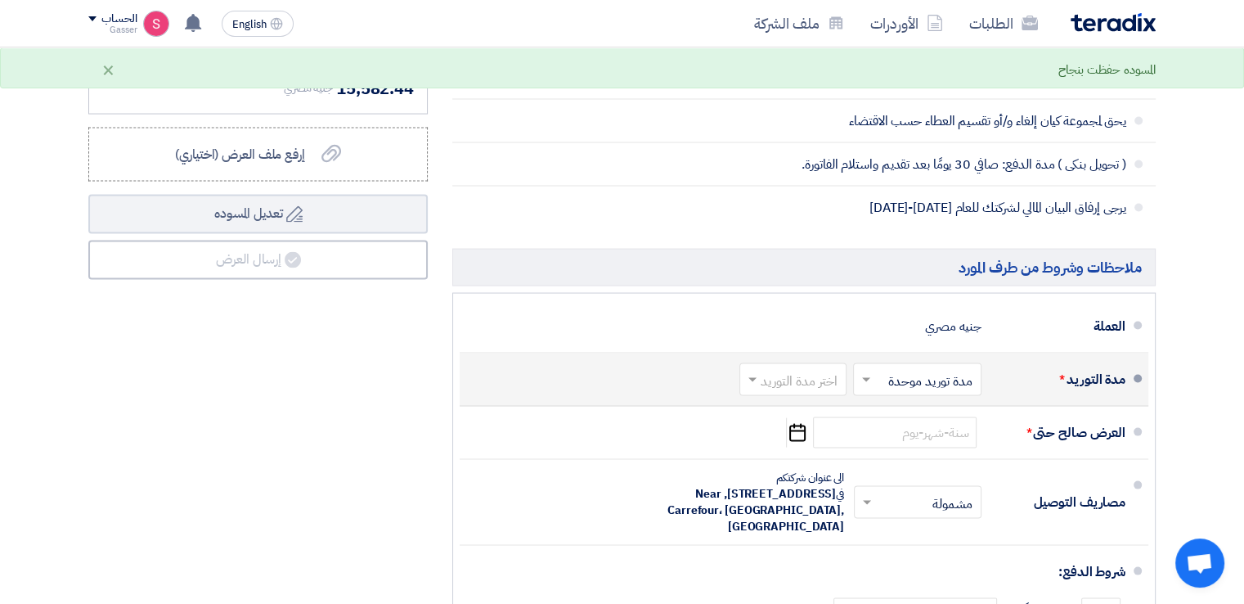
click at [798, 375] on input "text" at bounding box center [789, 381] width 99 height 24
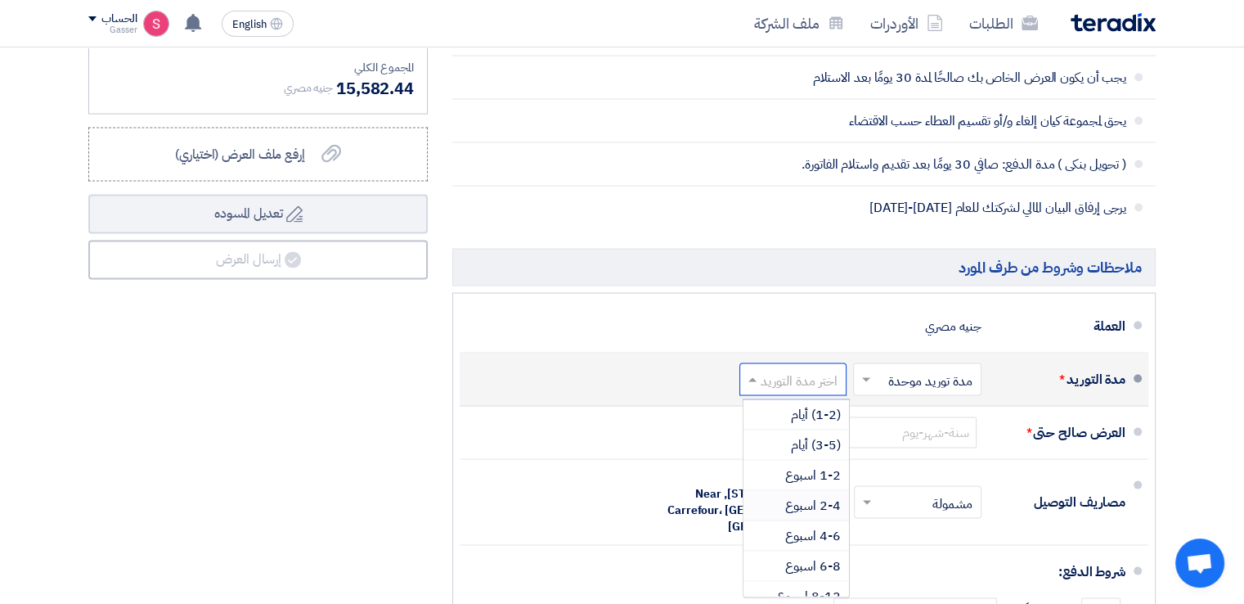
click at [811, 502] on span "2-4 اسبوع" at bounding box center [813, 506] width 56 height 20
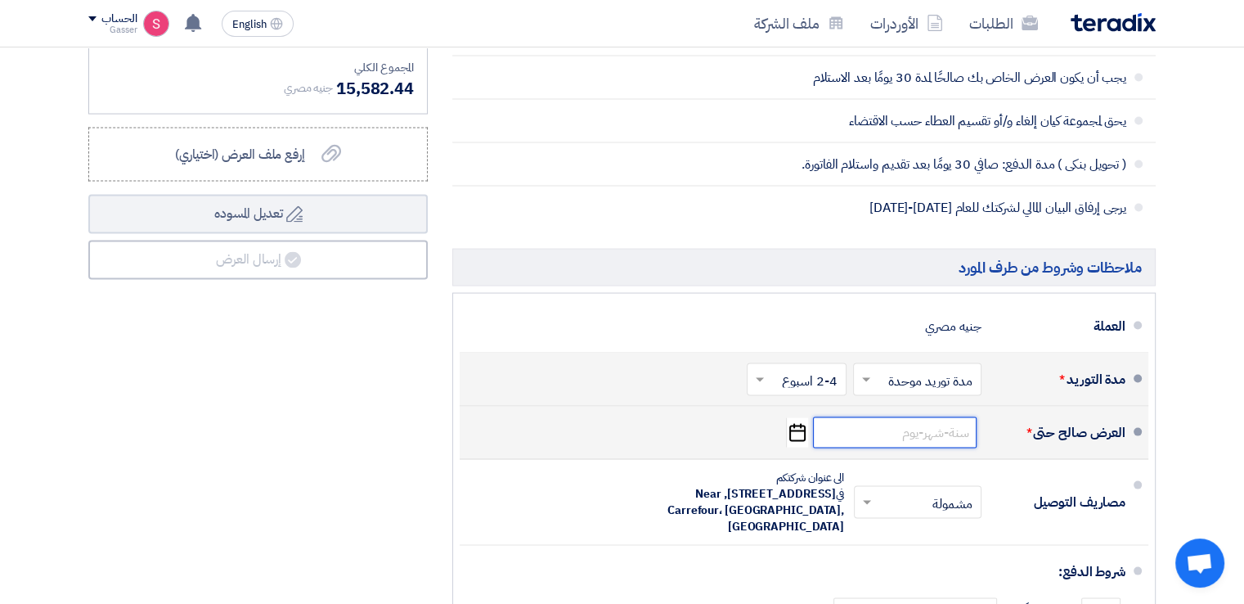
click at [909, 433] on input at bounding box center [895, 432] width 164 height 31
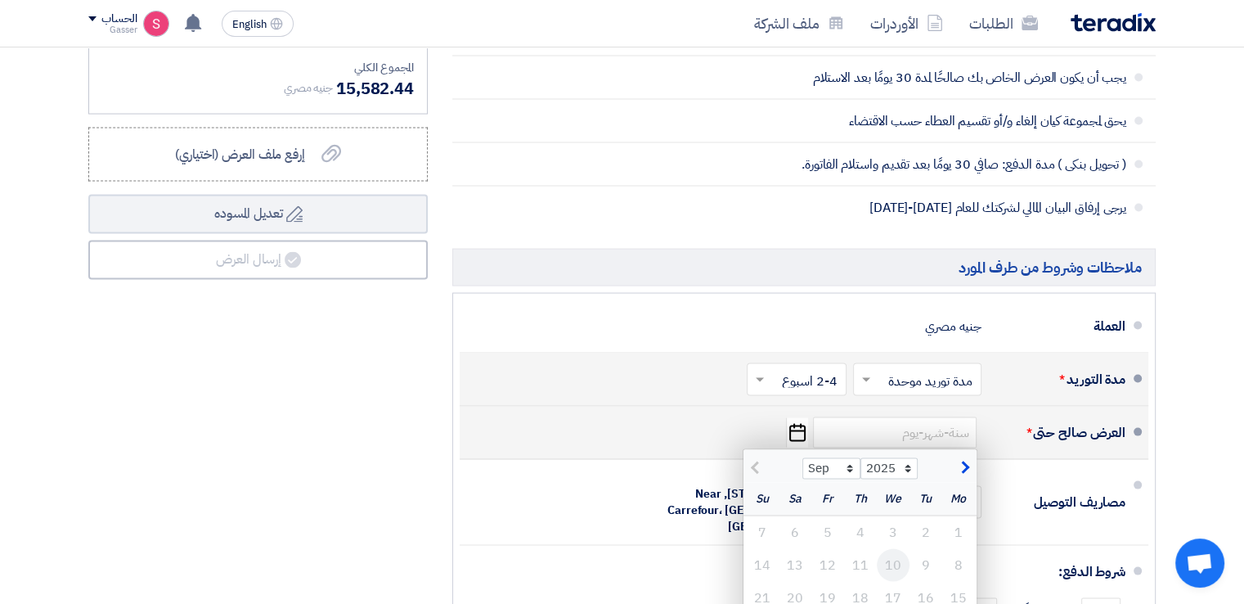
scroll to position [3544, 0]
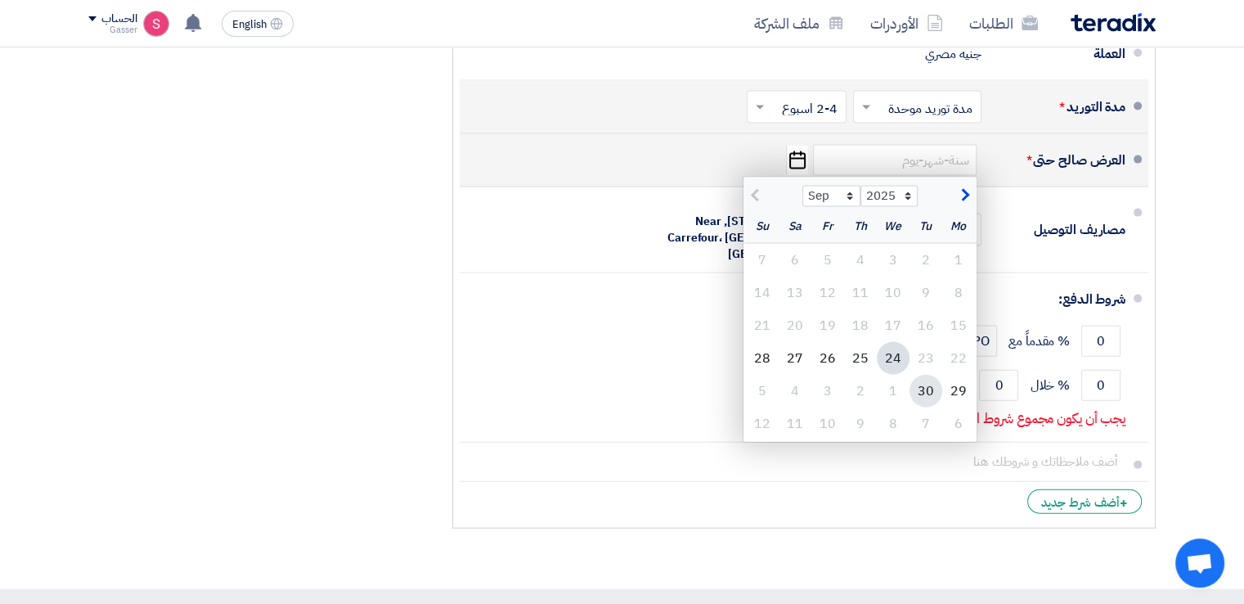
click at [925, 380] on div "30" at bounding box center [925, 391] width 33 height 33
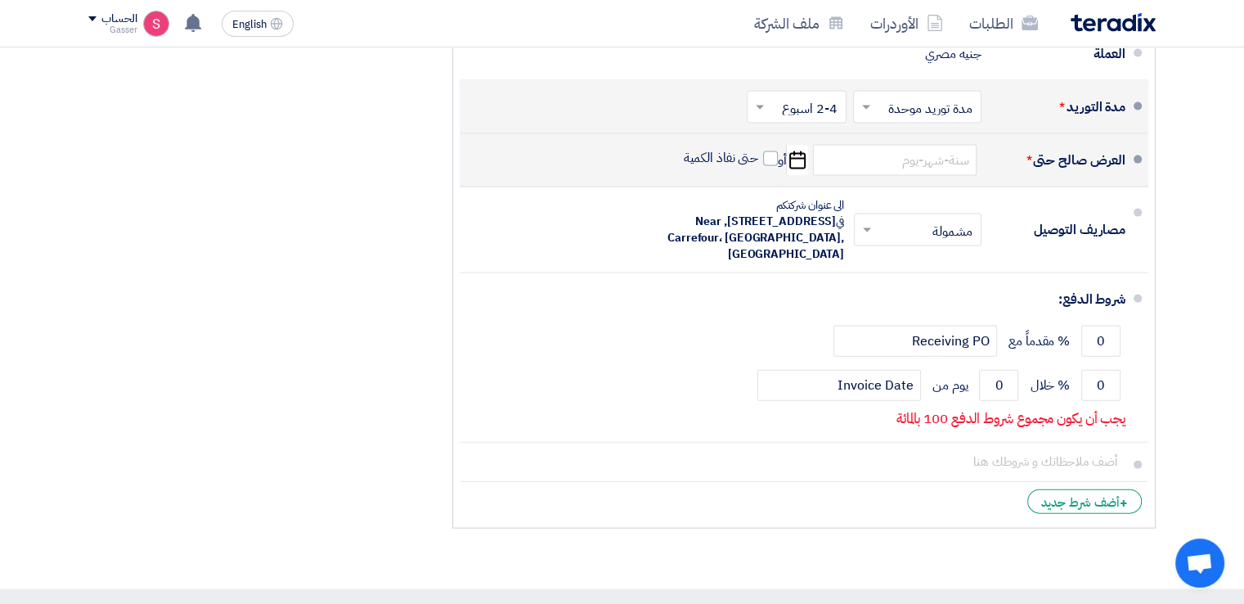
type input "[DATE]"
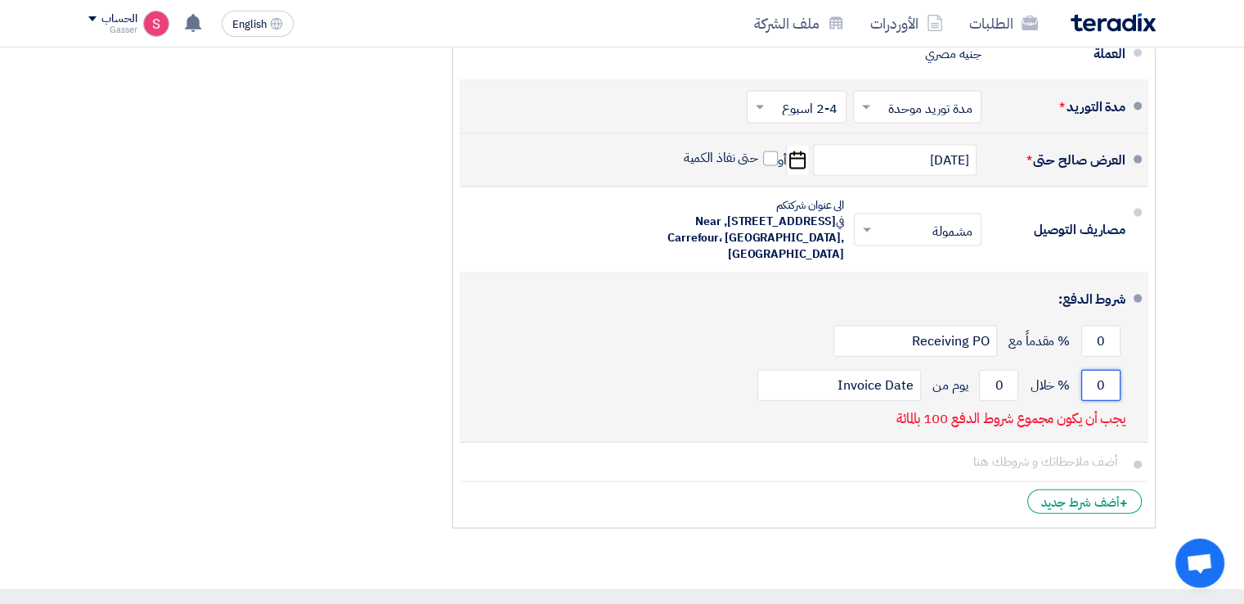
drag, startPoint x: 1109, startPoint y: 378, endPoint x: 1080, endPoint y: 377, distance: 28.6
click at [1084, 377] on input "0" at bounding box center [1100, 385] width 39 height 31
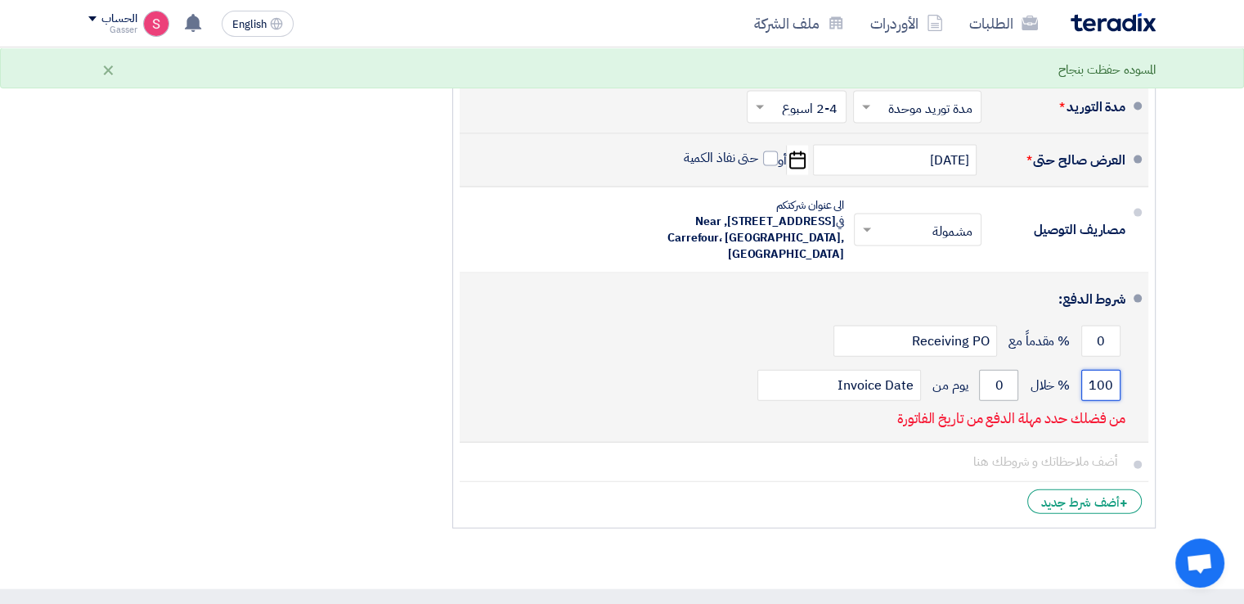
type input "100"
drag, startPoint x: 1012, startPoint y: 384, endPoint x: 986, endPoint y: 384, distance: 26.2
click at [986, 384] on input "0" at bounding box center [998, 385] width 39 height 31
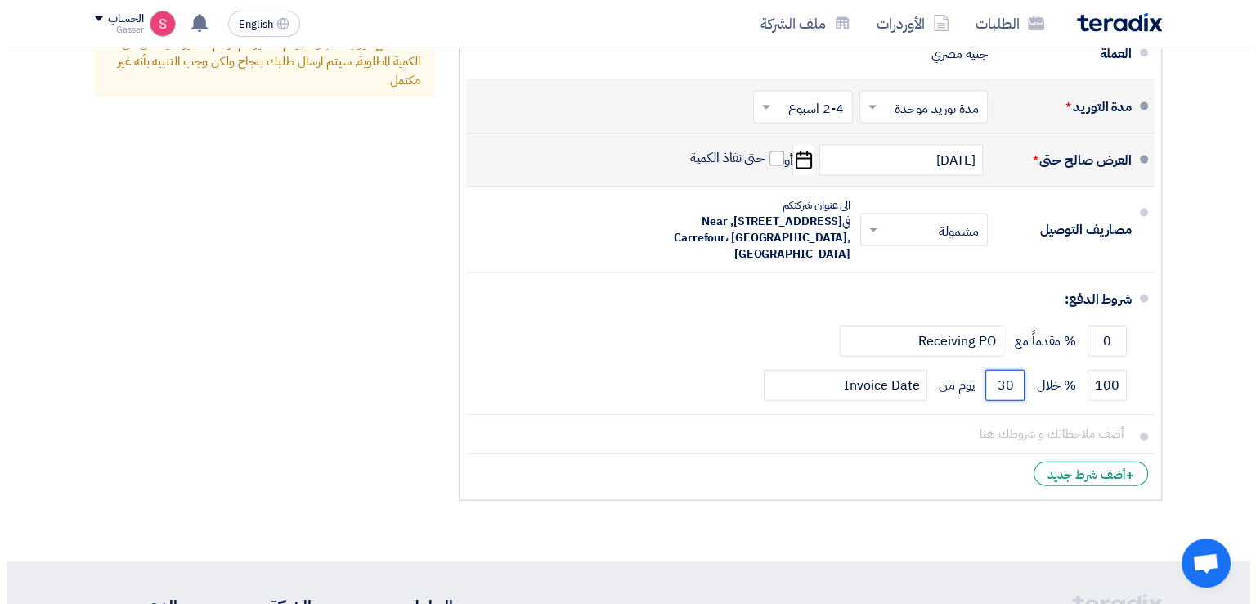
scroll to position [3271, 0]
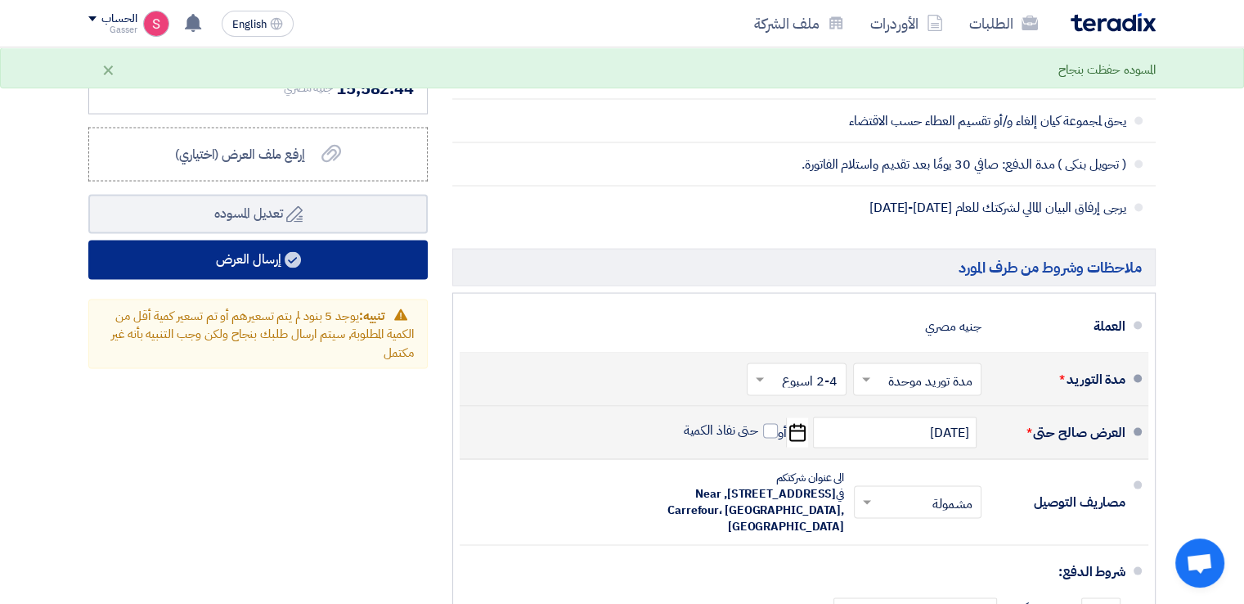
type input "30"
click at [313, 260] on button "إرسال العرض" at bounding box center [257, 259] width 339 height 39
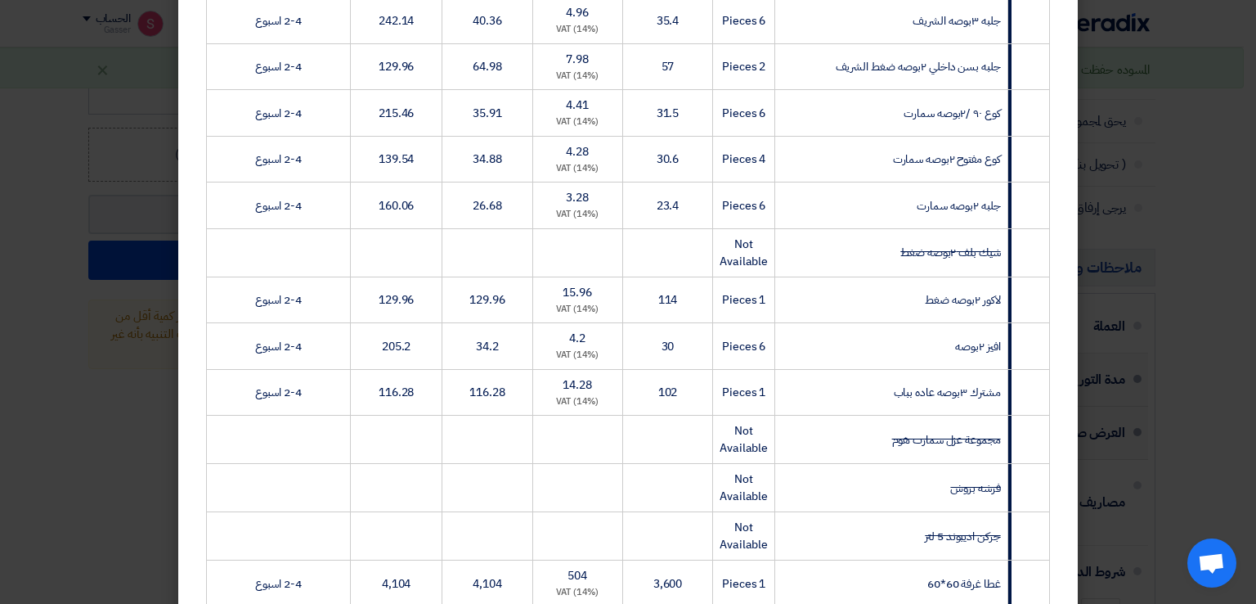
scroll to position [1350, 0]
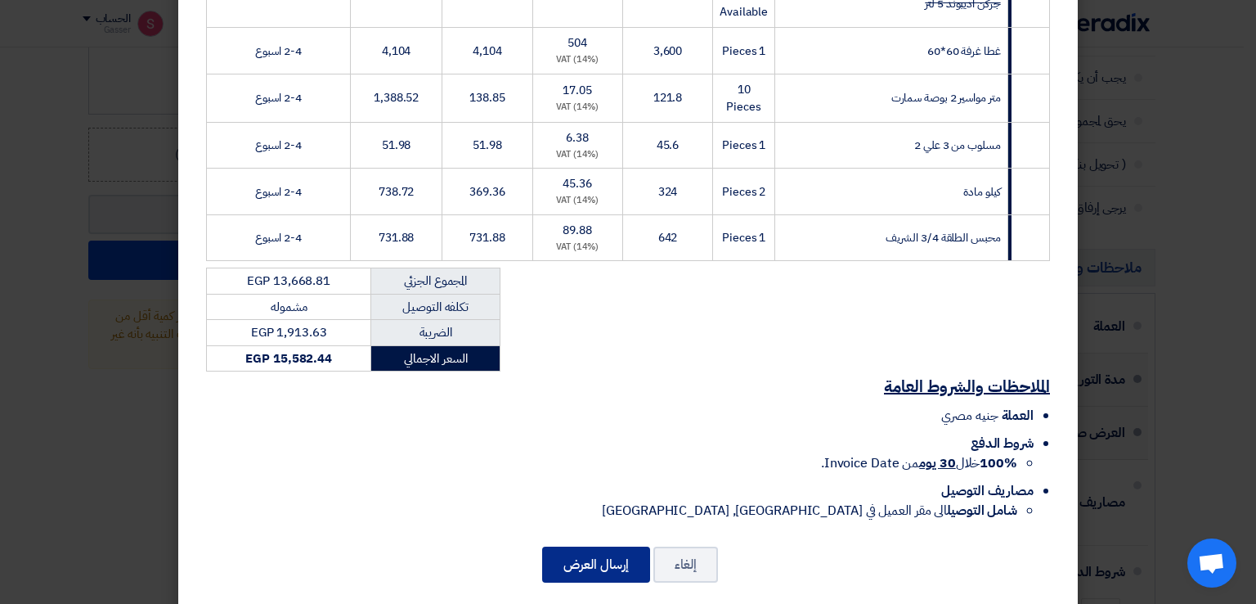
click at [614, 547] on button "إرسال العرض" at bounding box center [596, 564] width 108 height 36
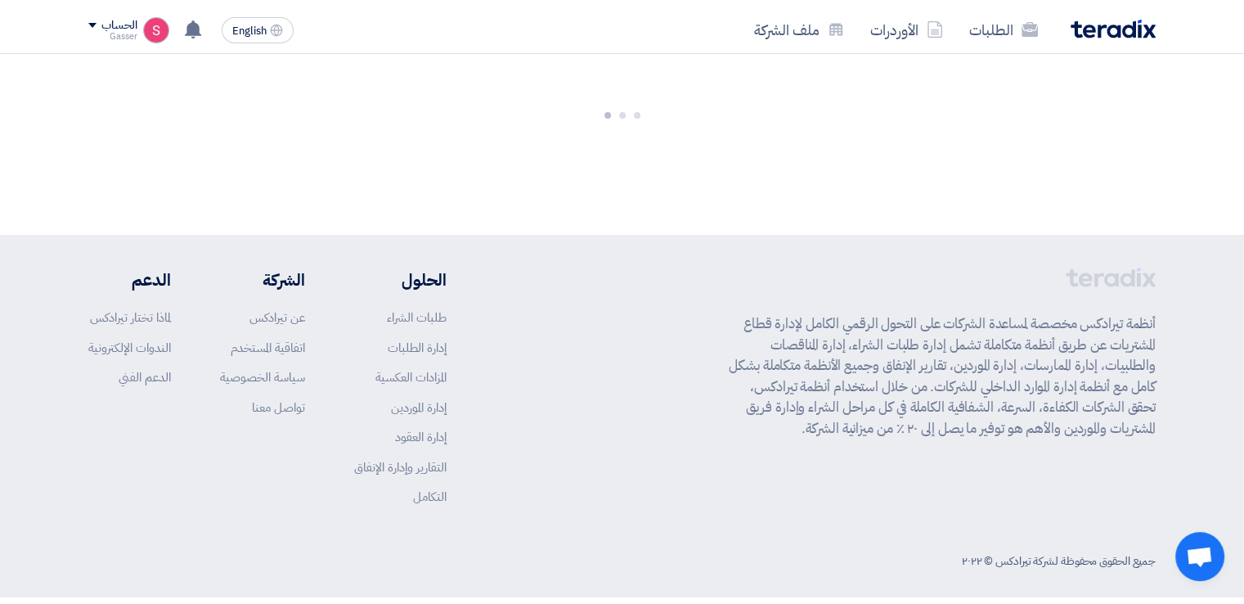
scroll to position [2443, 0]
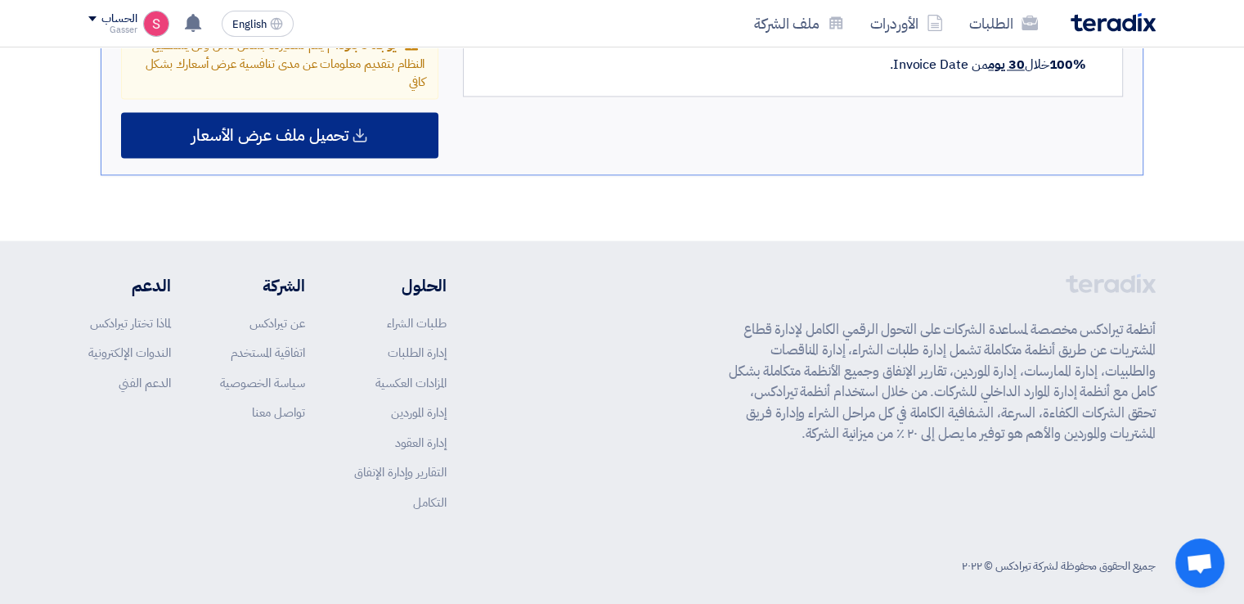
click at [339, 132] on span "تحميل ملف عرض الأسعار" at bounding box center [269, 135] width 157 height 15
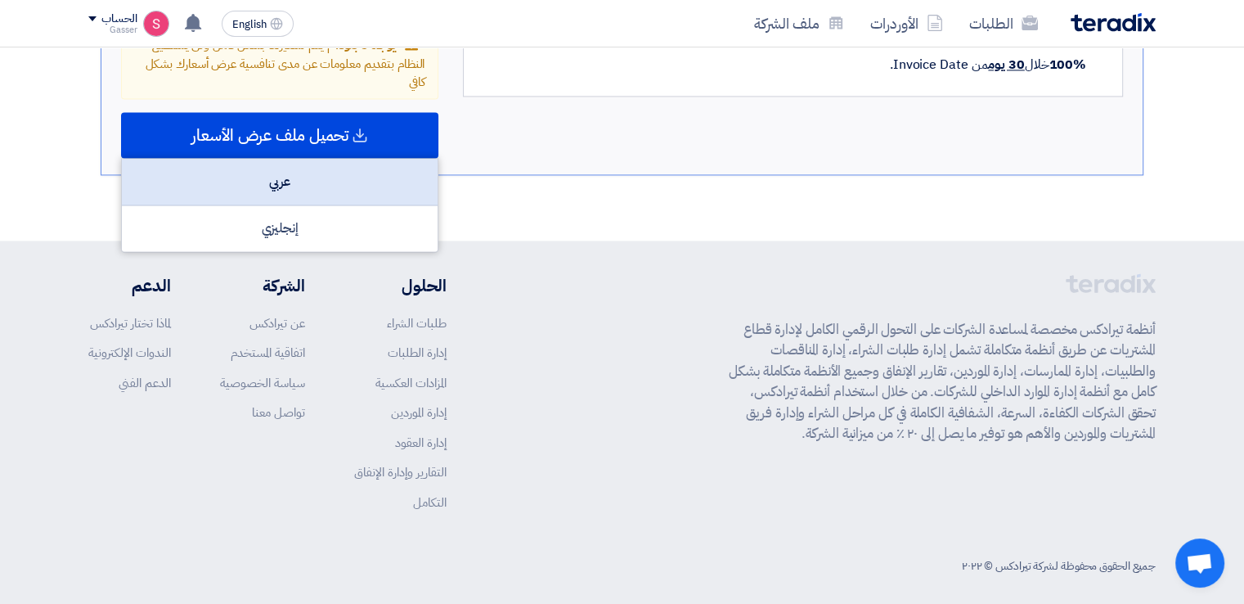
click at [367, 178] on div "عربي" at bounding box center [280, 182] width 316 height 47
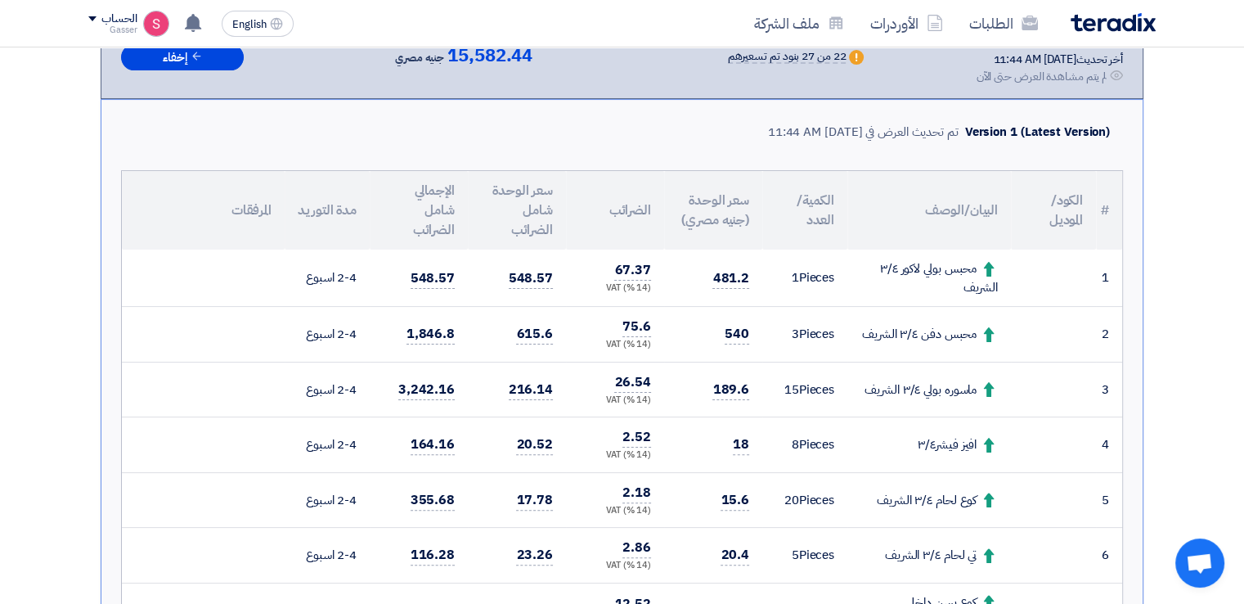
scroll to position [0, 0]
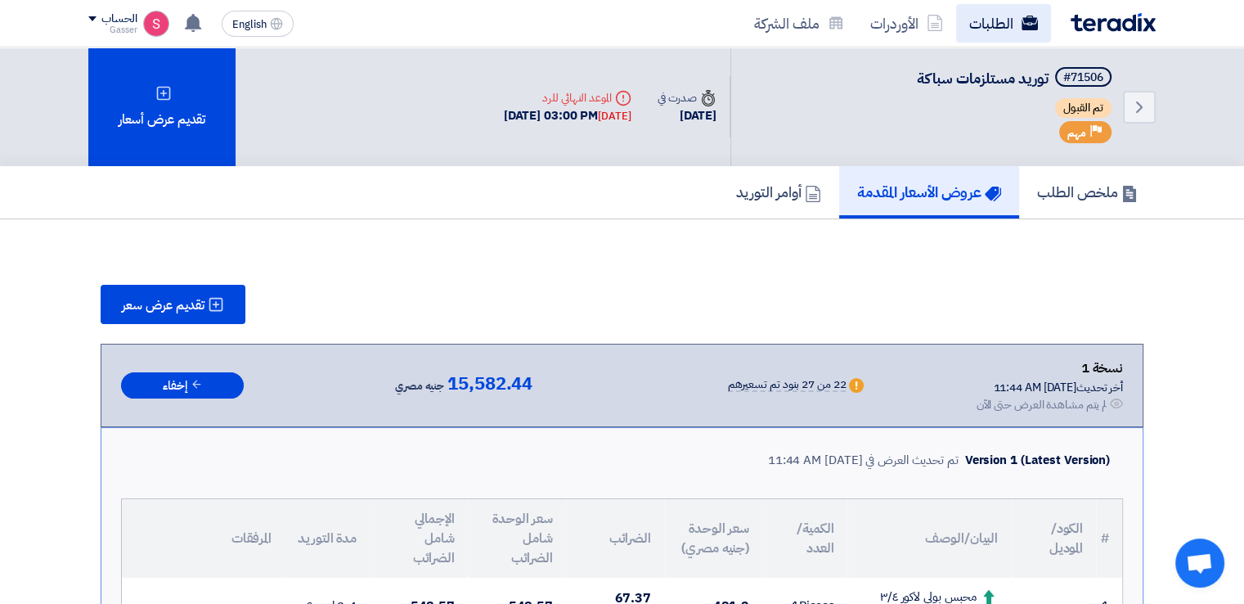
click at [1010, 31] on link "الطلبات" at bounding box center [1003, 23] width 95 height 38
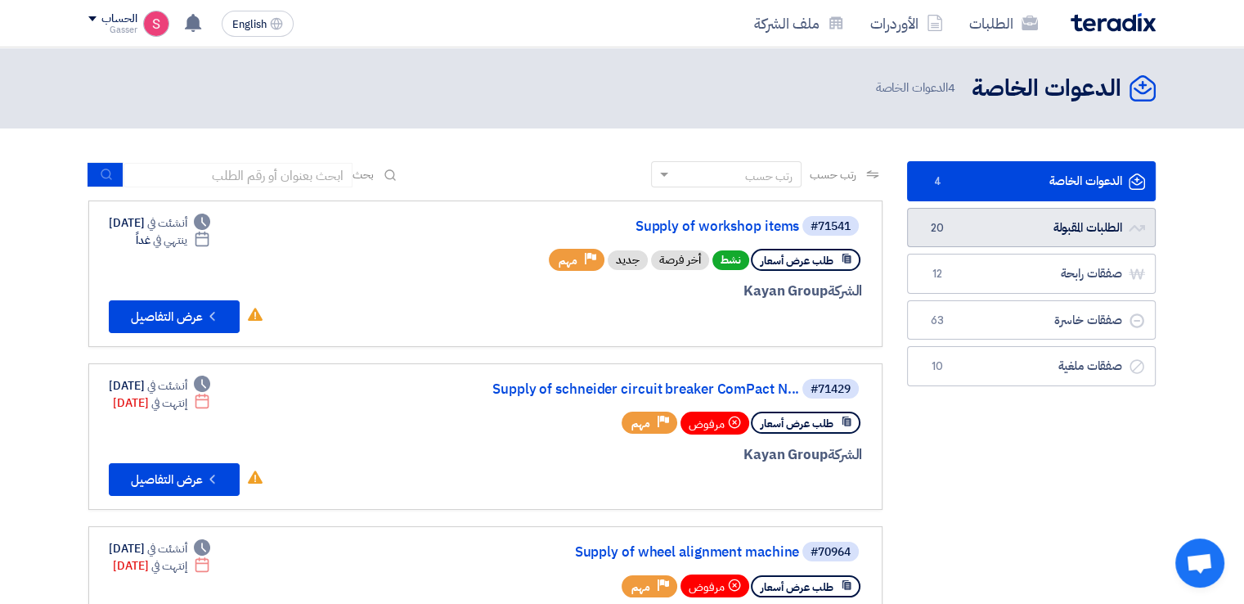
click at [943, 233] on span "20" at bounding box center [937, 228] width 20 height 16
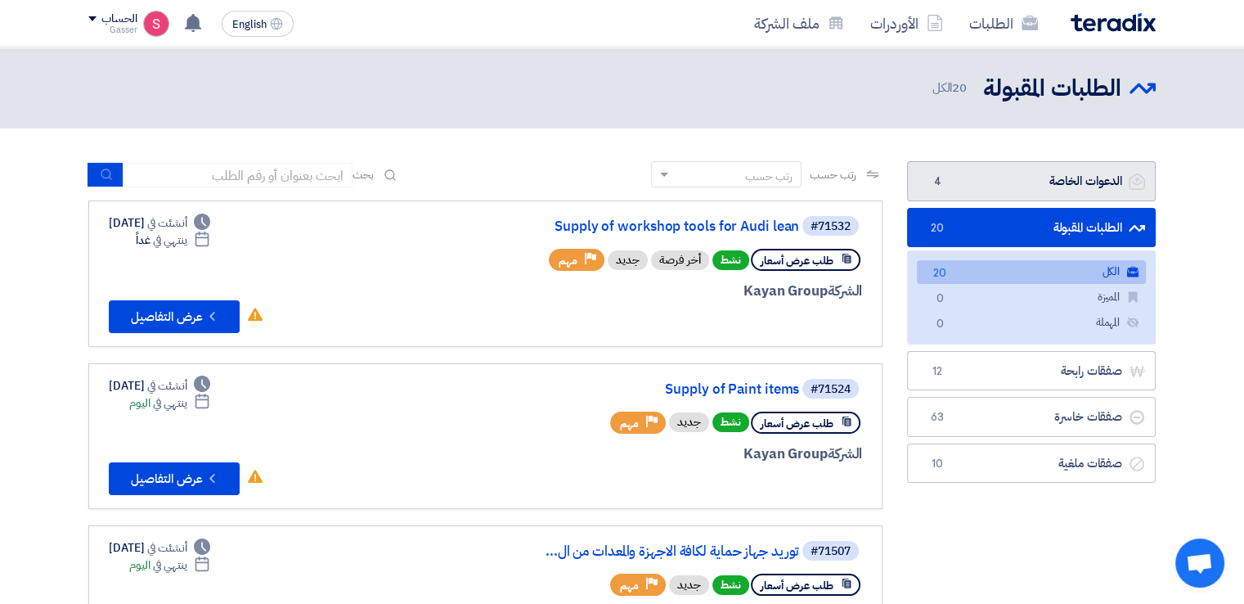
click at [981, 187] on link "الدعوات الخاصة الدعوات الخاصة 4" at bounding box center [1031, 181] width 249 height 40
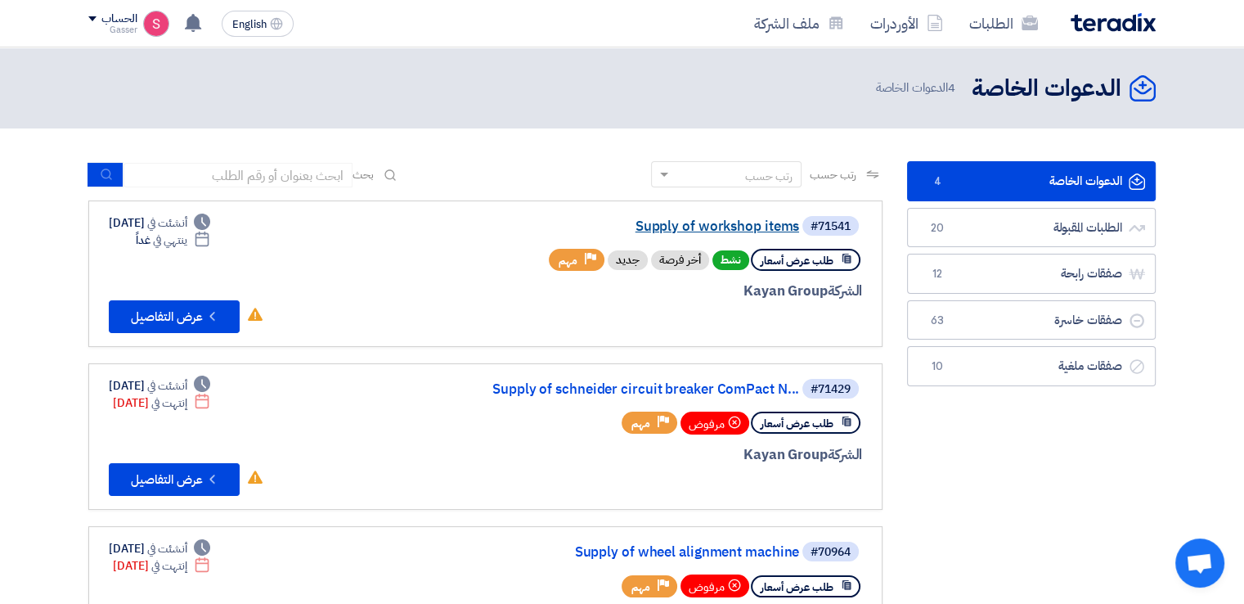
click at [766, 223] on link "Supply of workshop items" at bounding box center [635, 226] width 327 height 15
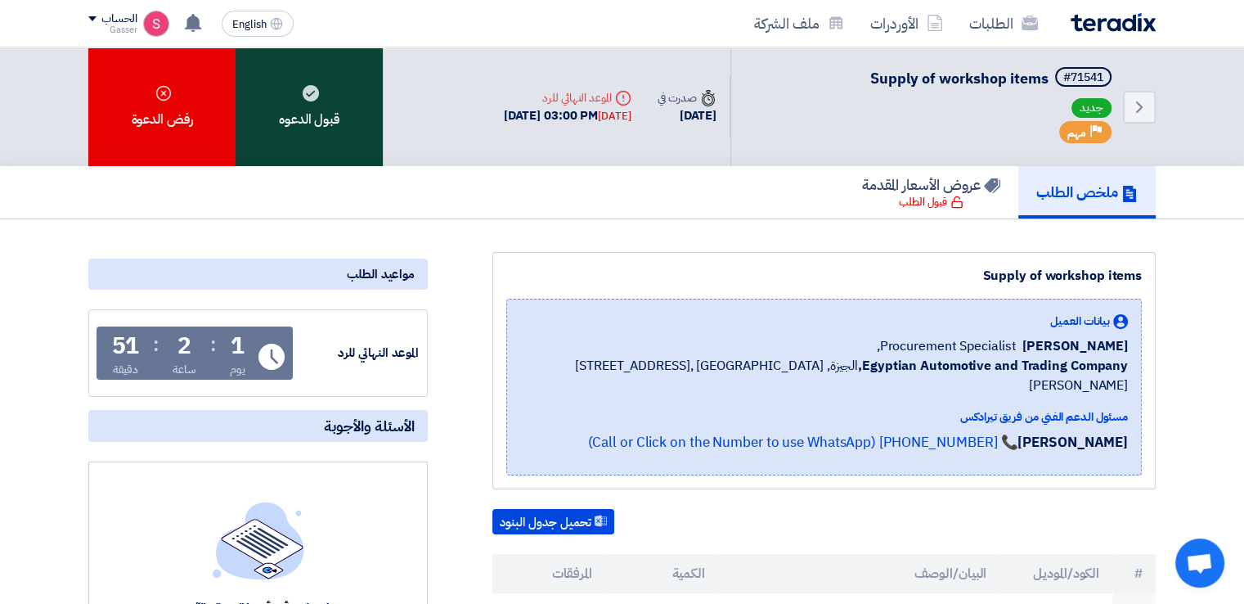
click at [299, 117] on div "قبول الدعوه" at bounding box center [309, 106] width 147 height 119
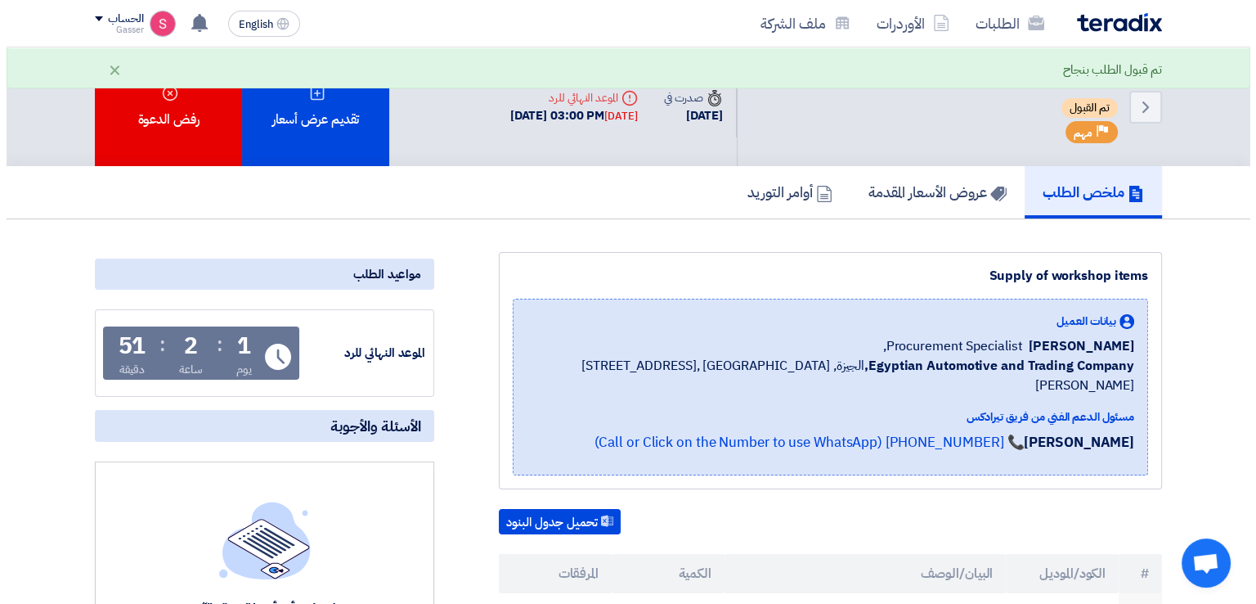
scroll to position [272, 0]
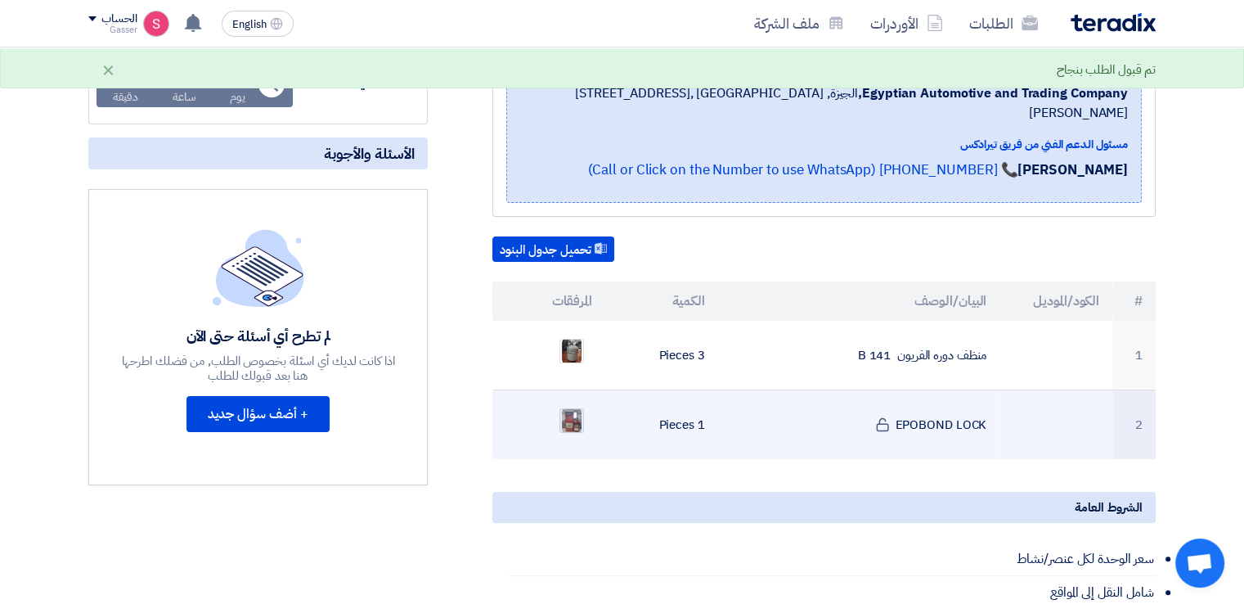
click at [570, 406] on img at bounding box center [571, 420] width 23 height 29
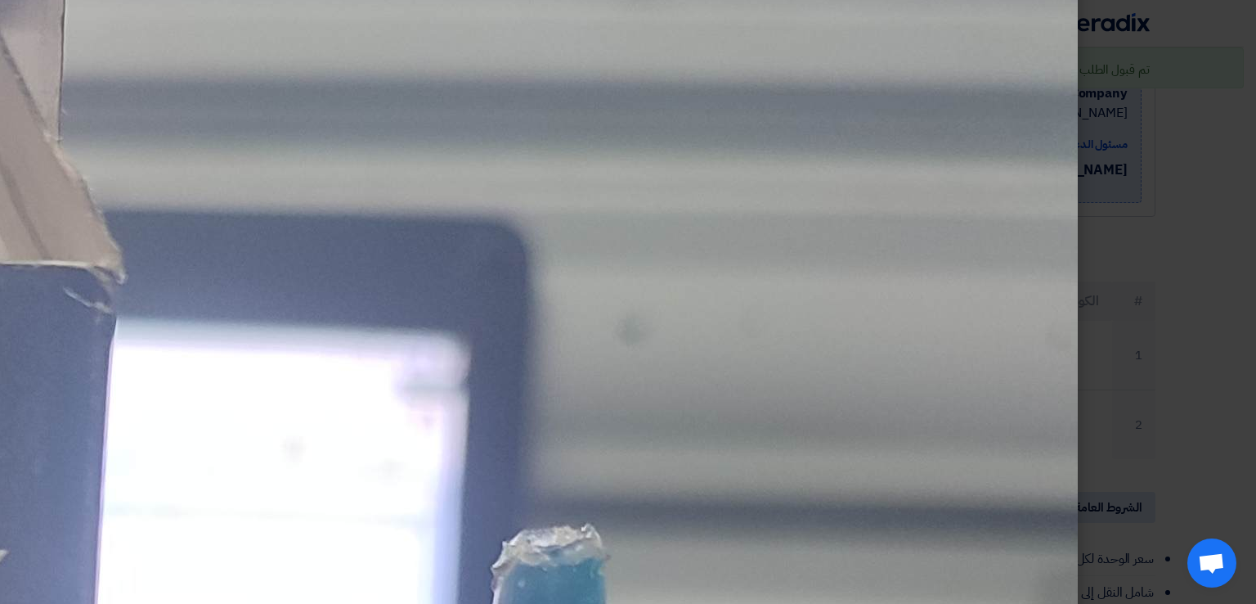
click at [1109, 38] on modal-container at bounding box center [628, 302] width 1256 height 604
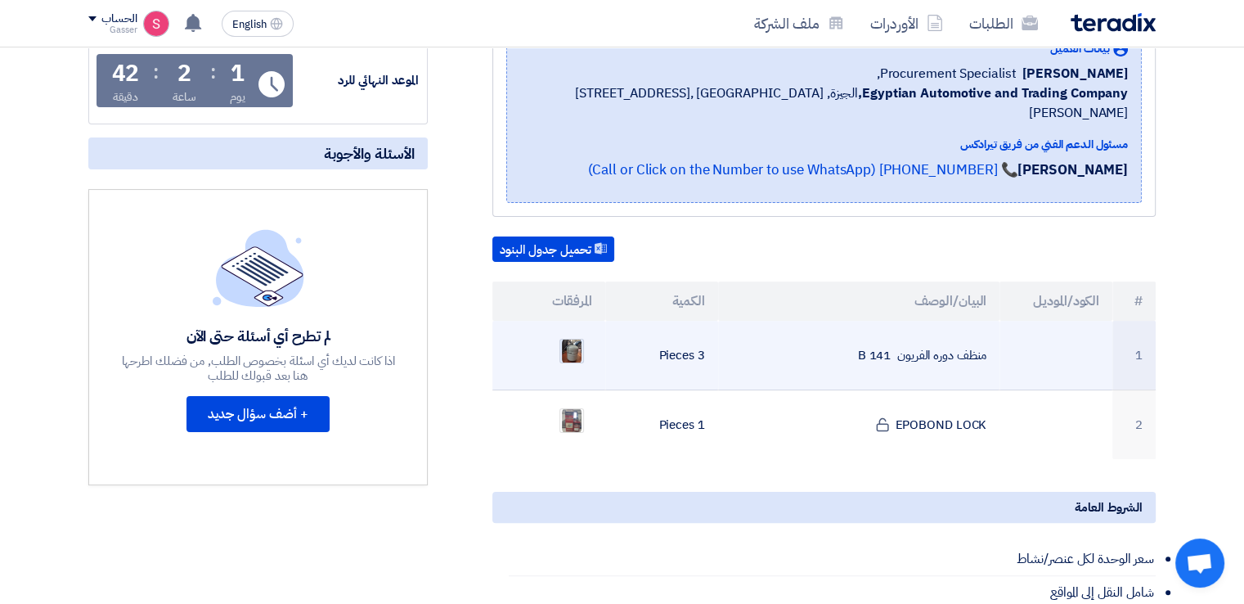
click at [570, 336] on img at bounding box center [571, 350] width 23 height 29
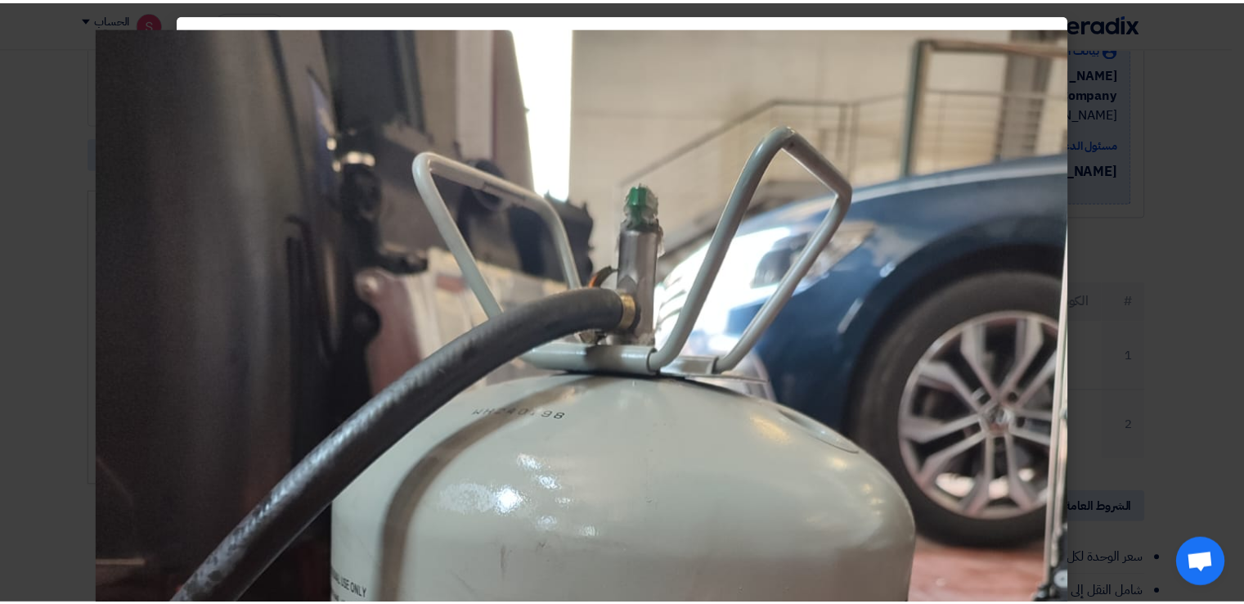
scroll to position [0, 0]
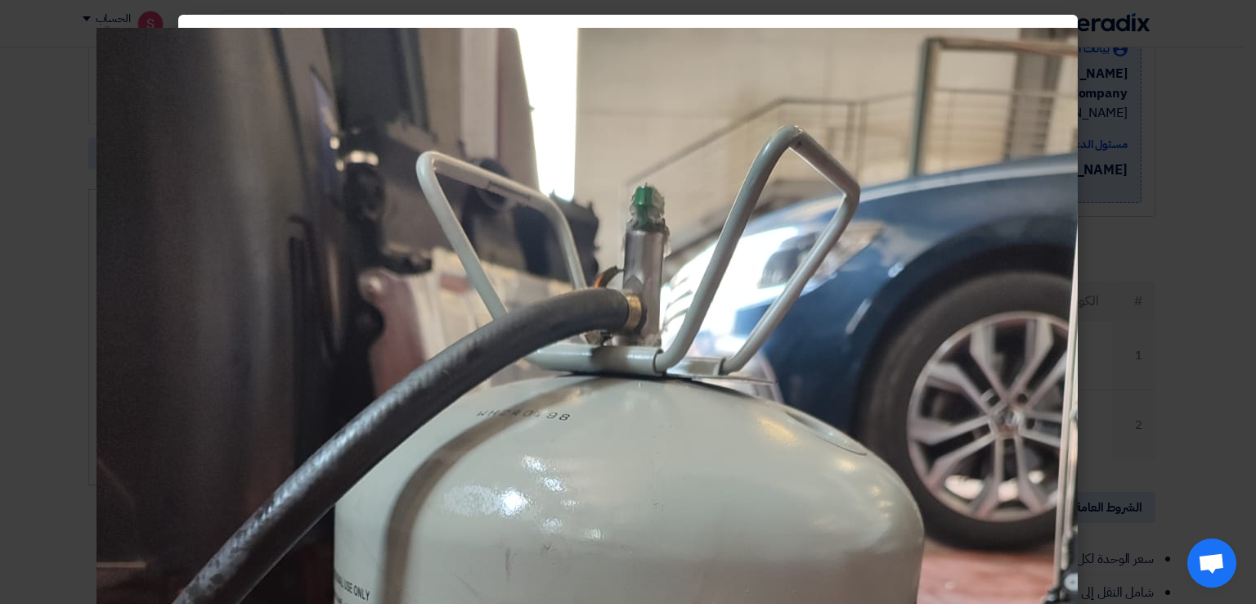
click at [1131, 133] on modal-container at bounding box center [628, 302] width 1256 height 604
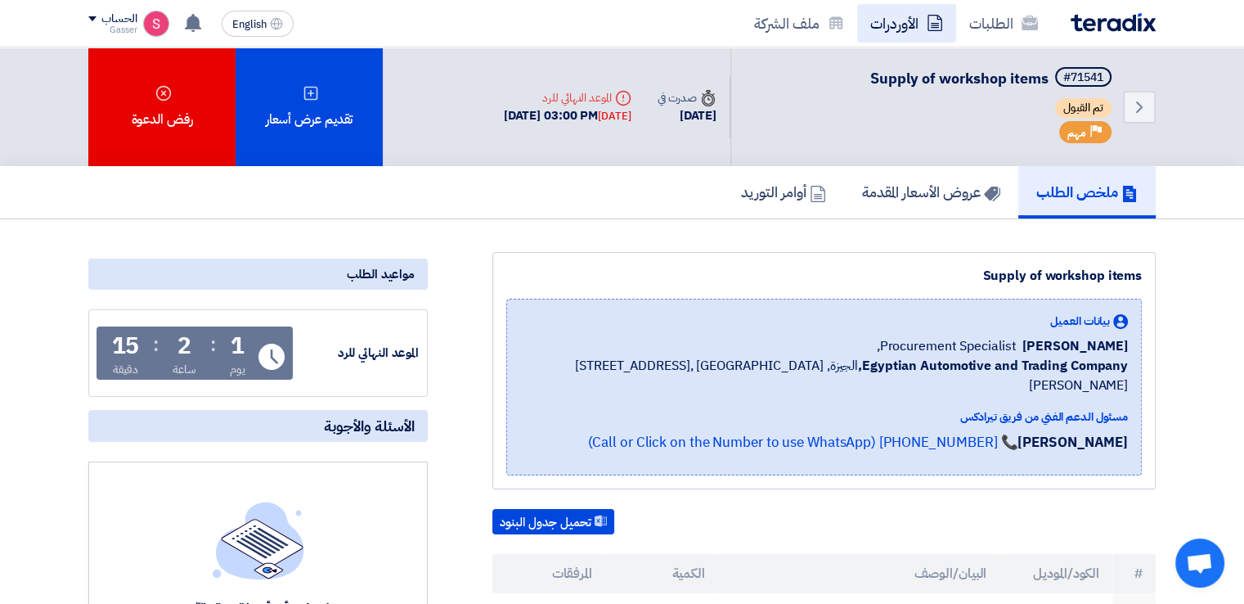
click at [896, 24] on link "الأوردرات" at bounding box center [906, 23] width 99 height 38
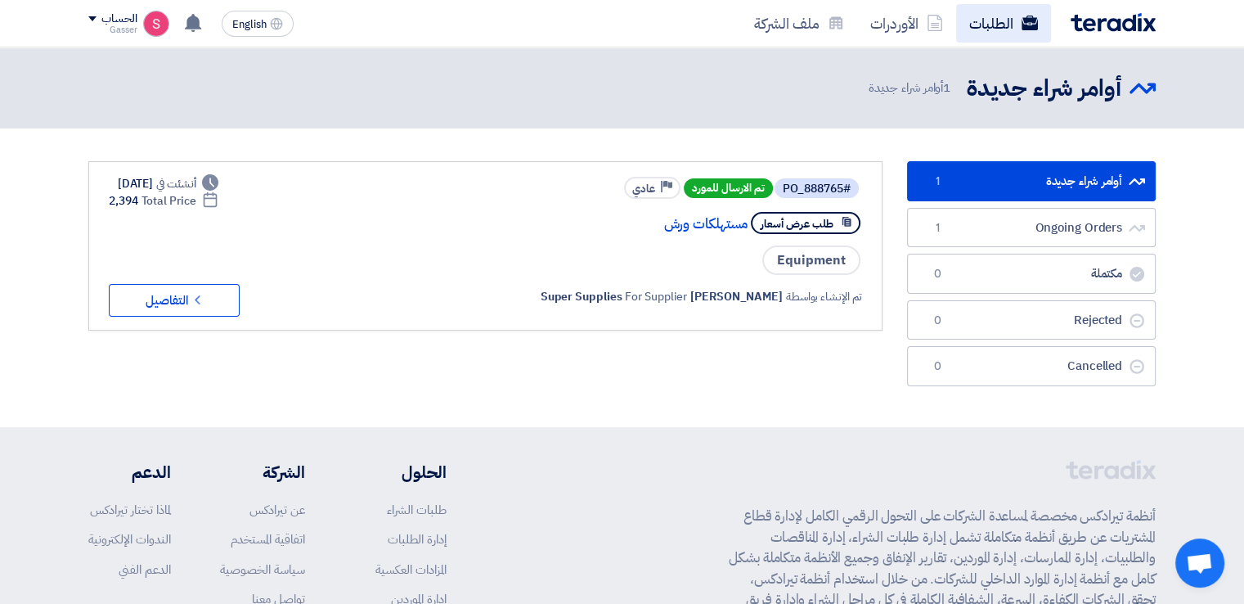
click at [997, 24] on link "الطلبات" at bounding box center [1003, 23] width 95 height 38
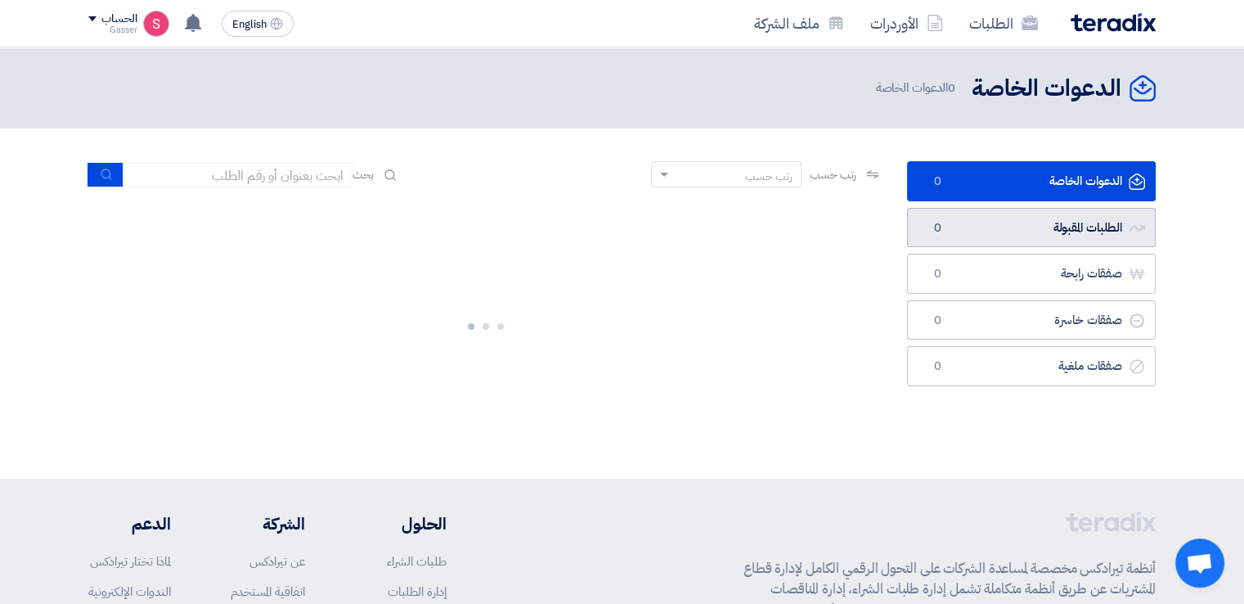
click at [1010, 218] on link "الطلبات المقبولة الطلبات المقبولة 0" at bounding box center [1031, 228] width 249 height 40
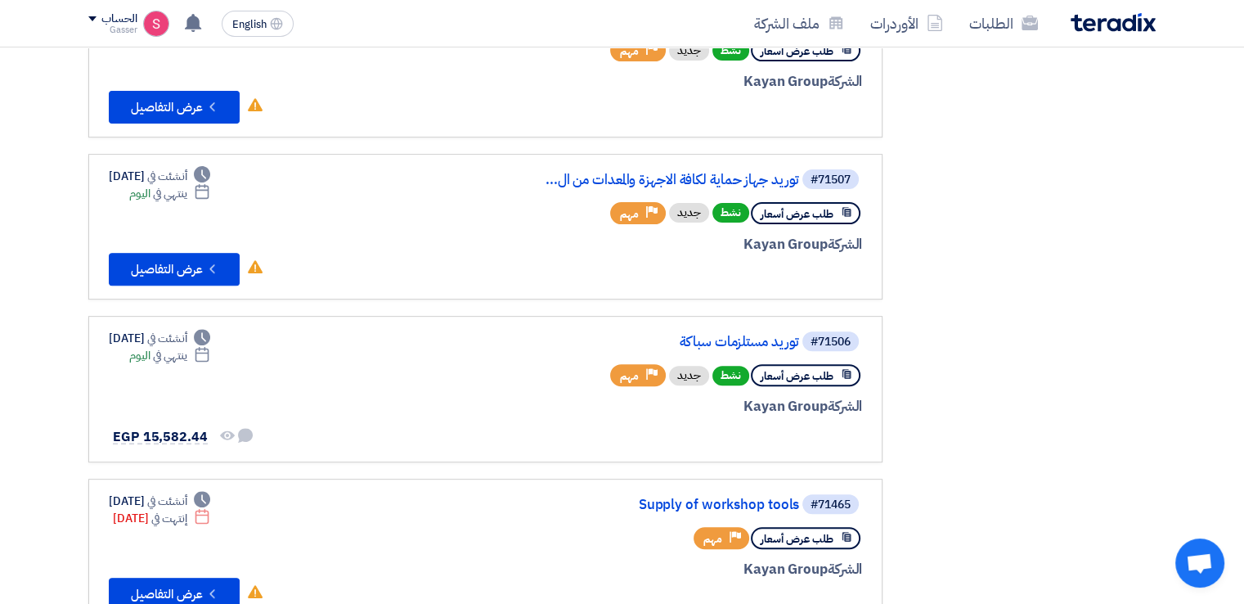
scroll to position [545, 0]
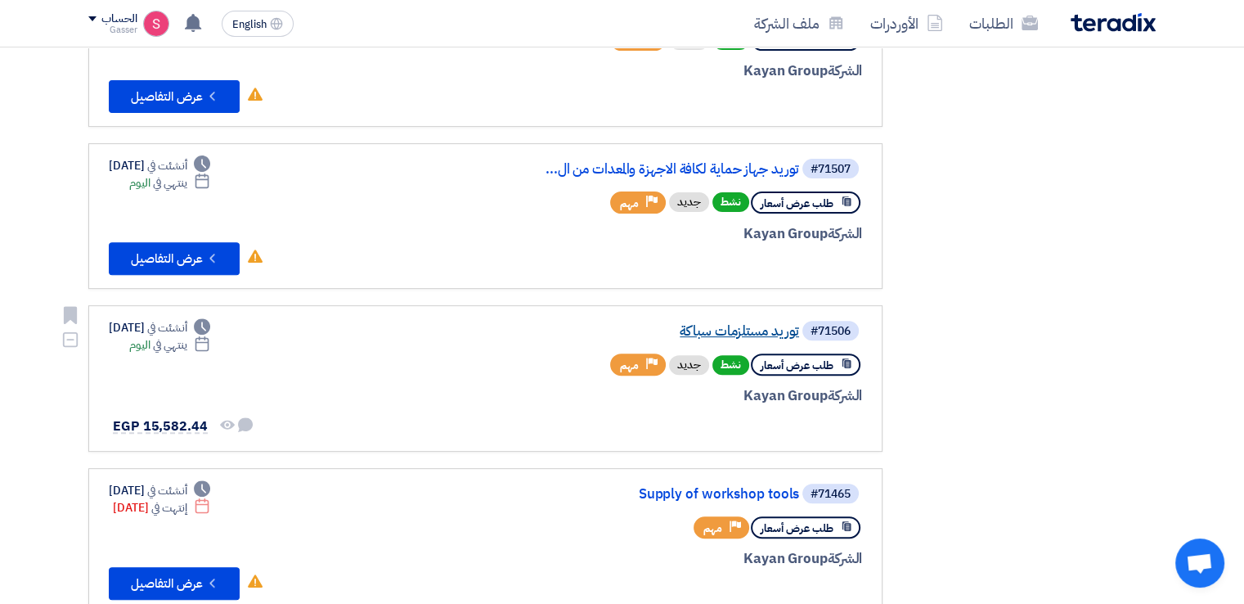
click at [761, 331] on link "توريد مستلزمات سباكة" at bounding box center [635, 331] width 327 height 15
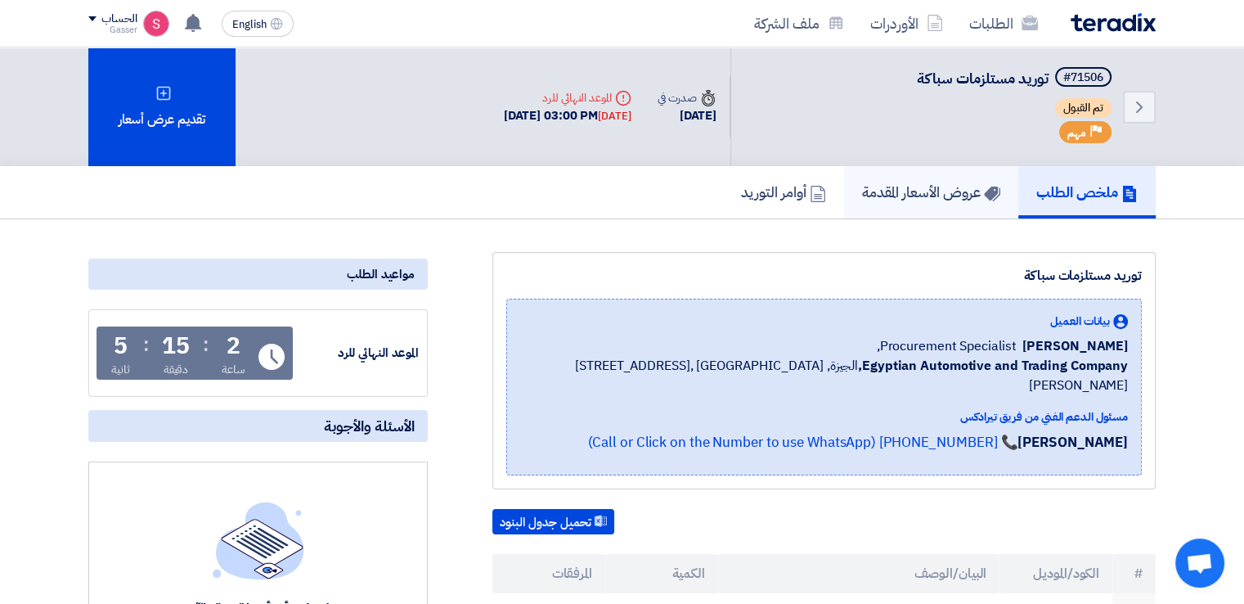
click at [887, 191] on h5 "عروض الأسعار المقدمة" at bounding box center [931, 191] width 138 height 19
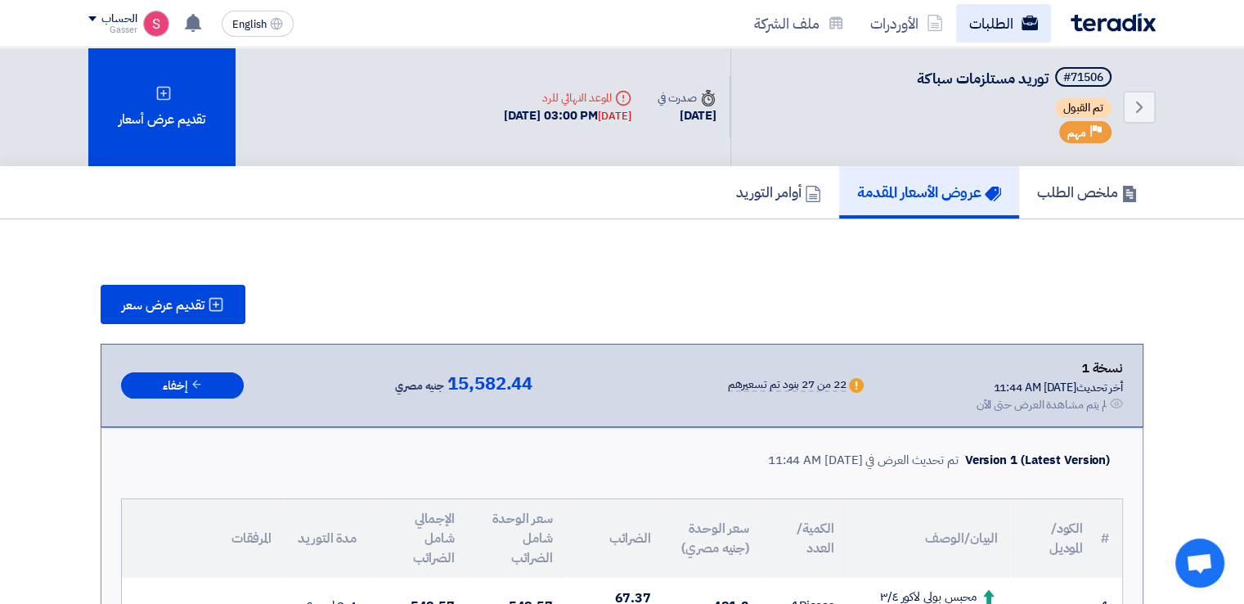
click at [989, 27] on link "الطلبات" at bounding box center [1003, 23] width 95 height 38
